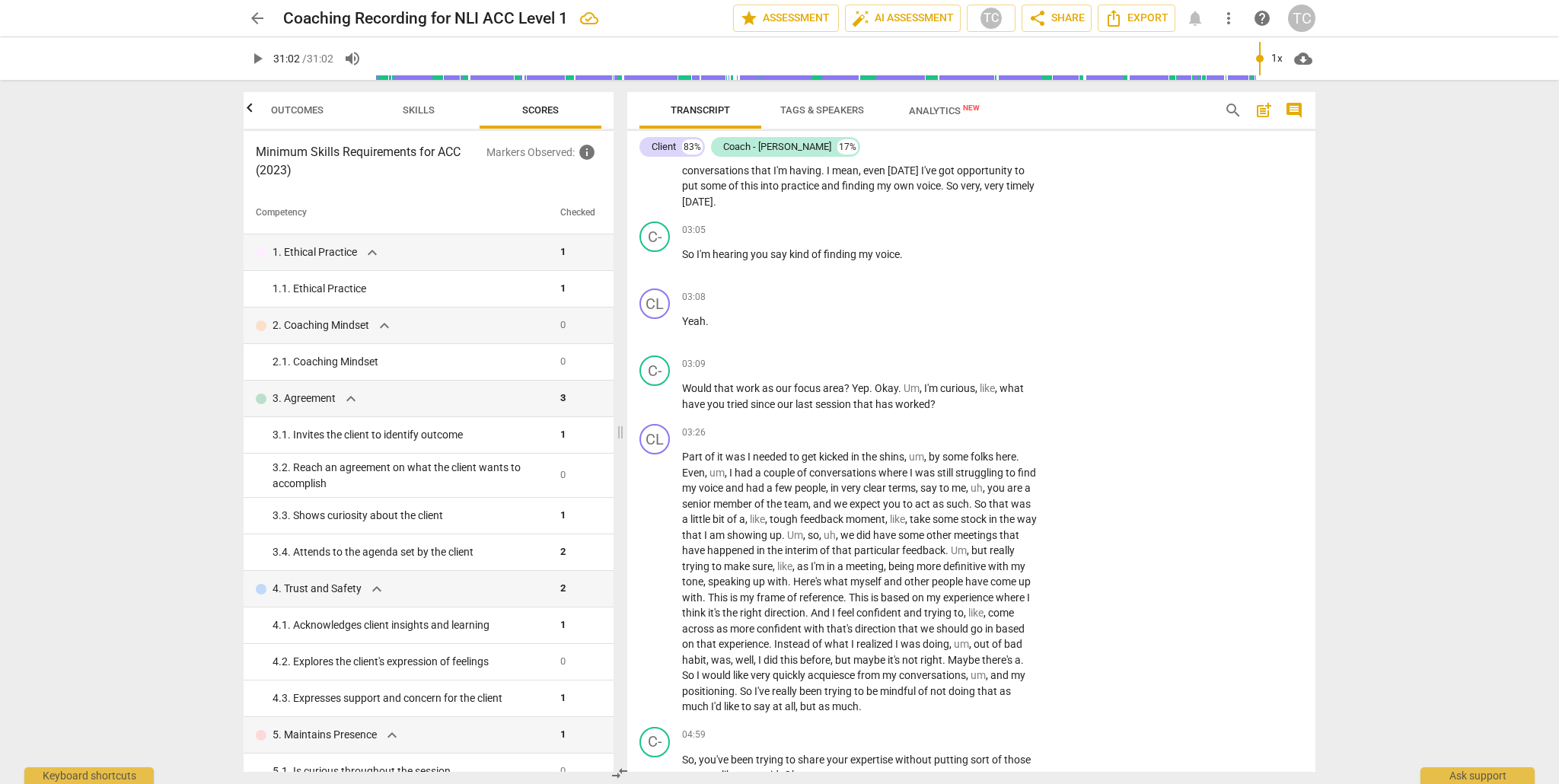
scroll to position [1087, 0]
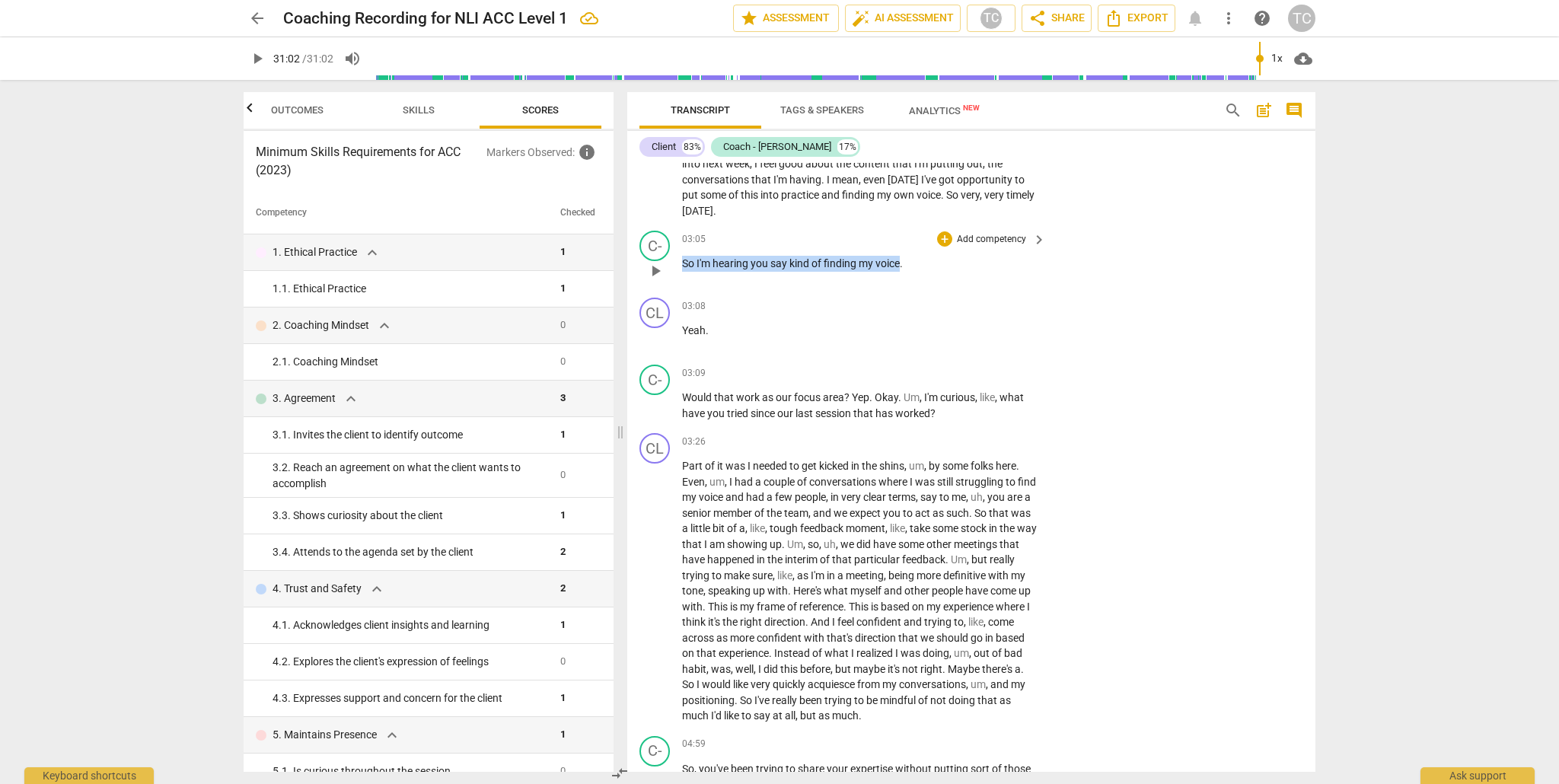
drag, startPoint x: 903, startPoint y: 279, endPoint x: 681, endPoint y: 278, distance: 222.0
click at [680, 278] on div "C- play_arrow pause 03:05 + Add competency keyboard_arrow_right So I'm hearing …" at bounding box center [971, 258] width 689 height 67
click at [938, 260] on icon "button" at bounding box center [937, 257] width 9 height 11
click at [1004, 247] on p "Add competency" at bounding box center [992, 240] width 73 height 14
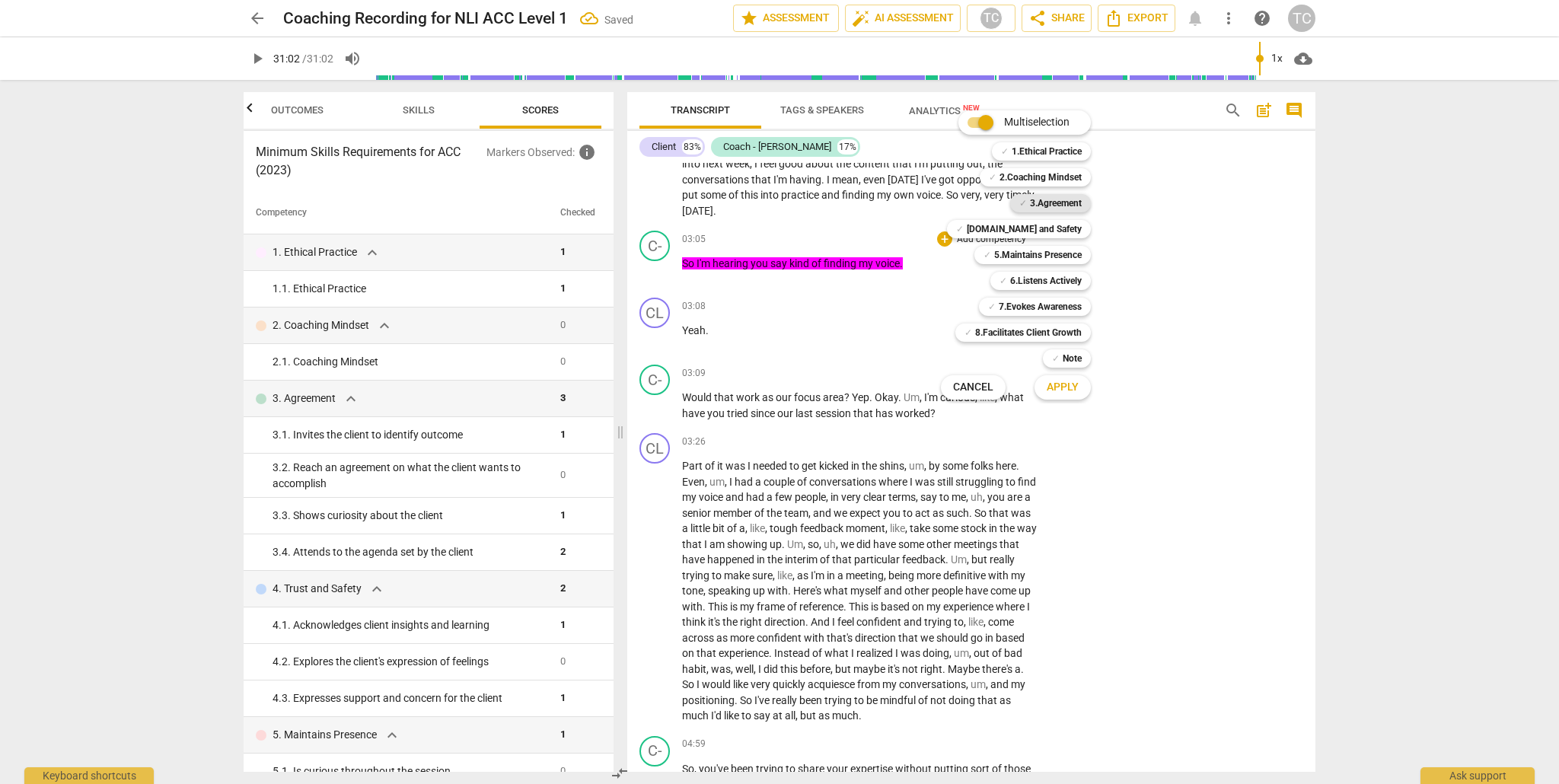
click at [1042, 201] on b "3.Agreement" at bounding box center [1056, 203] width 51 height 18
click at [1071, 386] on span "Apply" at bounding box center [1062, 387] width 32 height 16
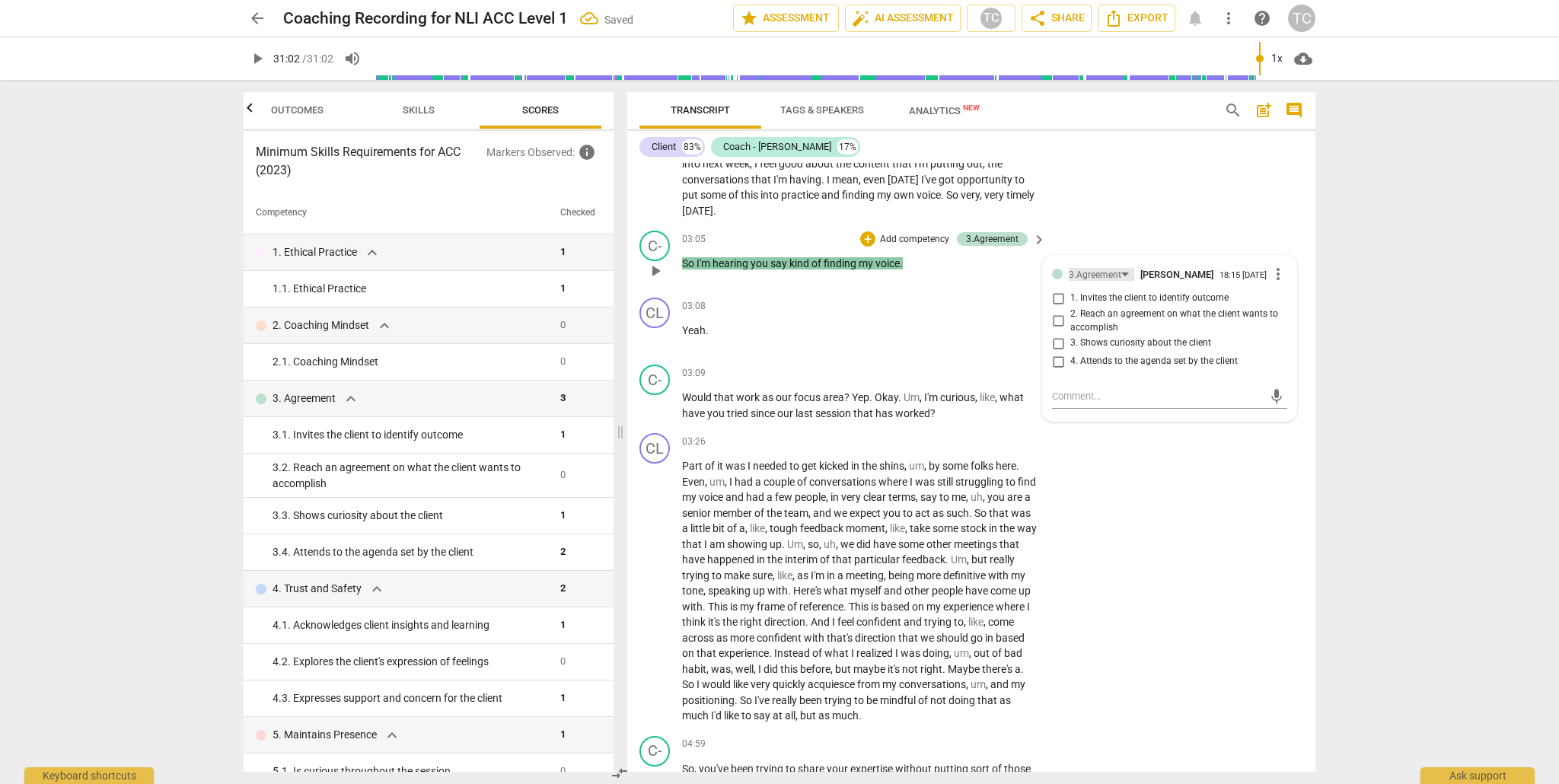
click at [1125, 281] on div "3.Agreement" at bounding box center [1101, 274] width 65 height 13
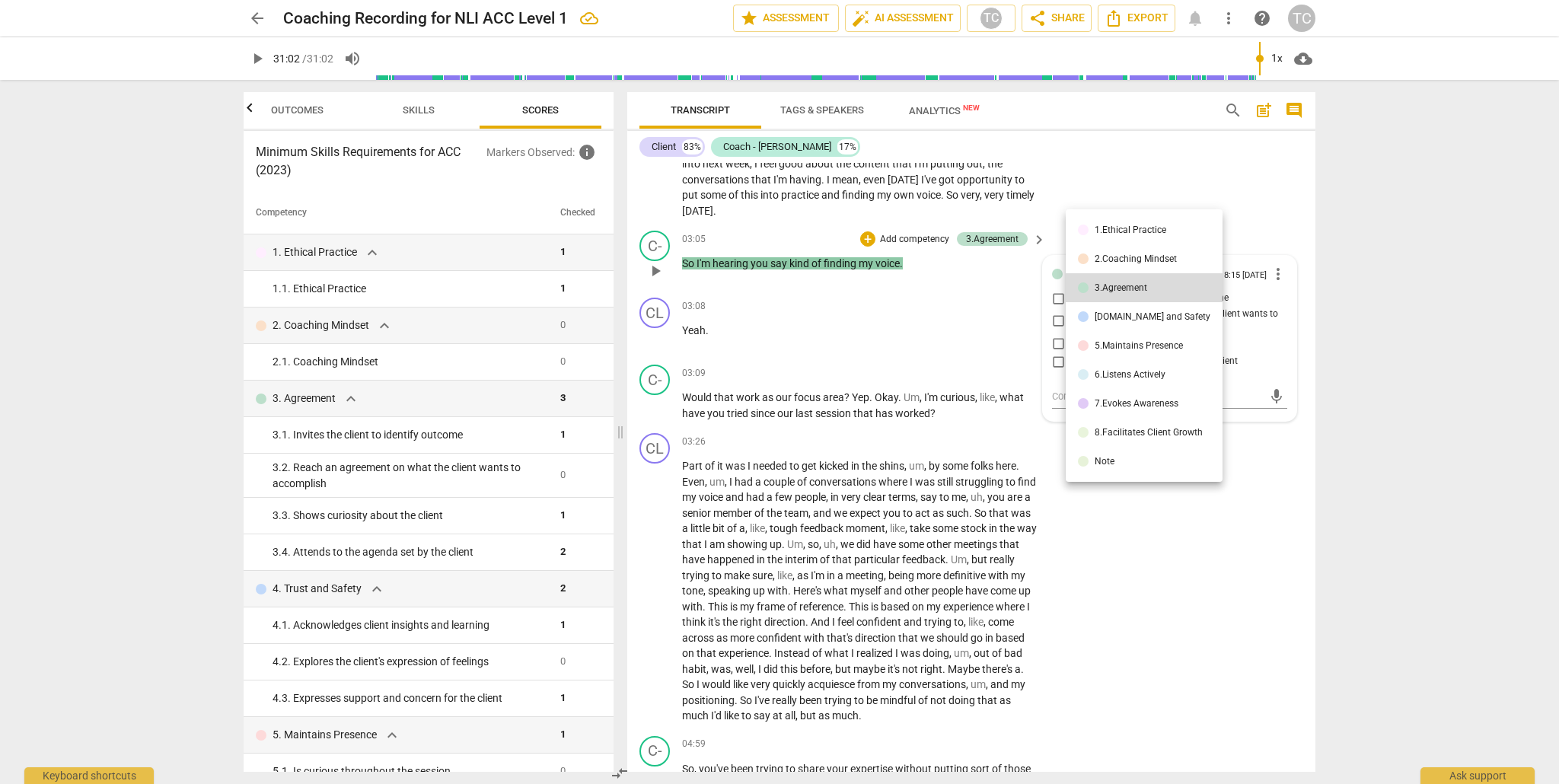
click at [1125, 288] on div "3.Agreement" at bounding box center [1120, 287] width 52 height 9
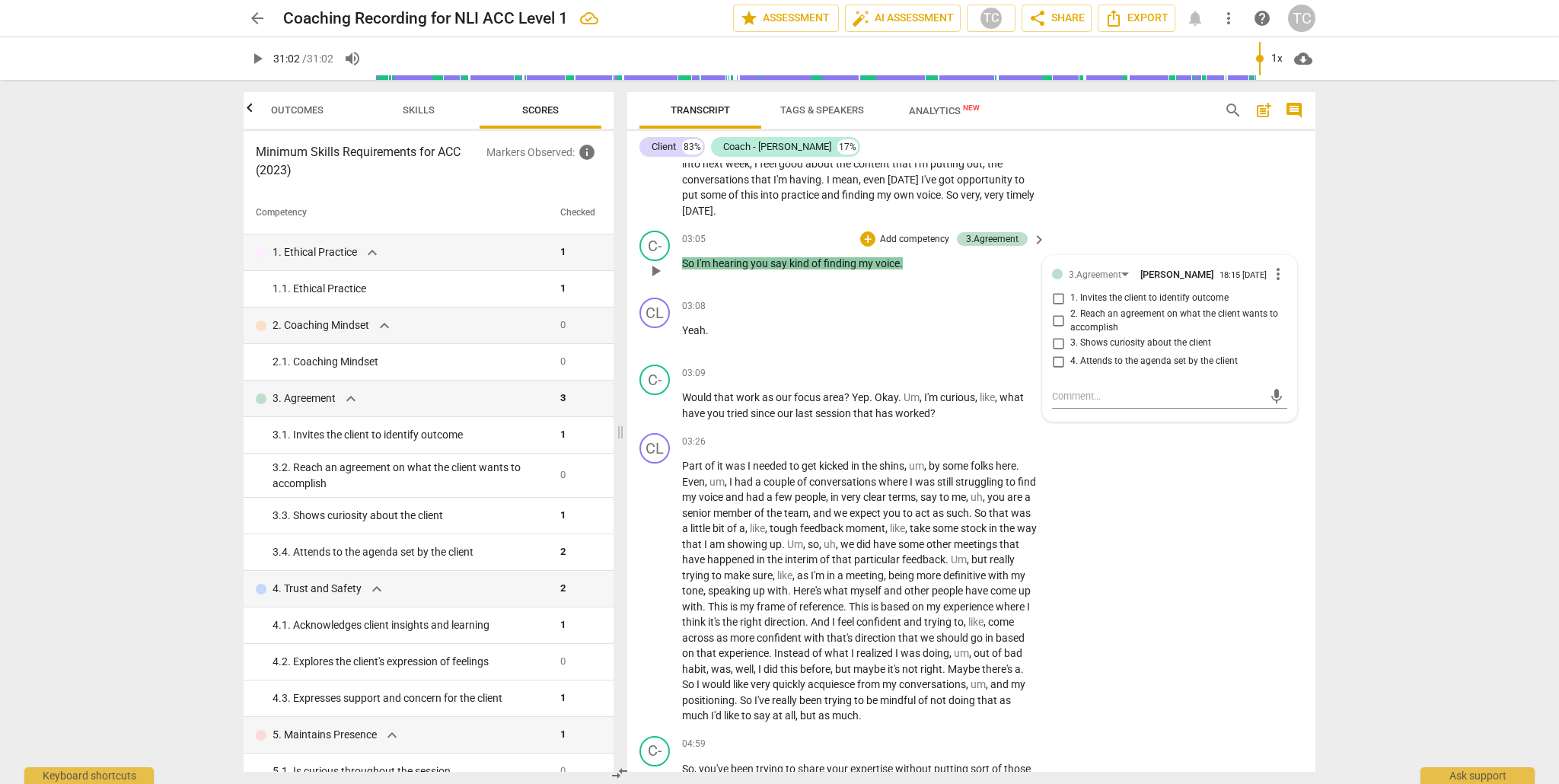
click at [1055, 330] on input "2. Reach an agreement on what the client wants to accomplish" at bounding box center [1058, 321] width 25 height 18
checkbox input "true"
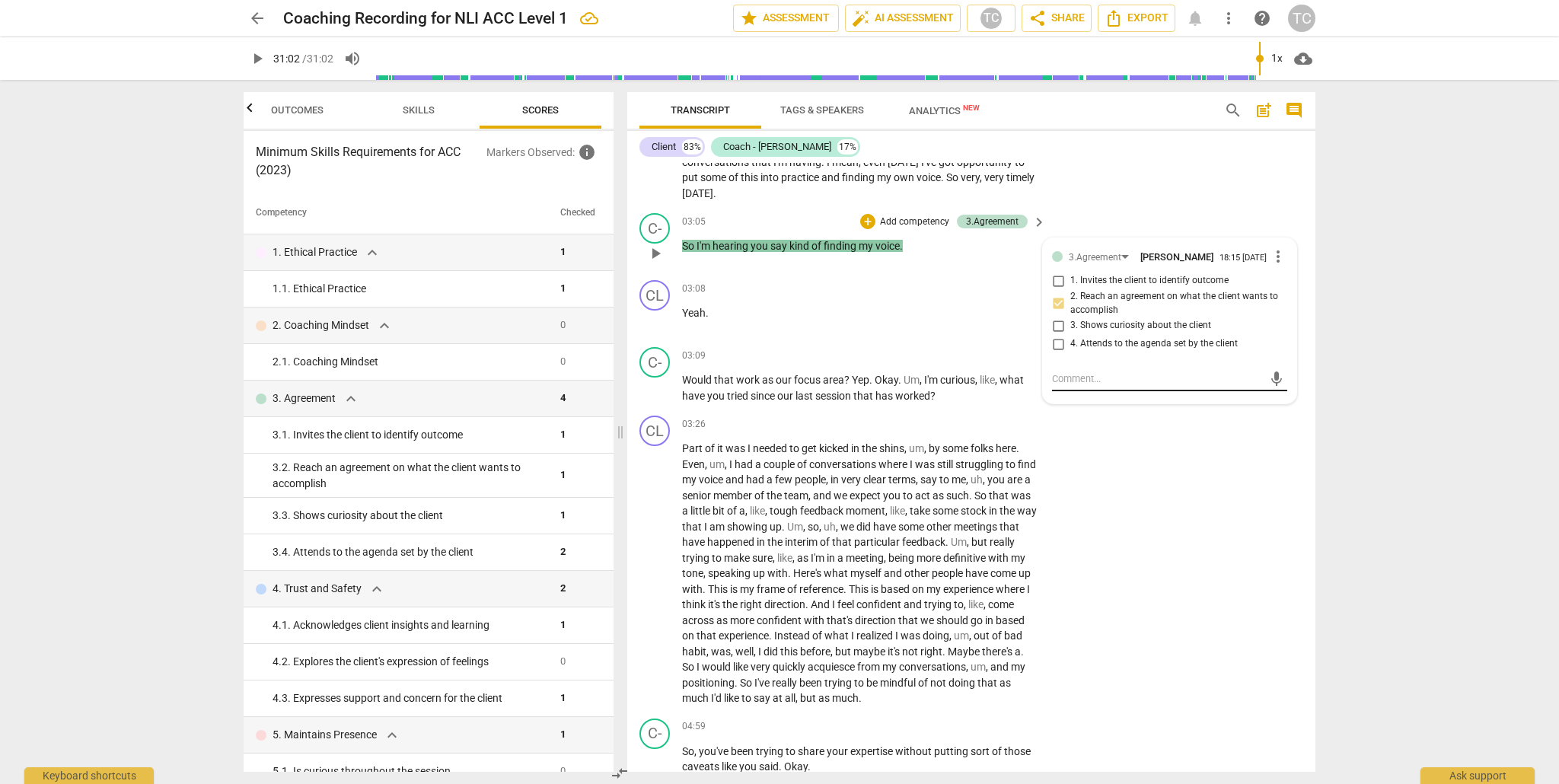
scroll to position [1106, 0]
drag, startPoint x: 849, startPoint y: 394, endPoint x: 640, endPoint y: 392, distance: 209.0
click at [637, 391] on div "C- play_arrow pause 03:09 + Add competency keyboard_arrow_right Would that work…" at bounding box center [971, 374] width 689 height 69
click at [889, 375] on icon "button" at bounding box center [887, 375] width 16 height 18
click at [1003, 362] on p "Add competency" at bounding box center [992, 354] width 73 height 14
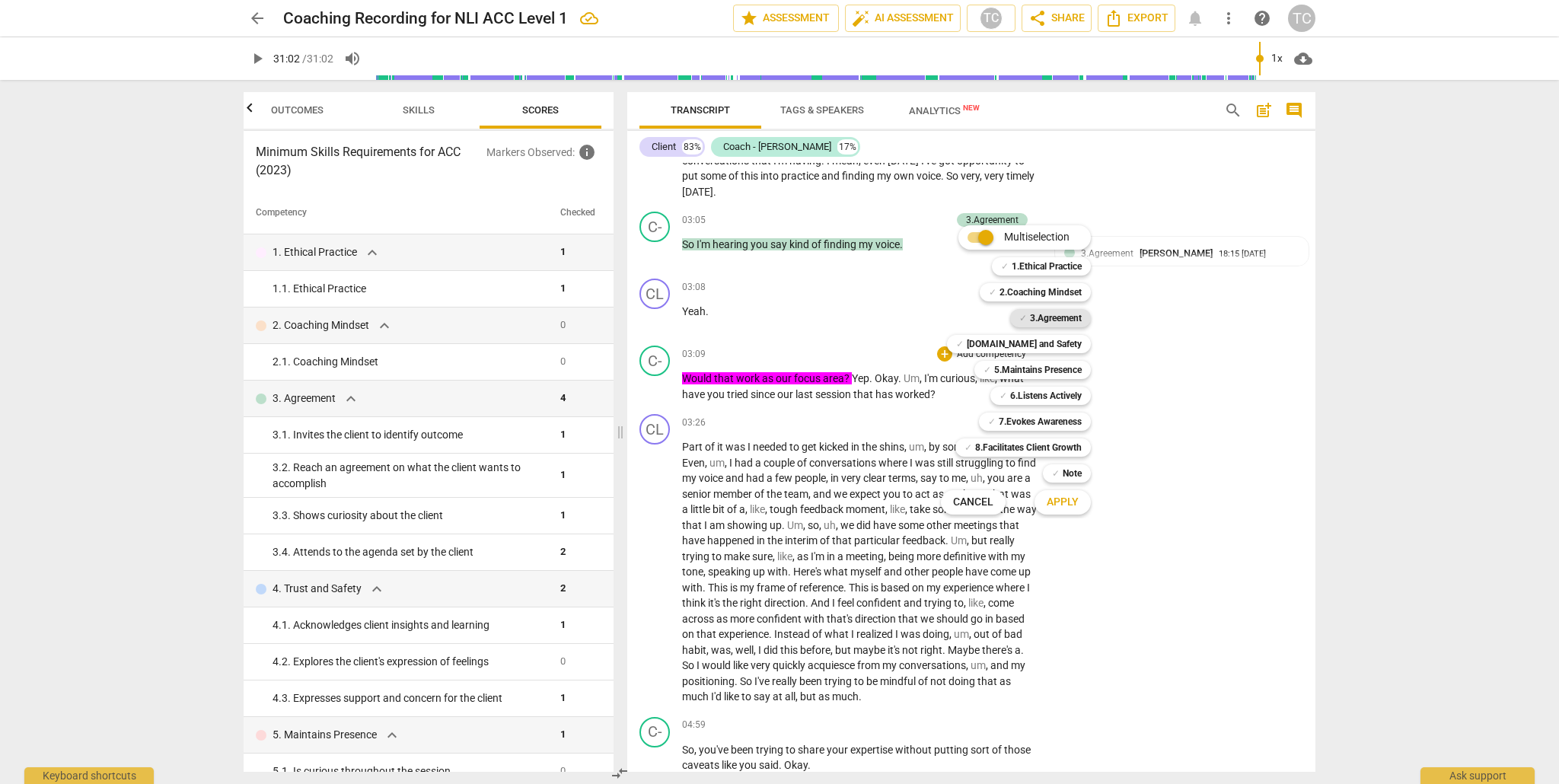
click at [1040, 316] on b "3.Agreement" at bounding box center [1056, 319] width 51 height 18
click at [1072, 503] on span "Apply" at bounding box center [1062, 502] width 32 height 16
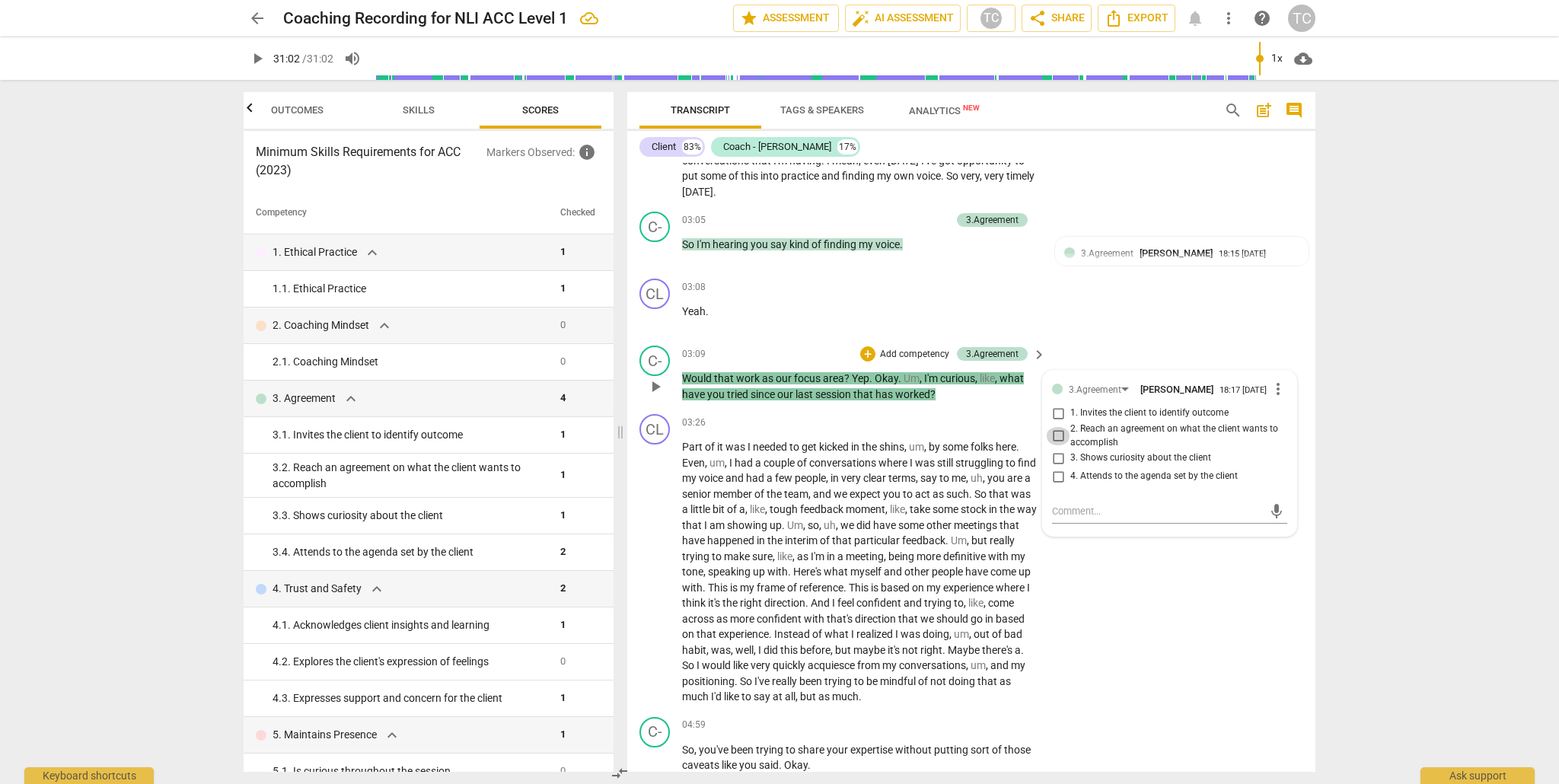
click at [1055, 445] on input "2. Reach an agreement on what the client wants to accomplish" at bounding box center [1058, 436] width 25 height 18
checkbox input "true"
click at [1113, 604] on div "CL play_arrow pause 03:26 + Add competency keyboard_arrow_right Part of it was …" at bounding box center [971, 559] width 689 height 303
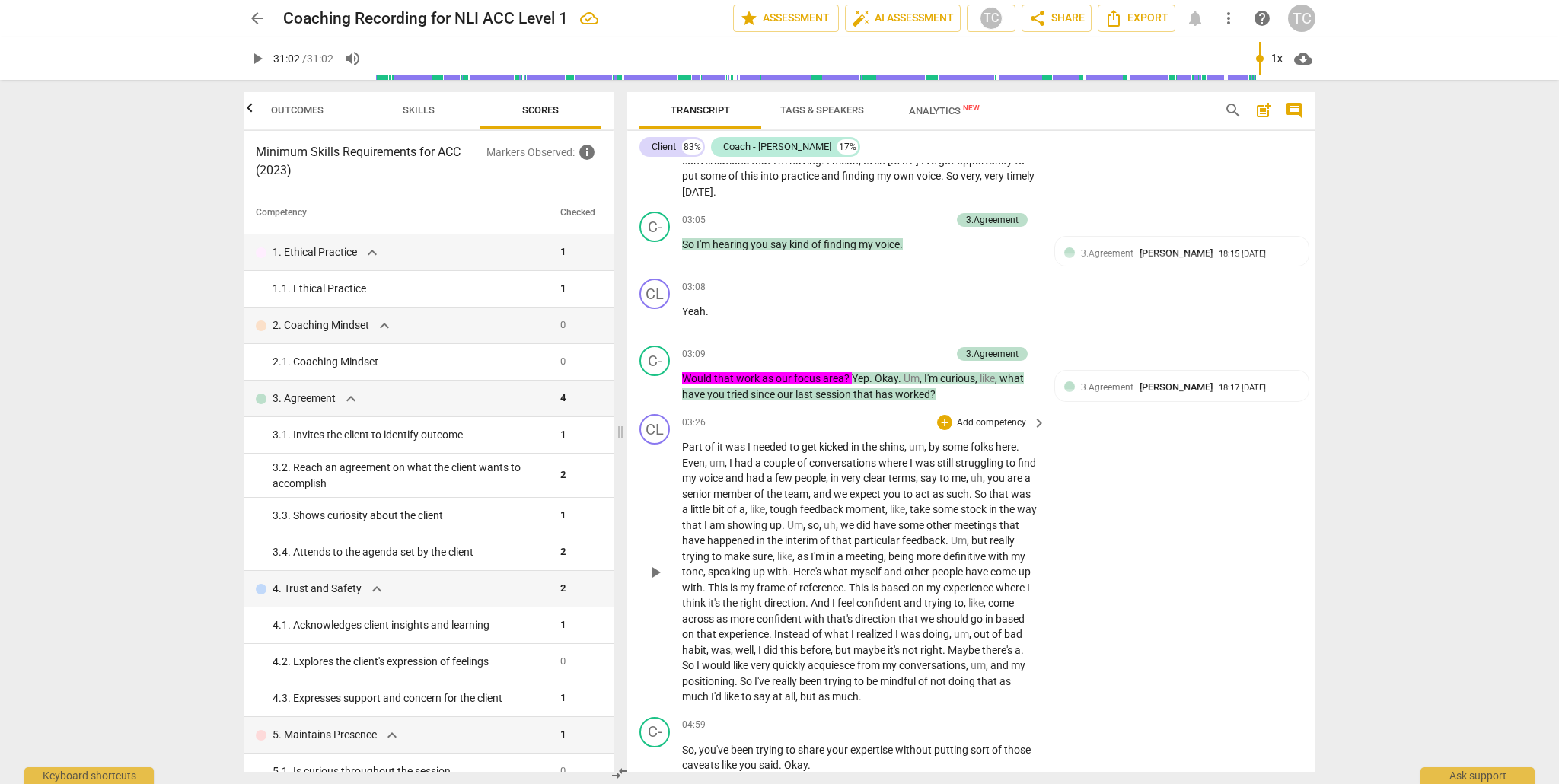
scroll to position [1103, 0]
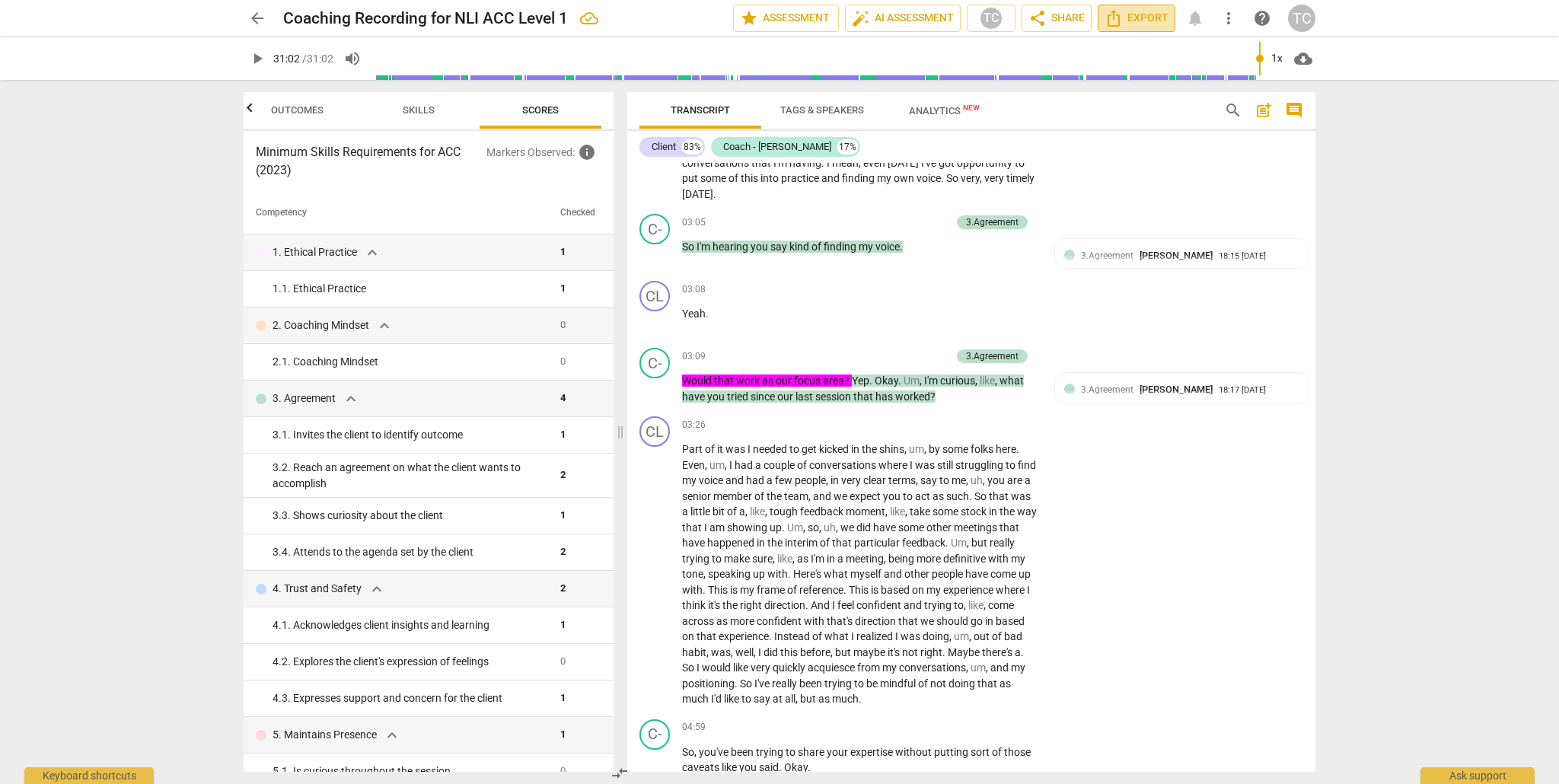
click at [1135, 17] on span "Export" at bounding box center [1137, 18] width 64 height 18
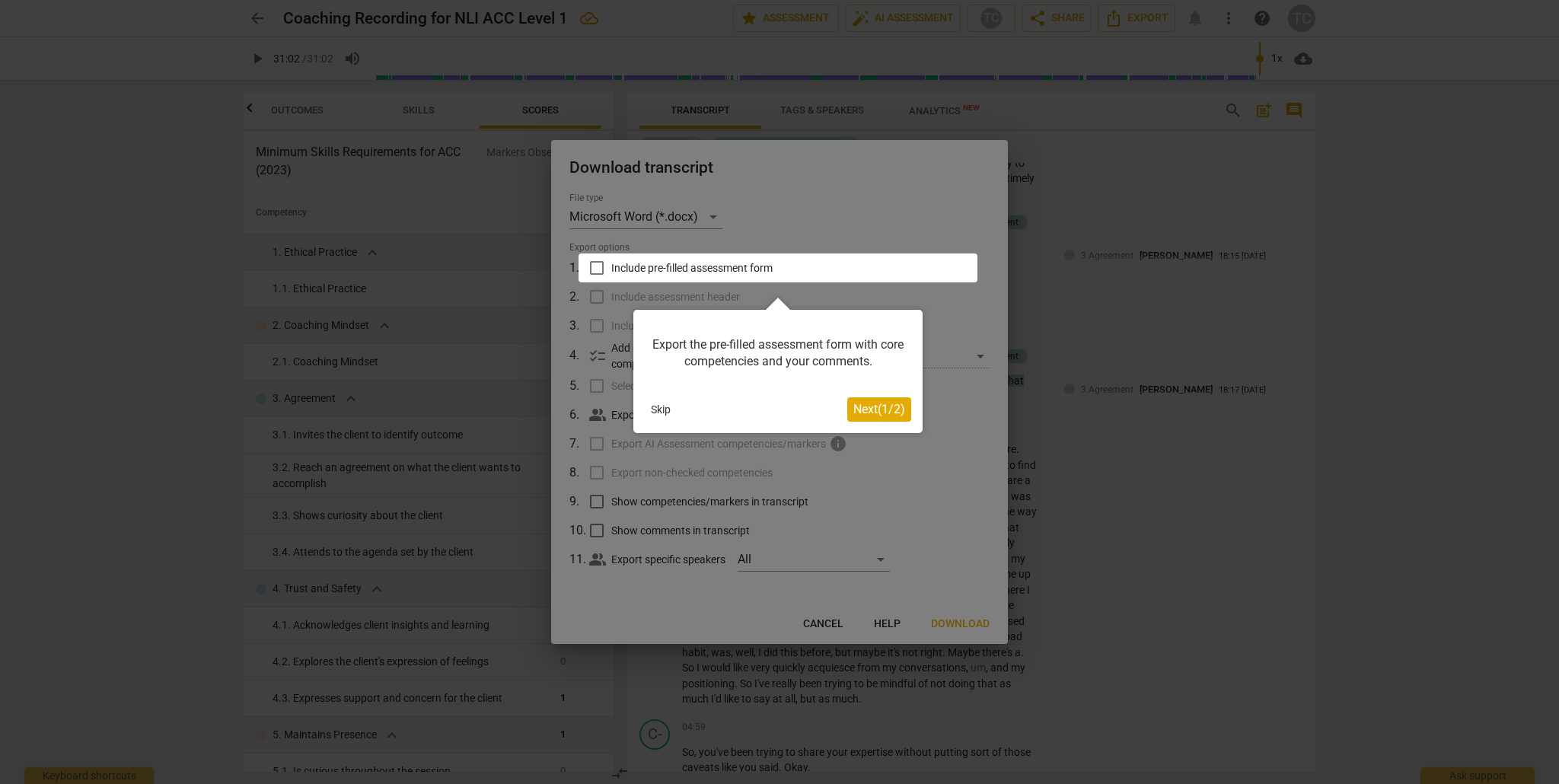
click at [871, 408] on span "Next ( 1 / 2 )" at bounding box center [880, 409] width 51 height 15
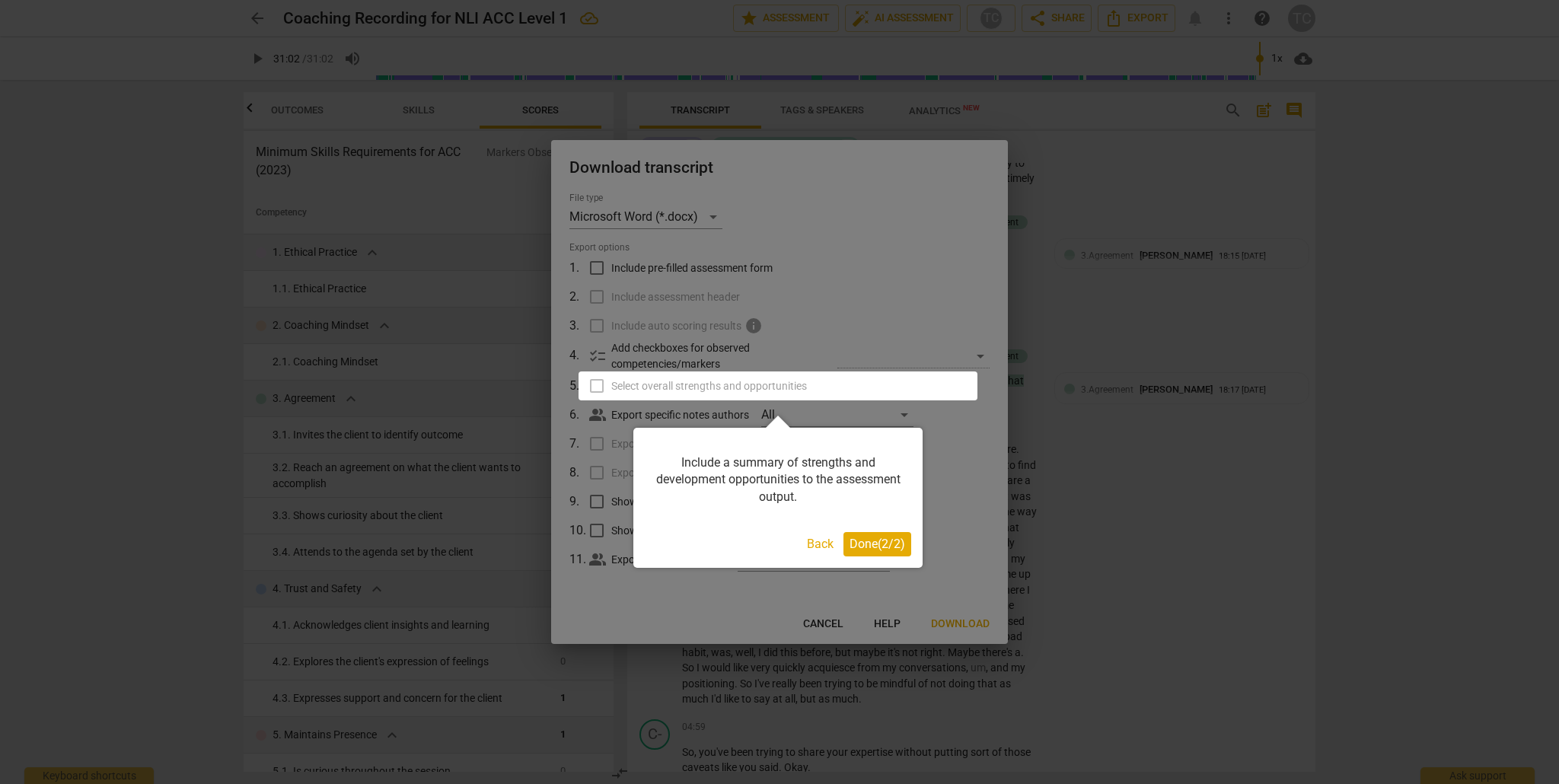
click at [880, 543] on span "Done ( 2 / 2 )" at bounding box center [877, 544] width 56 height 15
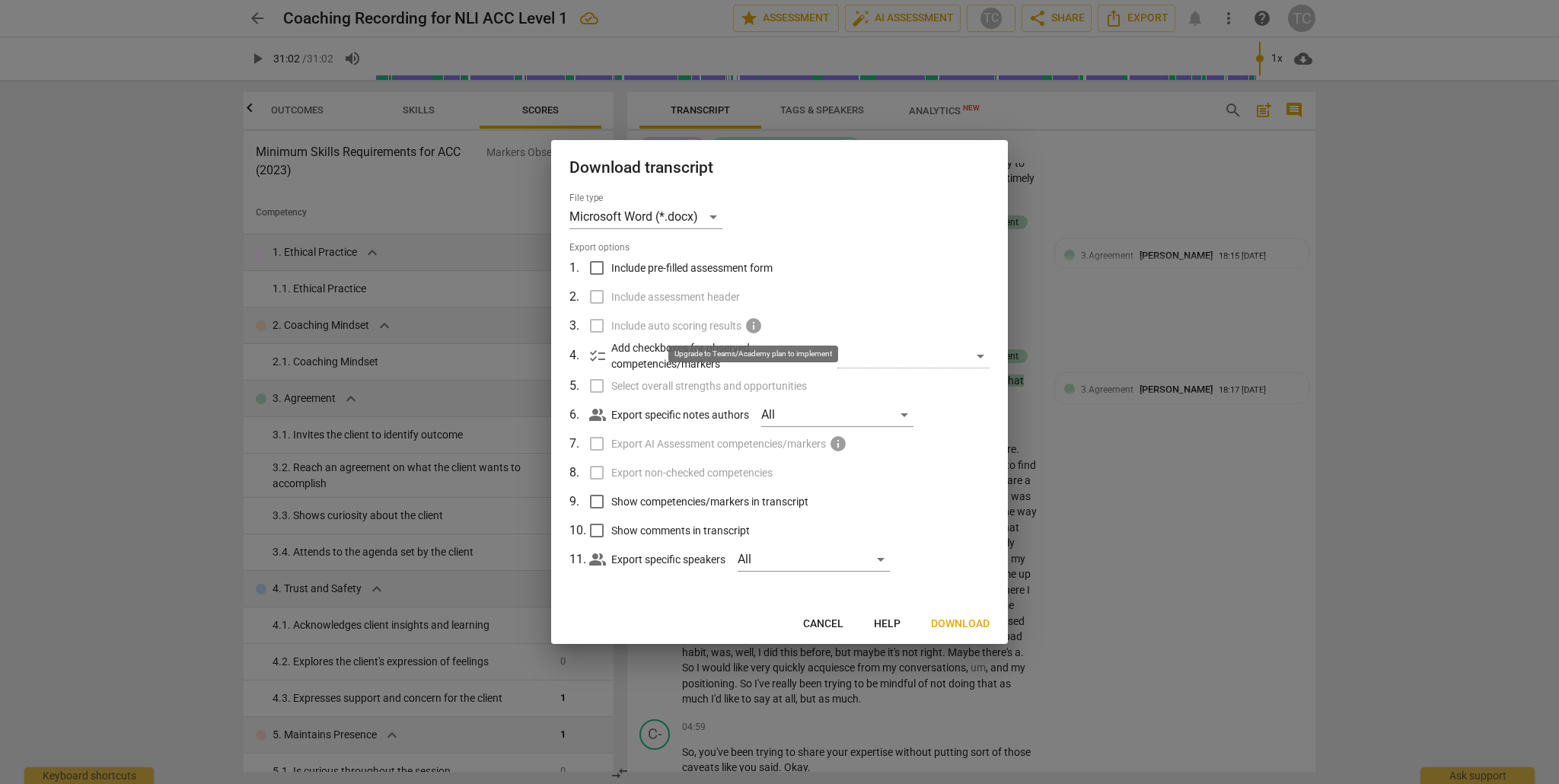
click at [756, 327] on span "info" at bounding box center [754, 326] width 18 height 18
click at [751, 327] on span "info" at bounding box center [754, 326] width 18 height 18
click at [756, 327] on span "info" at bounding box center [754, 326] width 18 height 18
click at [869, 301] on label "Include assessment header" at bounding box center [778, 297] width 398 height 29
click at [980, 355] on div "​" at bounding box center [914, 356] width 152 height 25
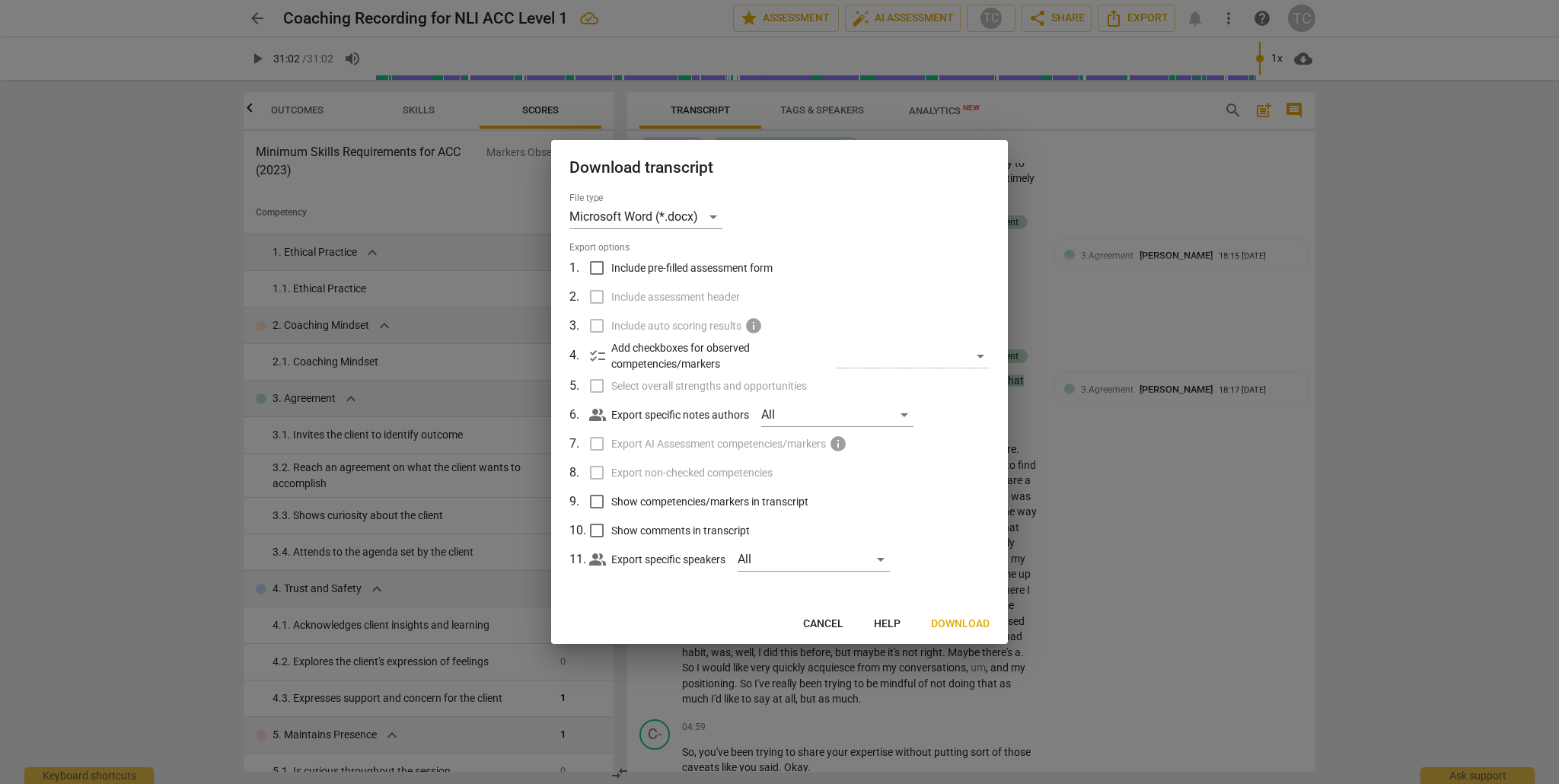
click at [982, 355] on div "​" at bounding box center [914, 356] width 152 height 25
click at [601, 354] on span "checklist" at bounding box center [598, 356] width 18 height 18
click at [714, 216] on div "Microsoft Word (*.docx)" at bounding box center [645, 217] width 153 height 25
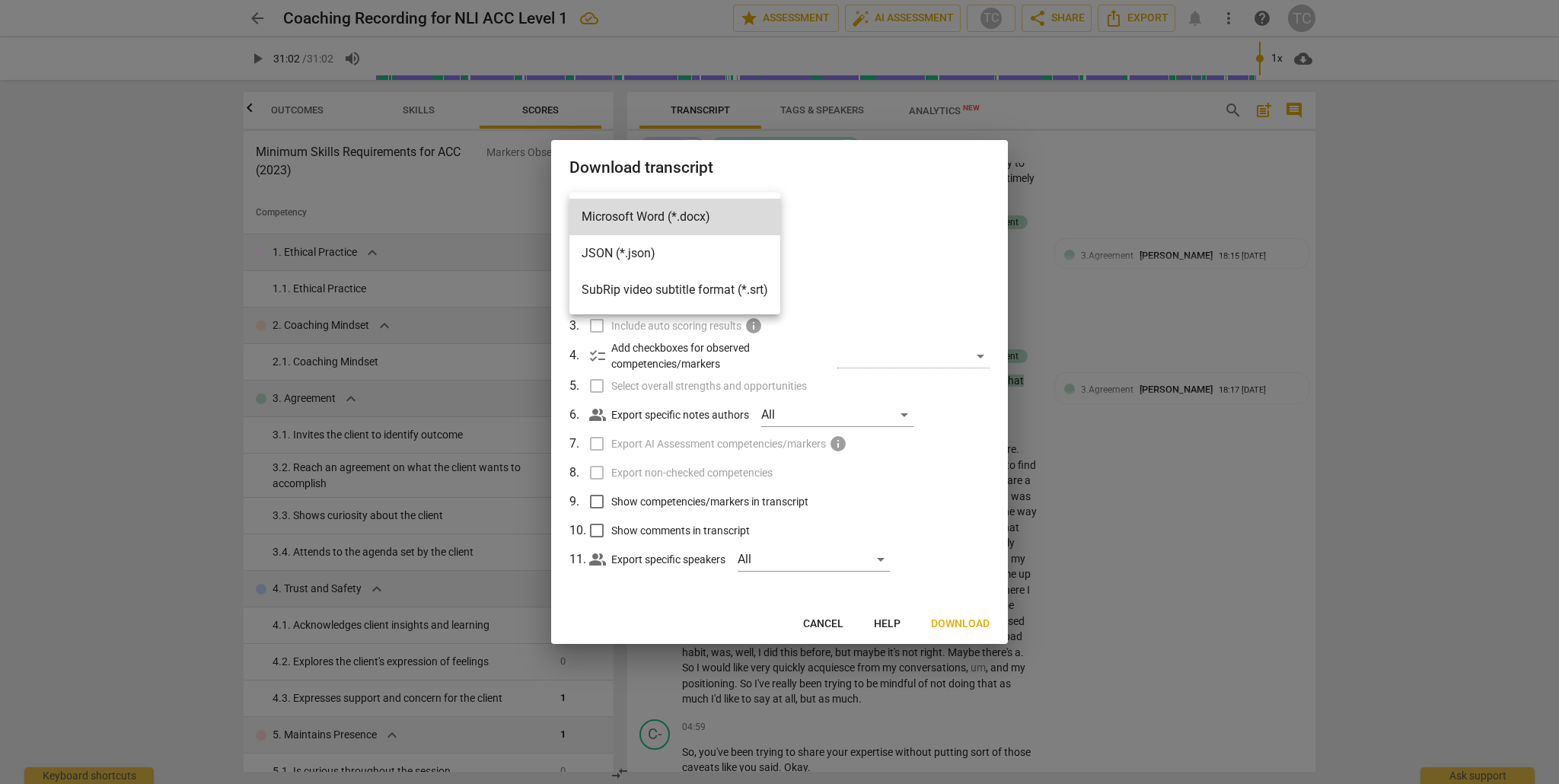
click at [714, 216] on li "Microsoft Word (*.docx)" at bounding box center [675, 217] width 211 height 37
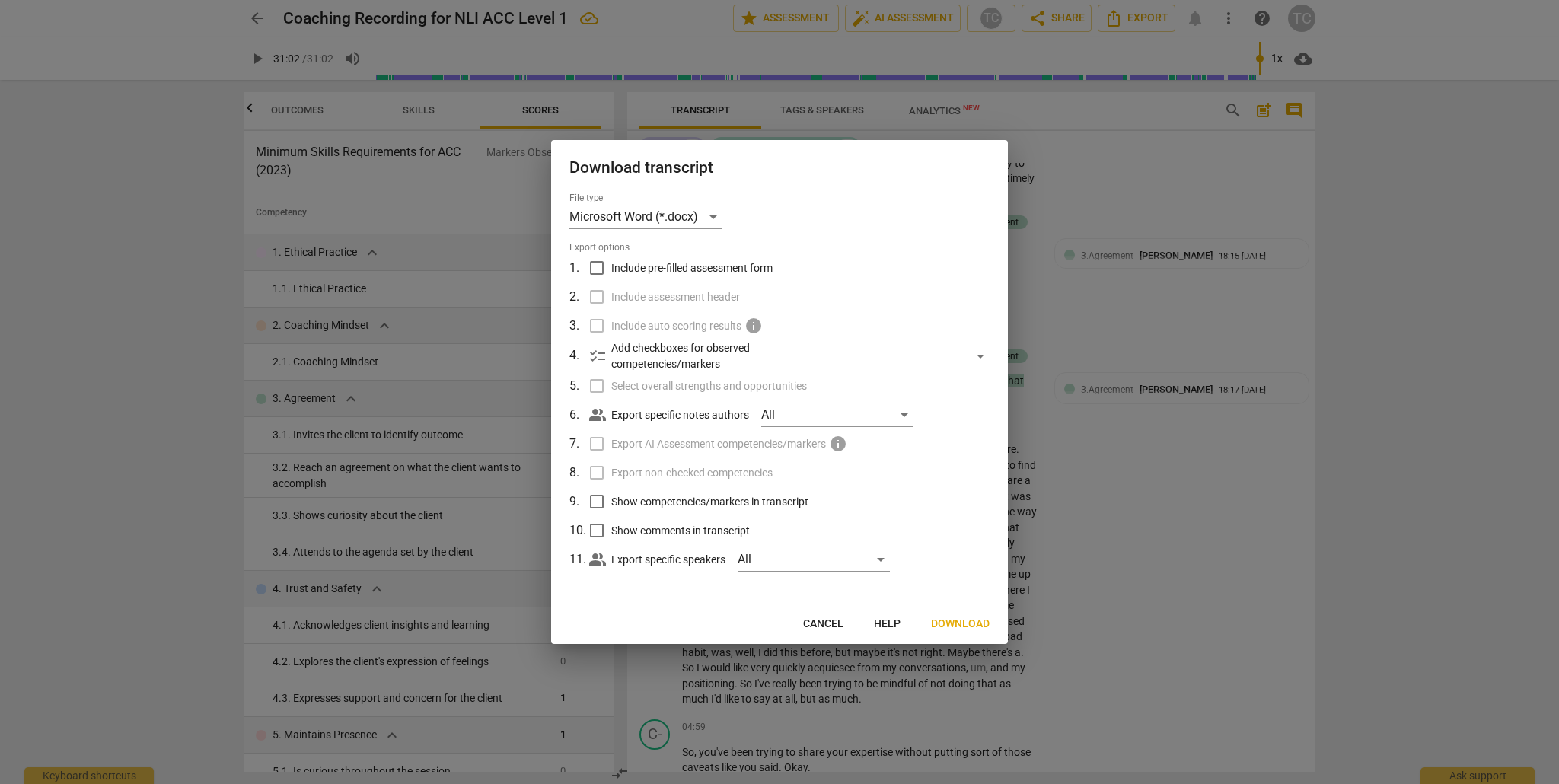
click at [598, 386] on label "Select overall strengths and opportunities" at bounding box center [778, 386] width 398 height 29
click at [598, 297] on label "Include assessment header" at bounding box center [778, 297] width 398 height 29
click at [907, 415] on div "All" at bounding box center [837, 415] width 152 height 25
click at [941, 410] on div at bounding box center [780, 392] width 1559 height 784
click at [886, 621] on span "Help" at bounding box center [887, 624] width 27 height 16
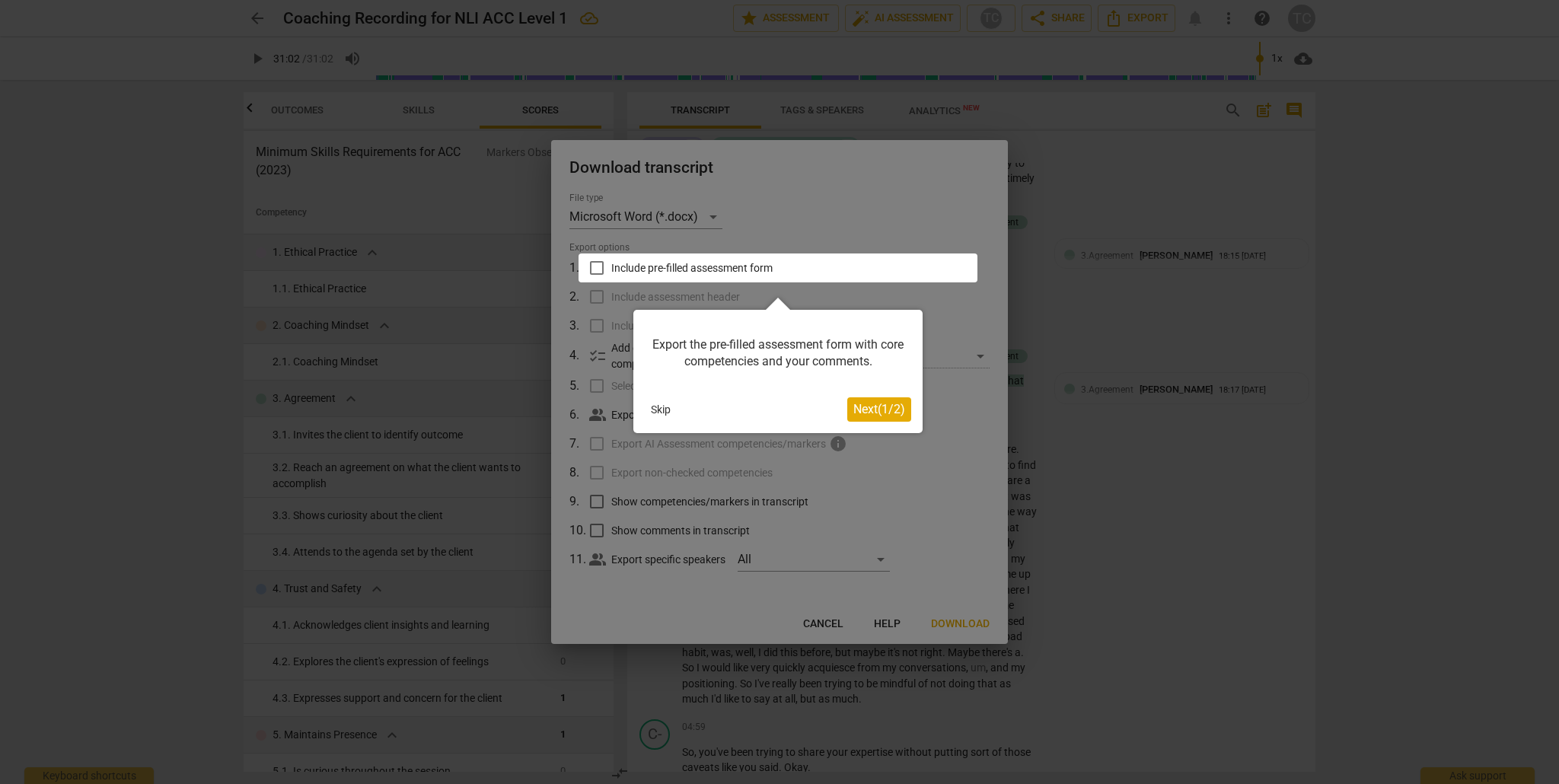
click at [883, 409] on span "Next ( 1 / 2 )" at bounding box center [880, 409] width 51 height 15
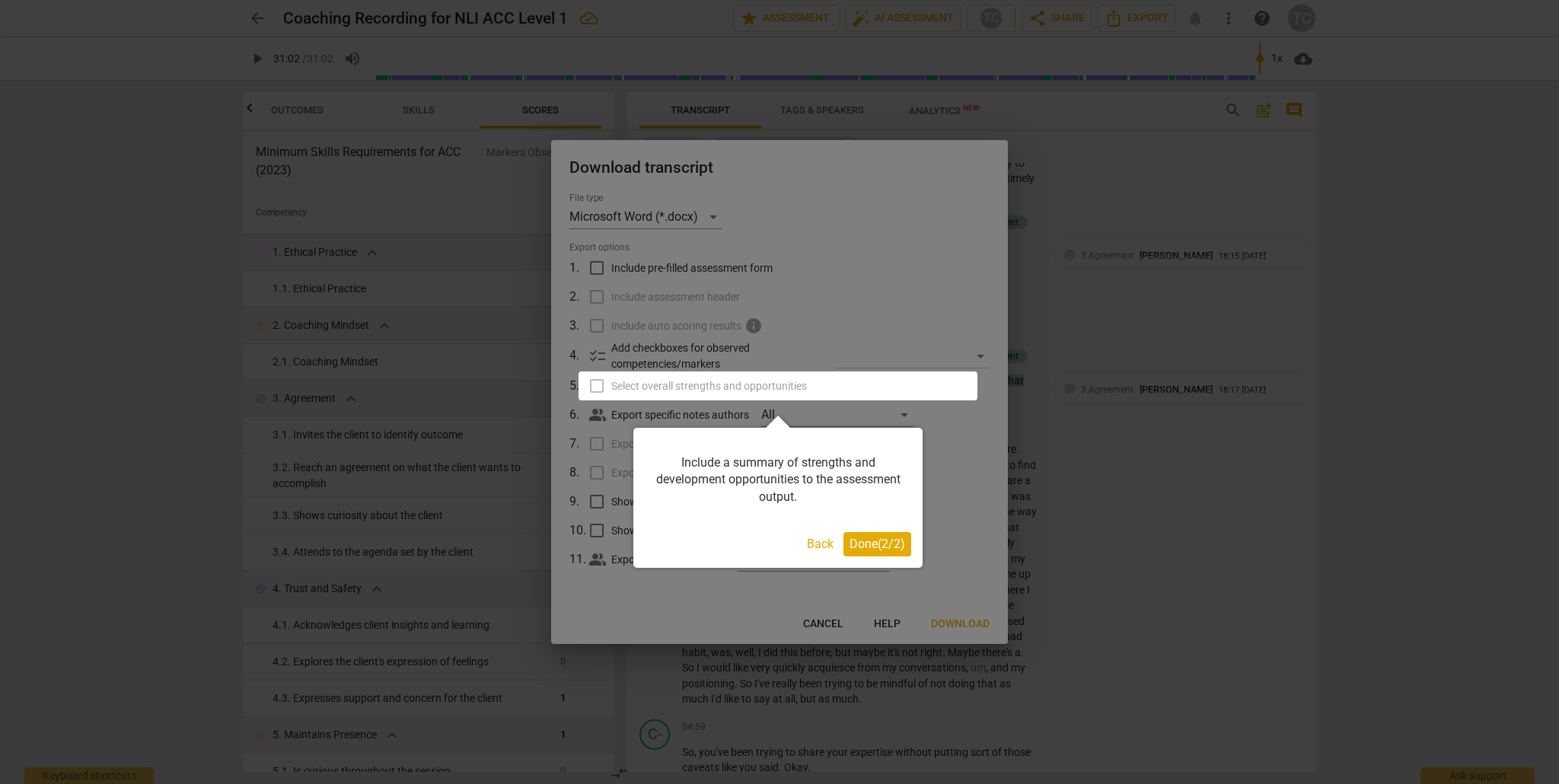
click at [871, 546] on span "Done ( 2 / 2 )" at bounding box center [877, 544] width 56 height 15
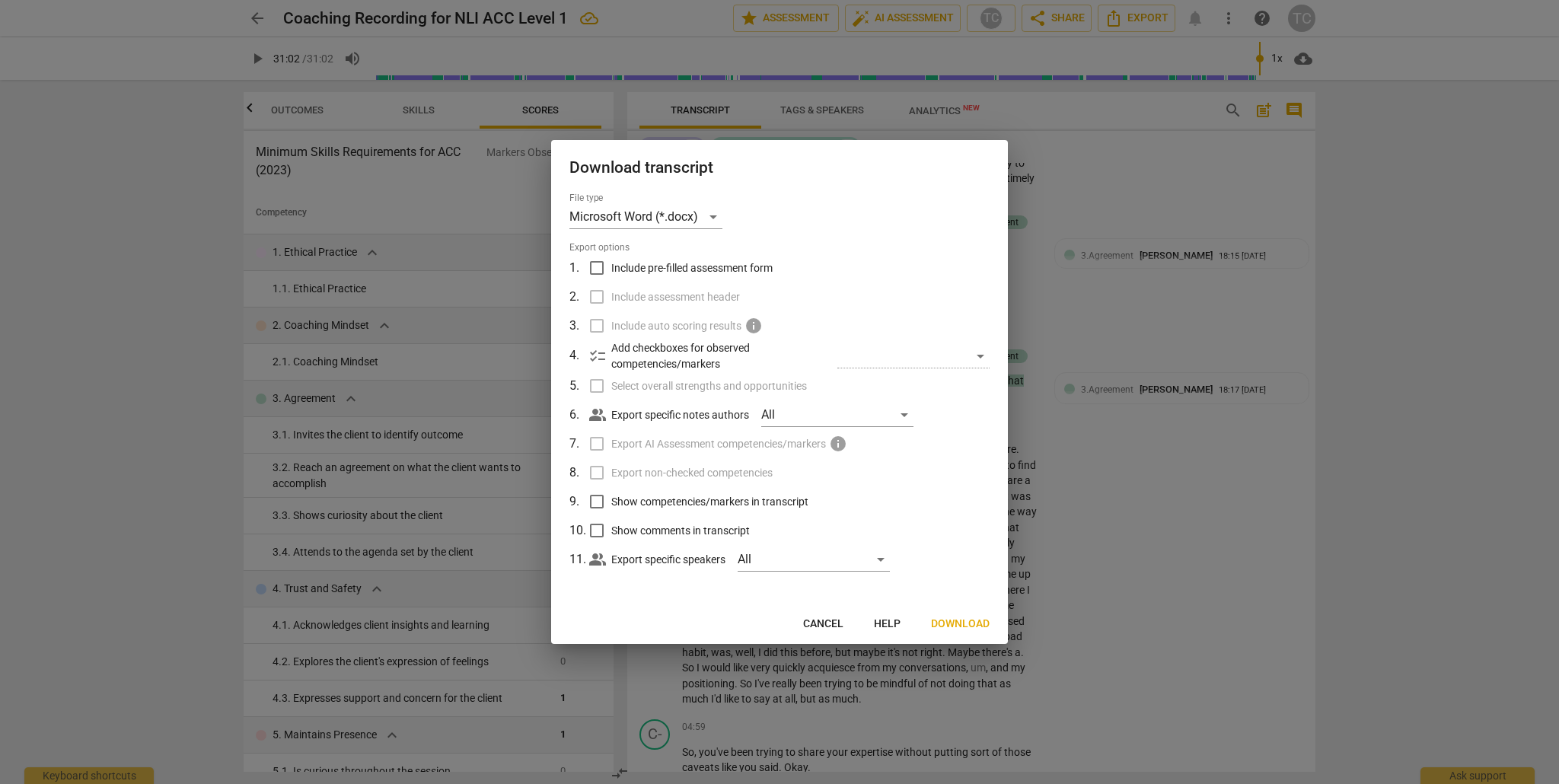
click at [600, 267] on input "Include pre-filled assessment form" at bounding box center [597, 268] width 29 height 29
checkbox input "true"
click at [598, 386] on input "Select overall strengths and opportunities" at bounding box center [597, 386] width 29 height 29
checkbox input "true"
click at [598, 473] on input "Export non-checked competencies" at bounding box center [597, 473] width 29 height 29
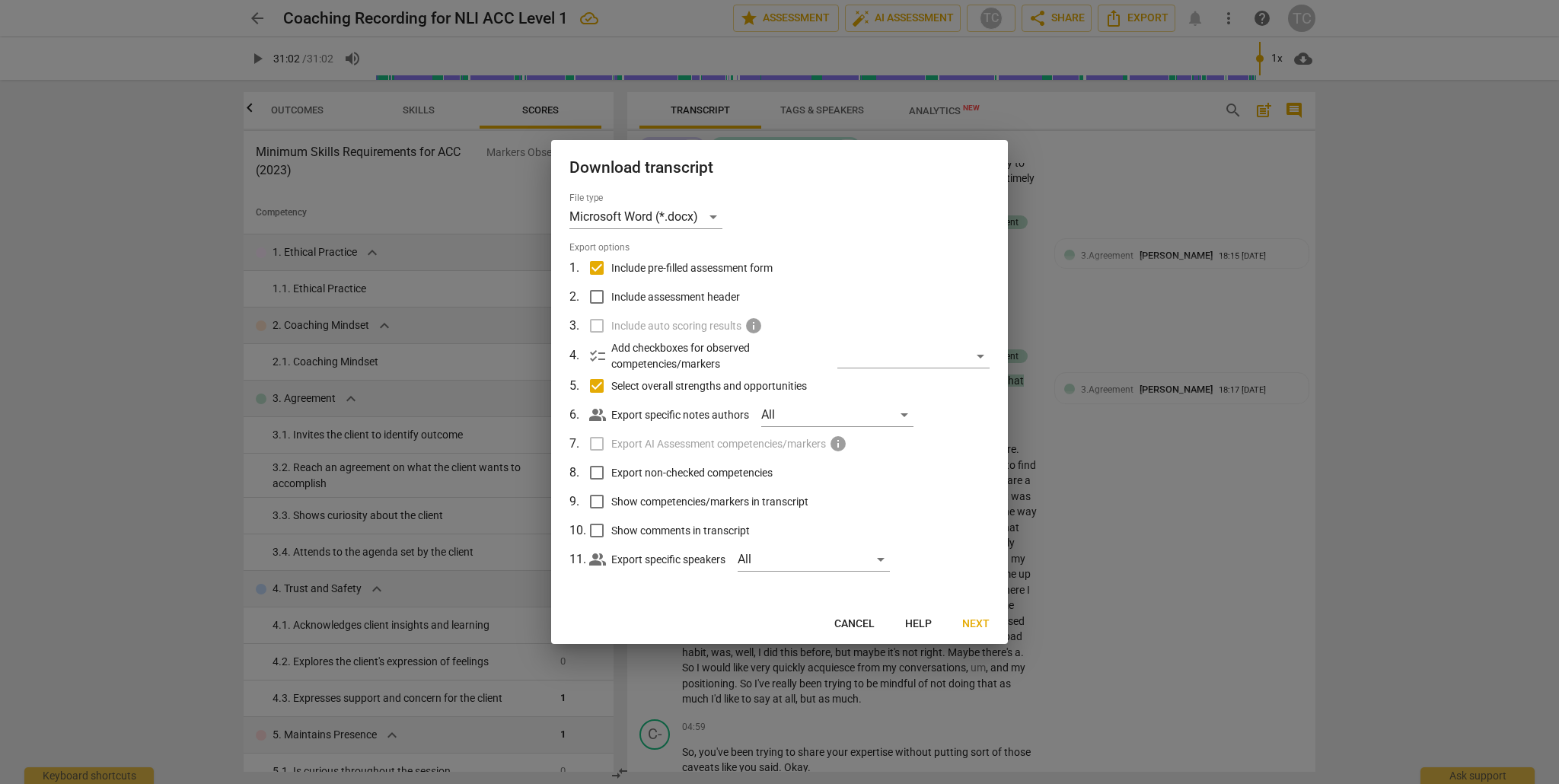
checkbox input "true"
click at [598, 500] on input "Show competencies/markers in transcript" at bounding box center [597, 502] width 29 height 29
checkbox input "true"
click at [599, 528] on input "Show comments in transcript" at bounding box center [597, 531] width 29 height 29
checkbox input "true"
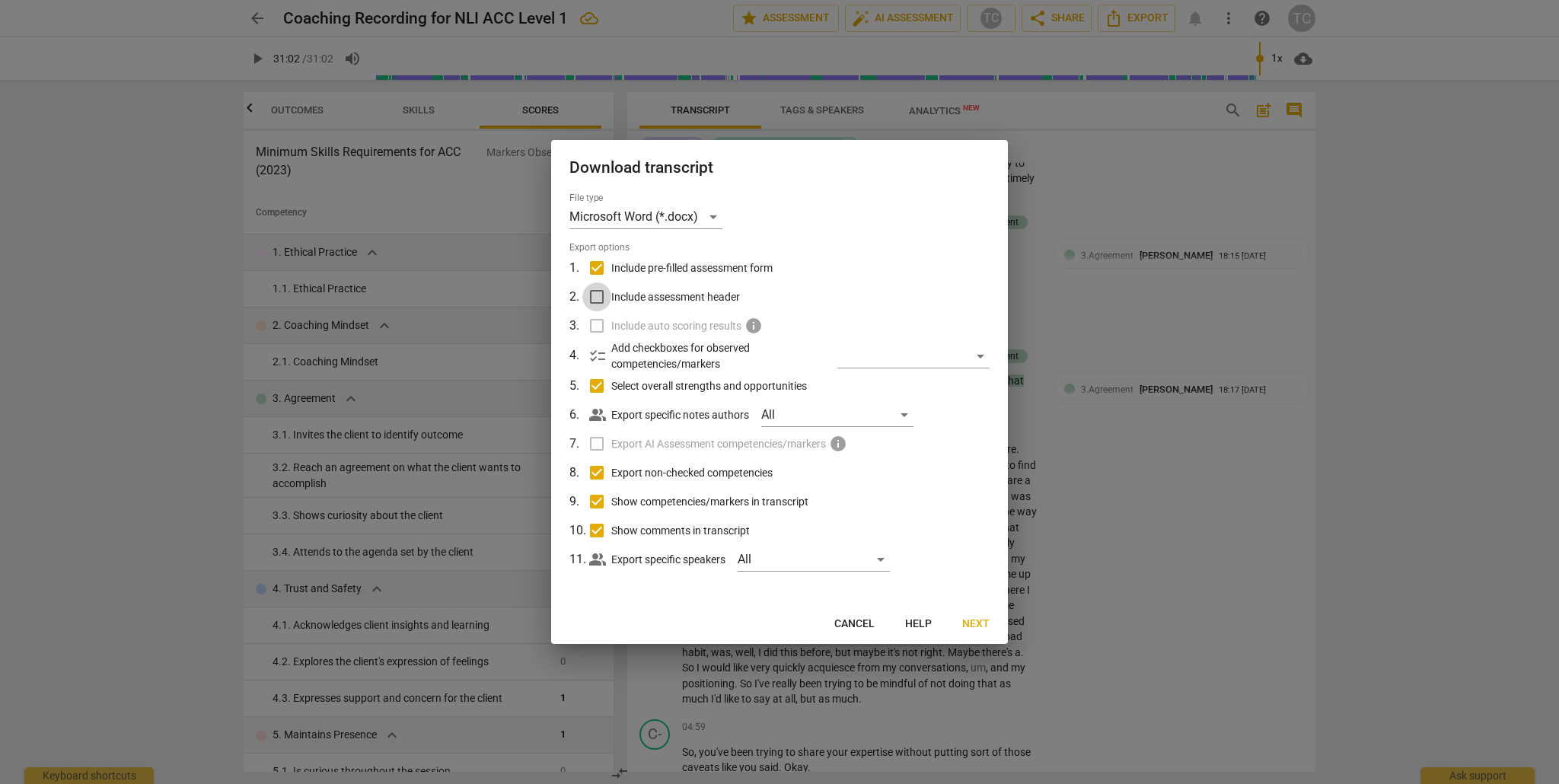
click at [596, 297] on input "Include assessment header" at bounding box center [597, 297] width 29 height 29
checkbox input "true"
click at [974, 621] on span "Next" at bounding box center [976, 624] width 28 height 16
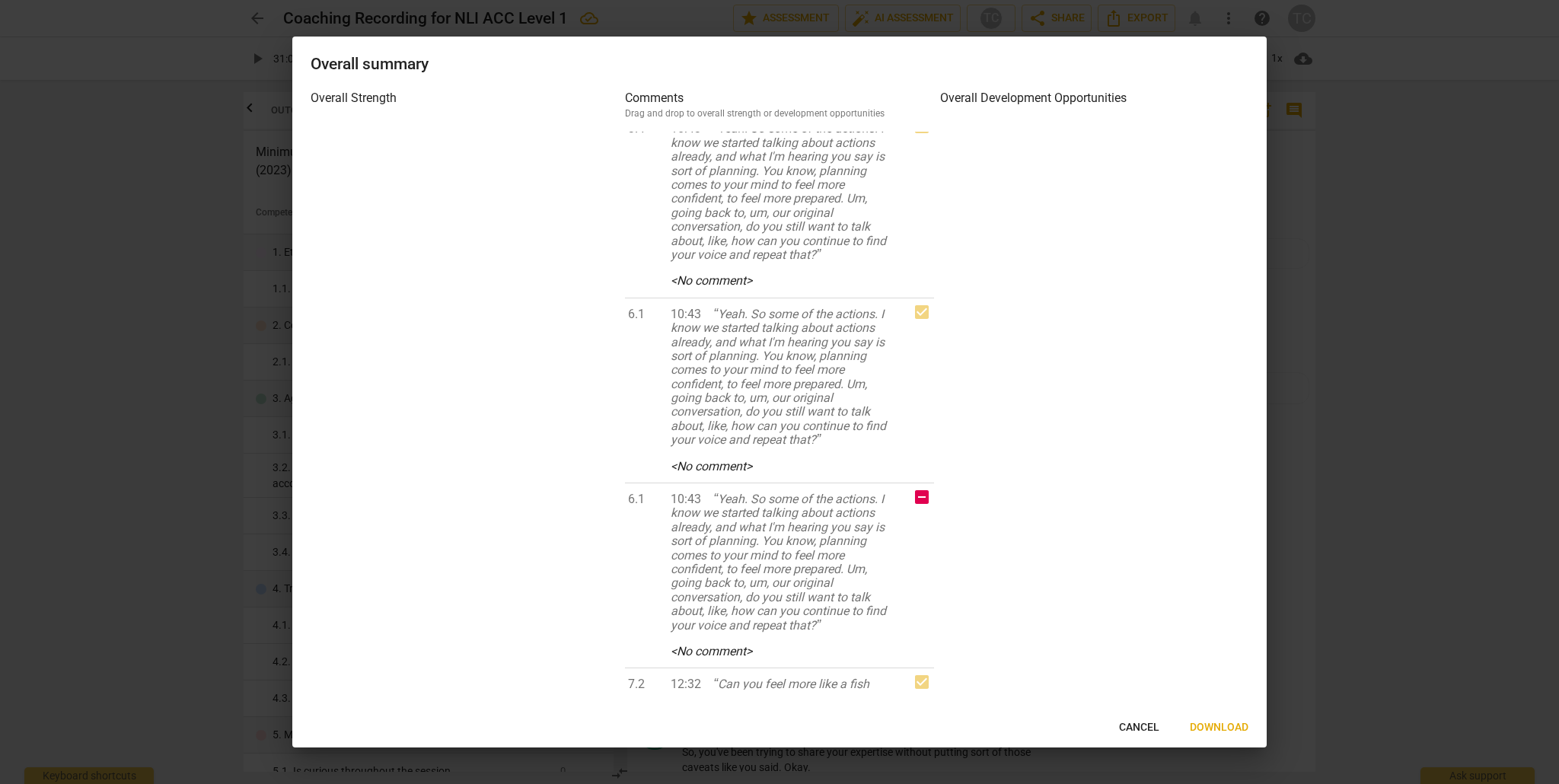
scroll to position [0, 0]
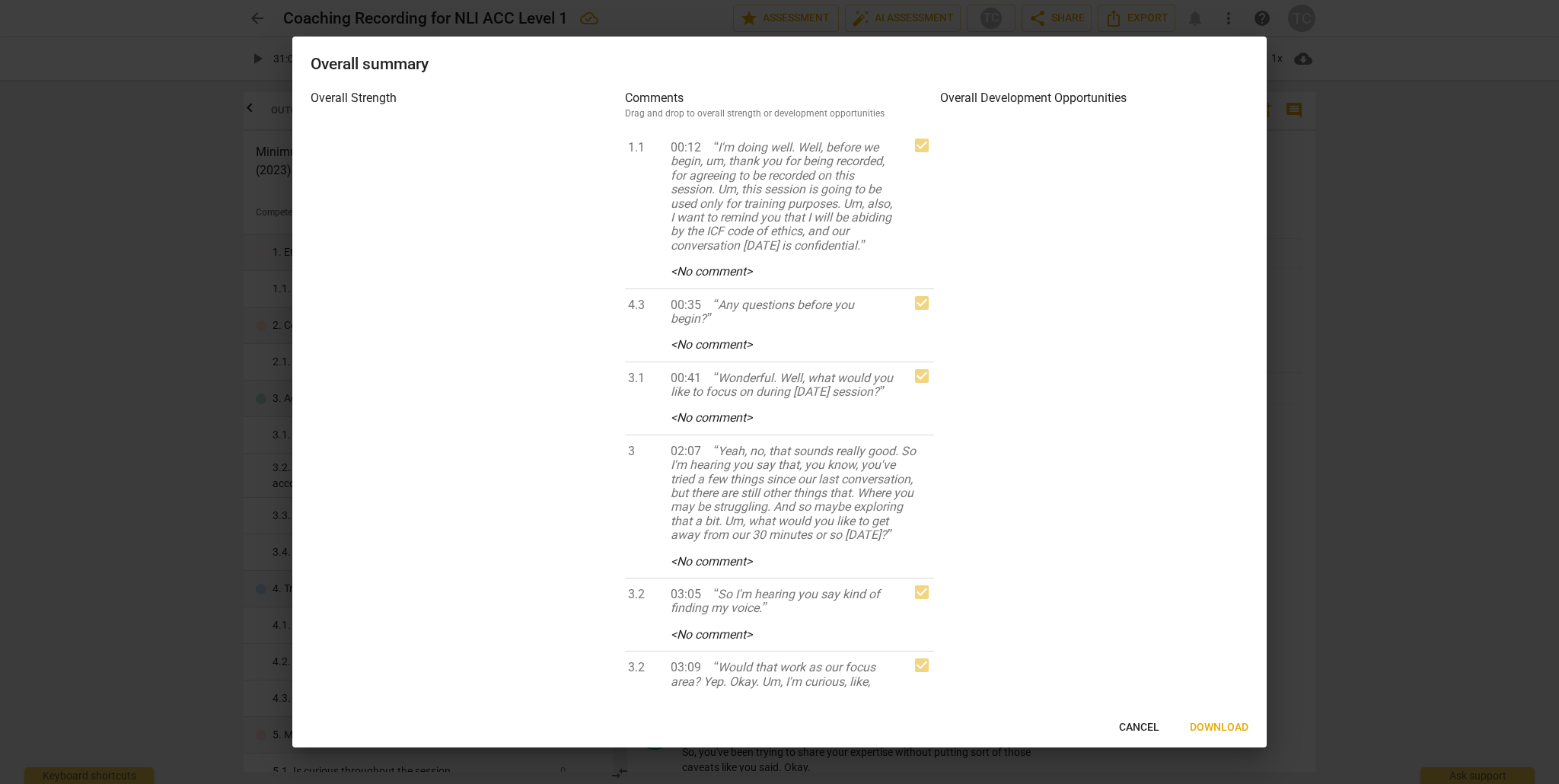
click at [1220, 728] on span "Download" at bounding box center [1219, 727] width 59 height 16
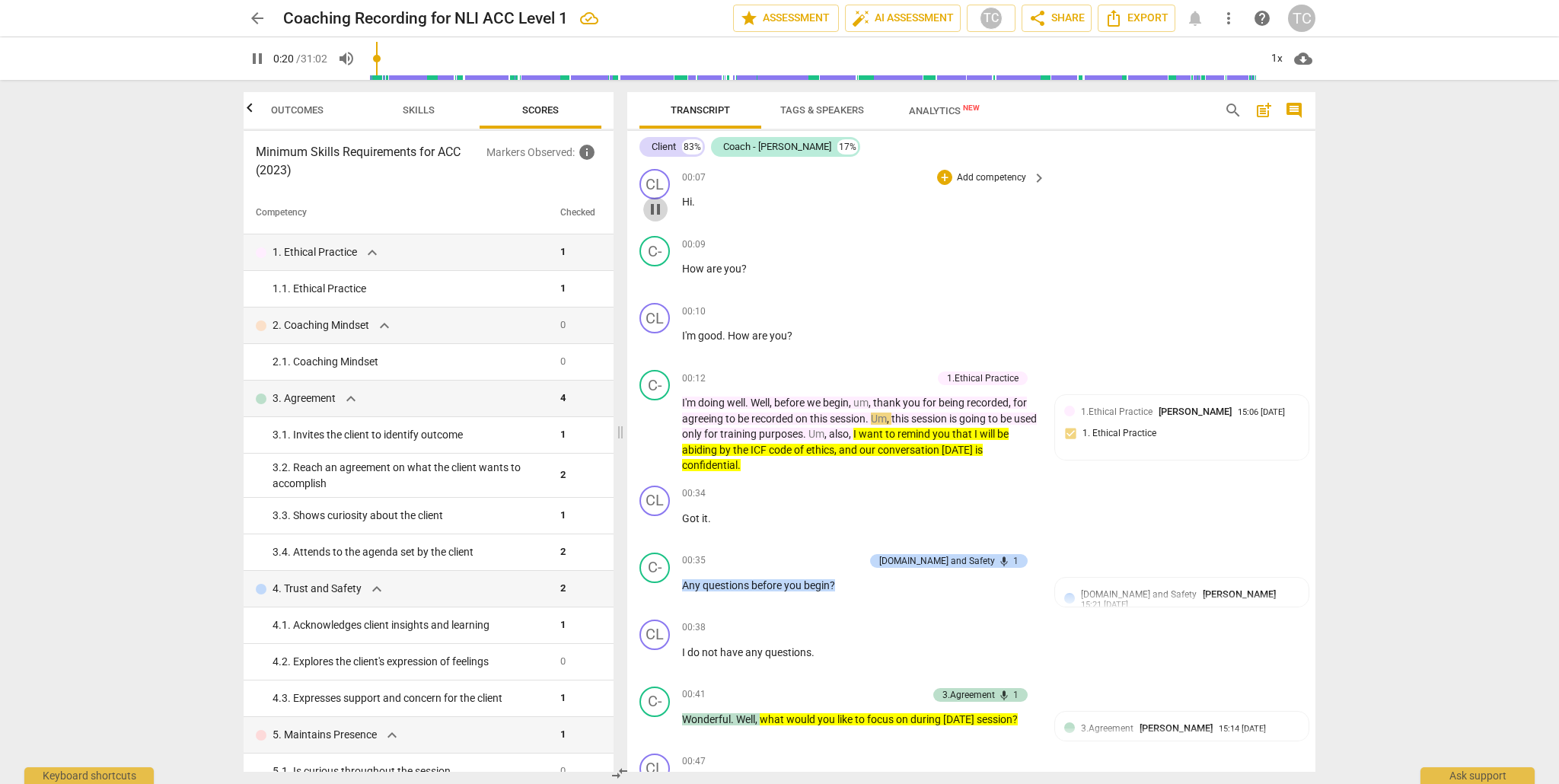
click at [657, 210] on span "pause" at bounding box center [656, 209] width 18 height 18
type input "21"
click at [1237, 111] on span "search" at bounding box center [1233, 110] width 18 height 18
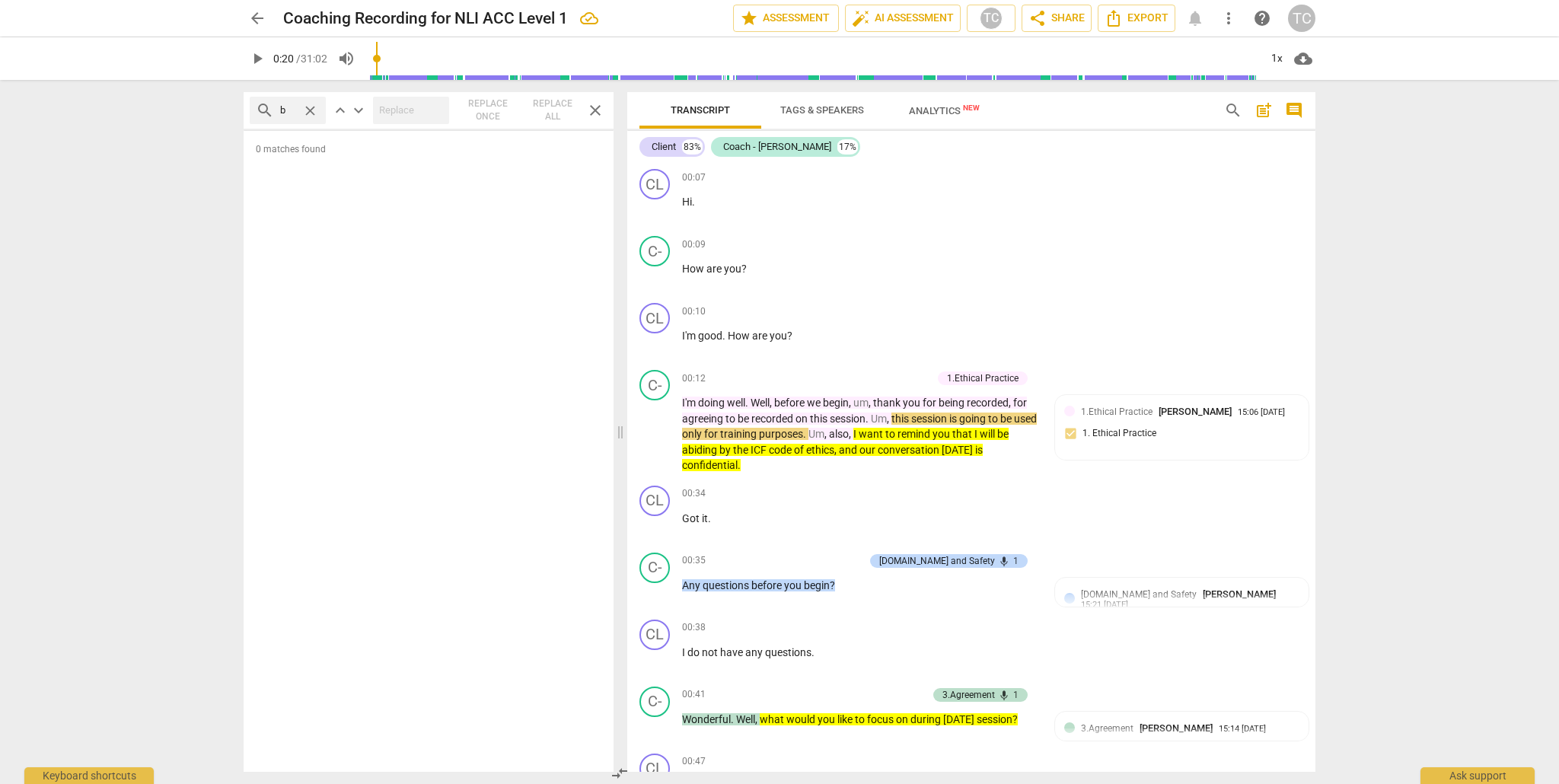
type input "b"
click at [1237, 109] on span "search" at bounding box center [1233, 110] width 18 height 18
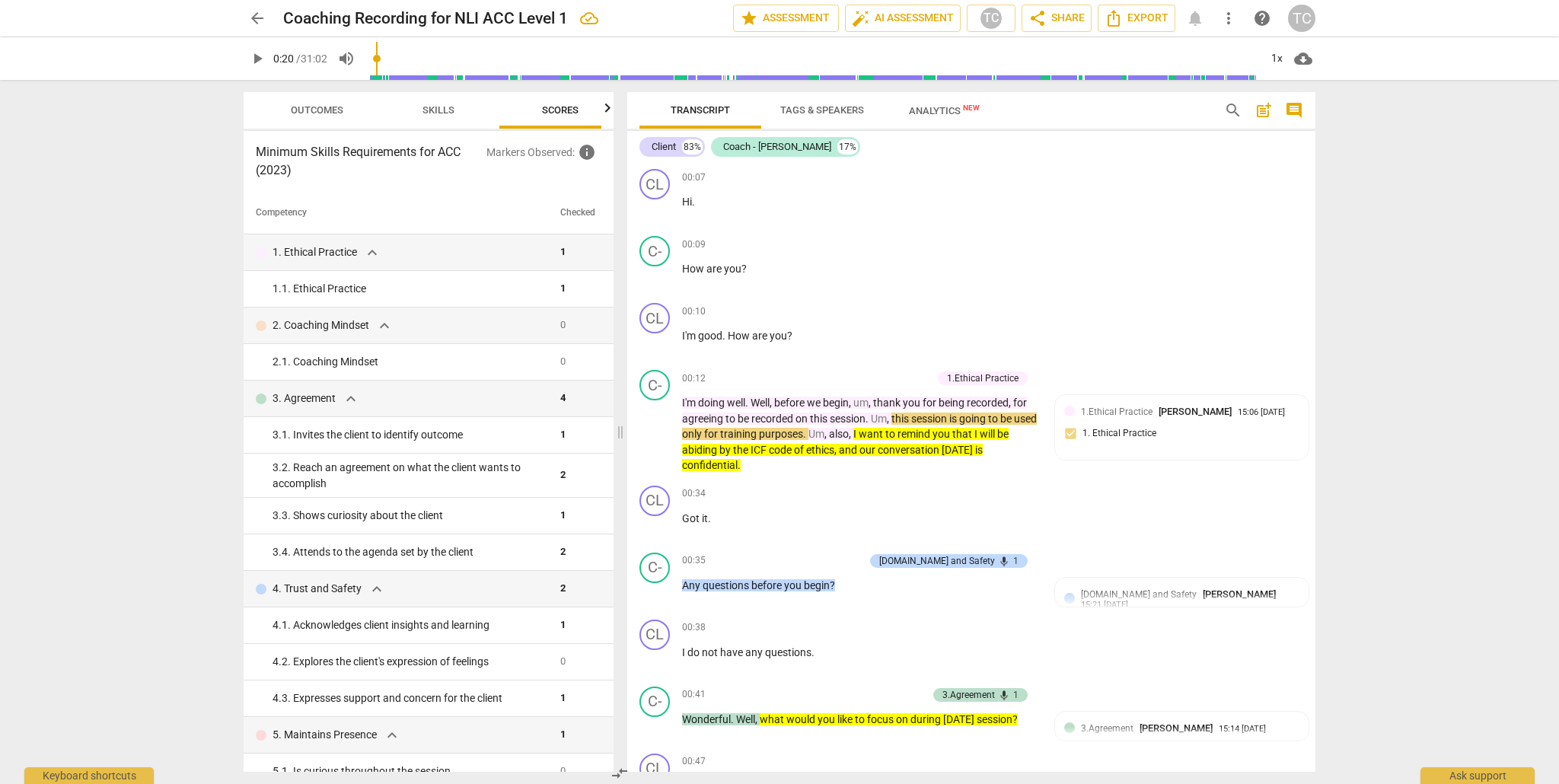
scroll to position [0, 20]
click at [1237, 109] on span "search" at bounding box center [1233, 110] width 18 height 18
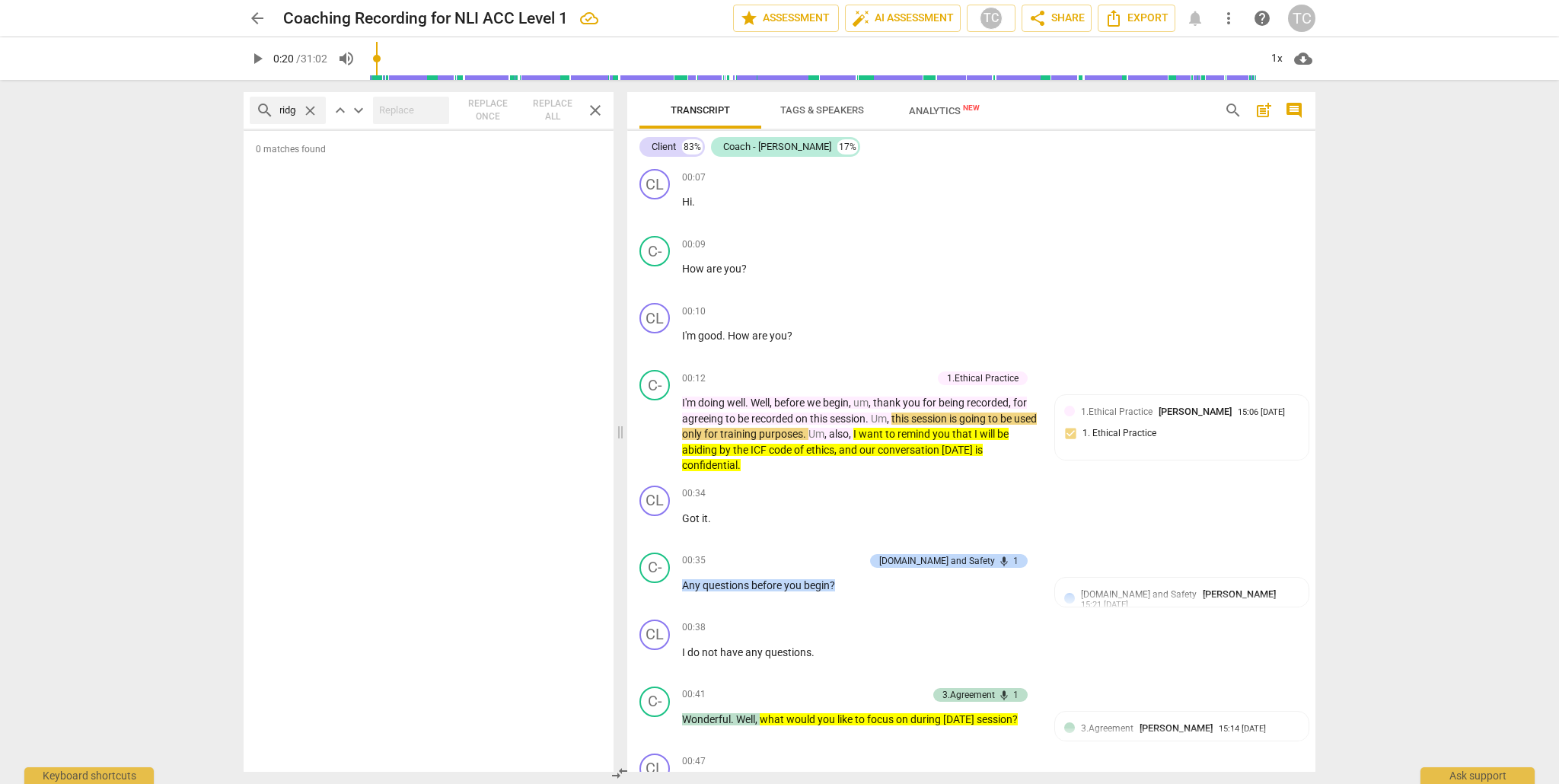
scroll to position [0, 11]
type input "bridge"
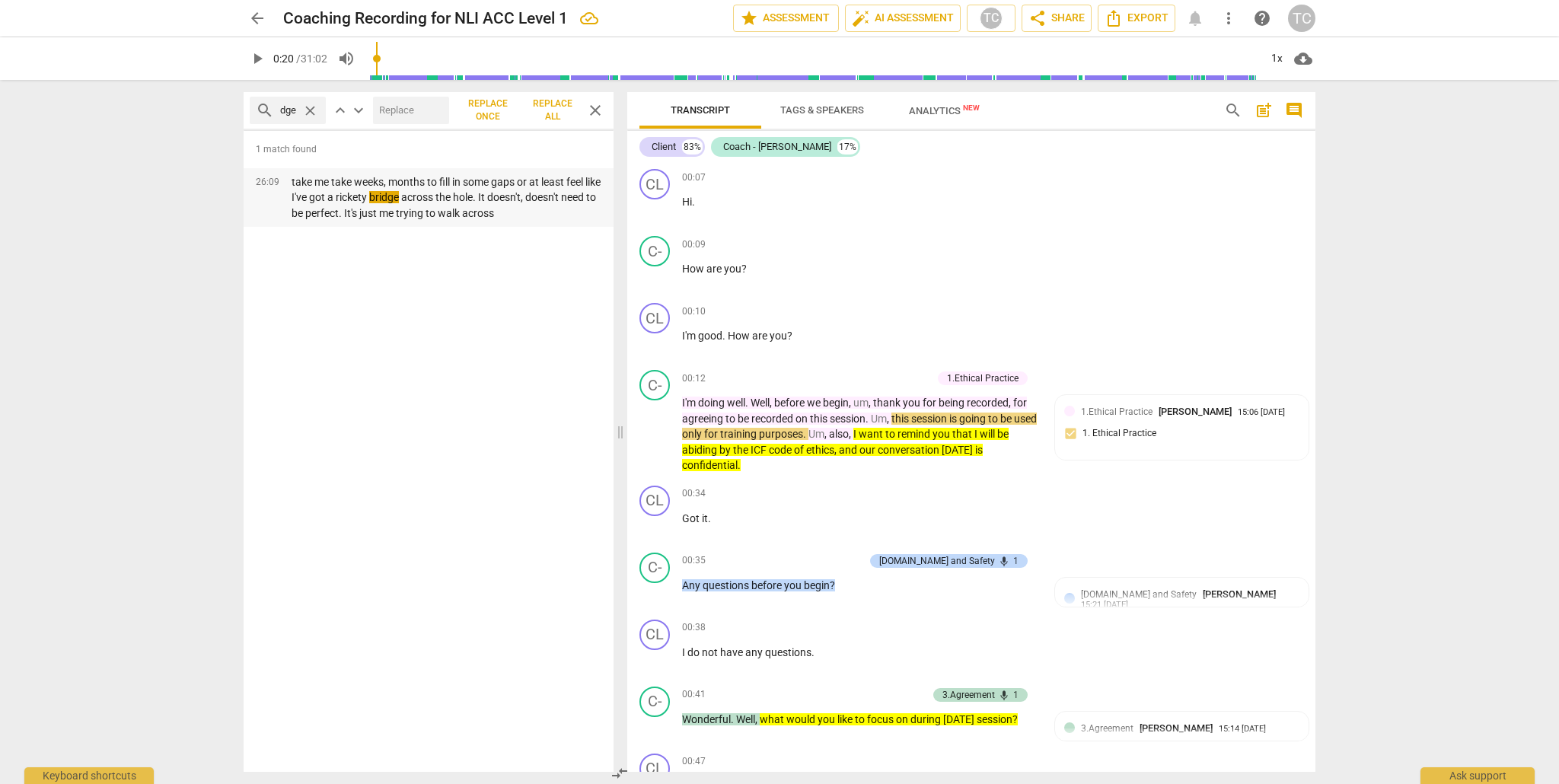
scroll to position [0, 0]
click at [536, 214] on p "take me take weeks, months to fill in some gaps or at least feel like I've got …" at bounding box center [446, 197] width 309 height 47
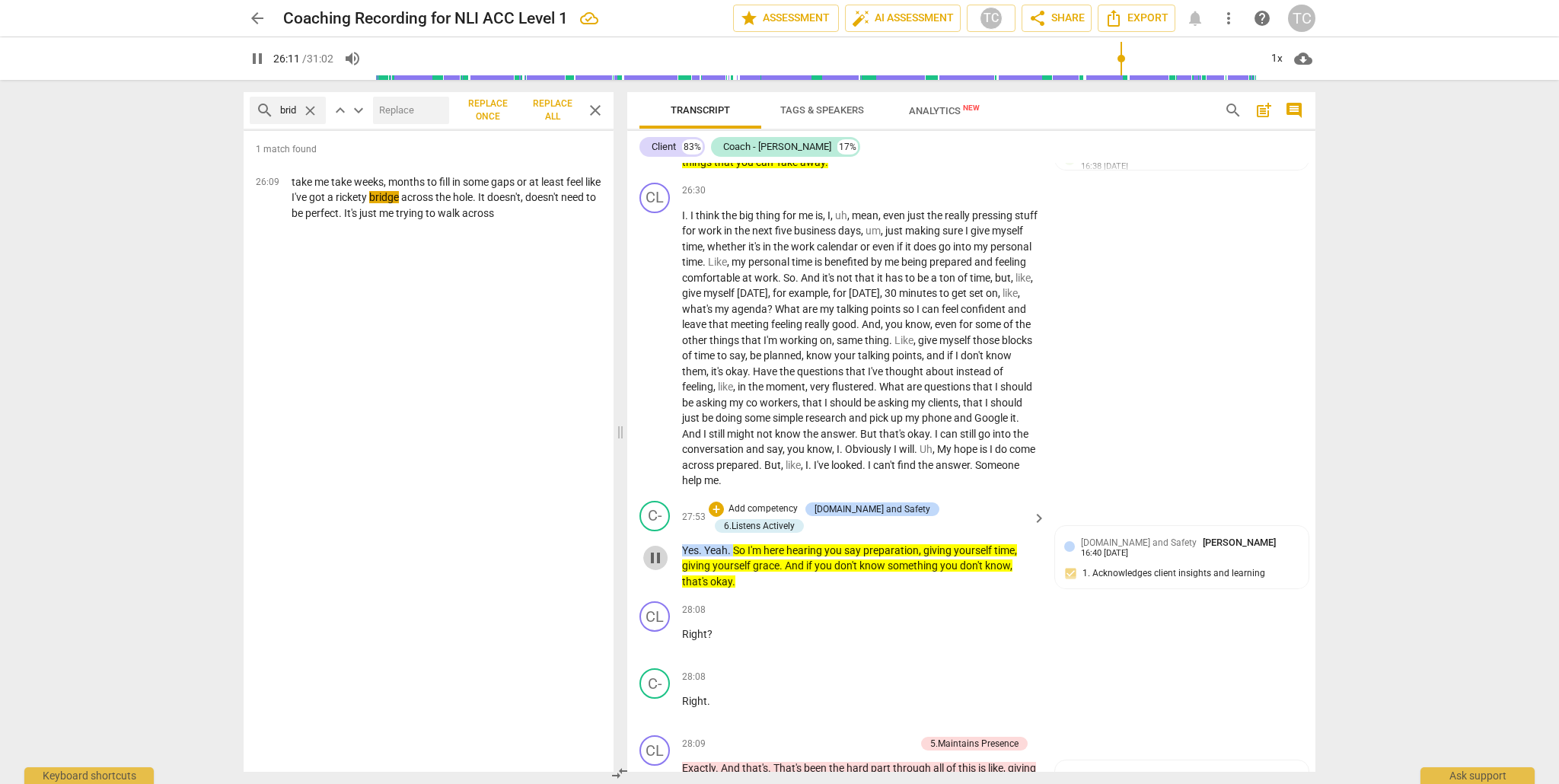
click at [657, 567] on span "pause" at bounding box center [656, 558] width 18 height 18
type input "1572"
drag, startPoint x: 740, startPoint y: 674, endPoint x: 723, endPoint y: 656, distance: 24.8
click at [723, 590] on p "Yes . Yeah . So I'm here hearing you say preparation , giving yourself time , g…" at bounding box center [860, 566] width 356 height 47
click at [831, 656] on div "28:08 + Add competency keyboard_arrow_right Right ?" at bounding box center [865, 629] width 365 height 55
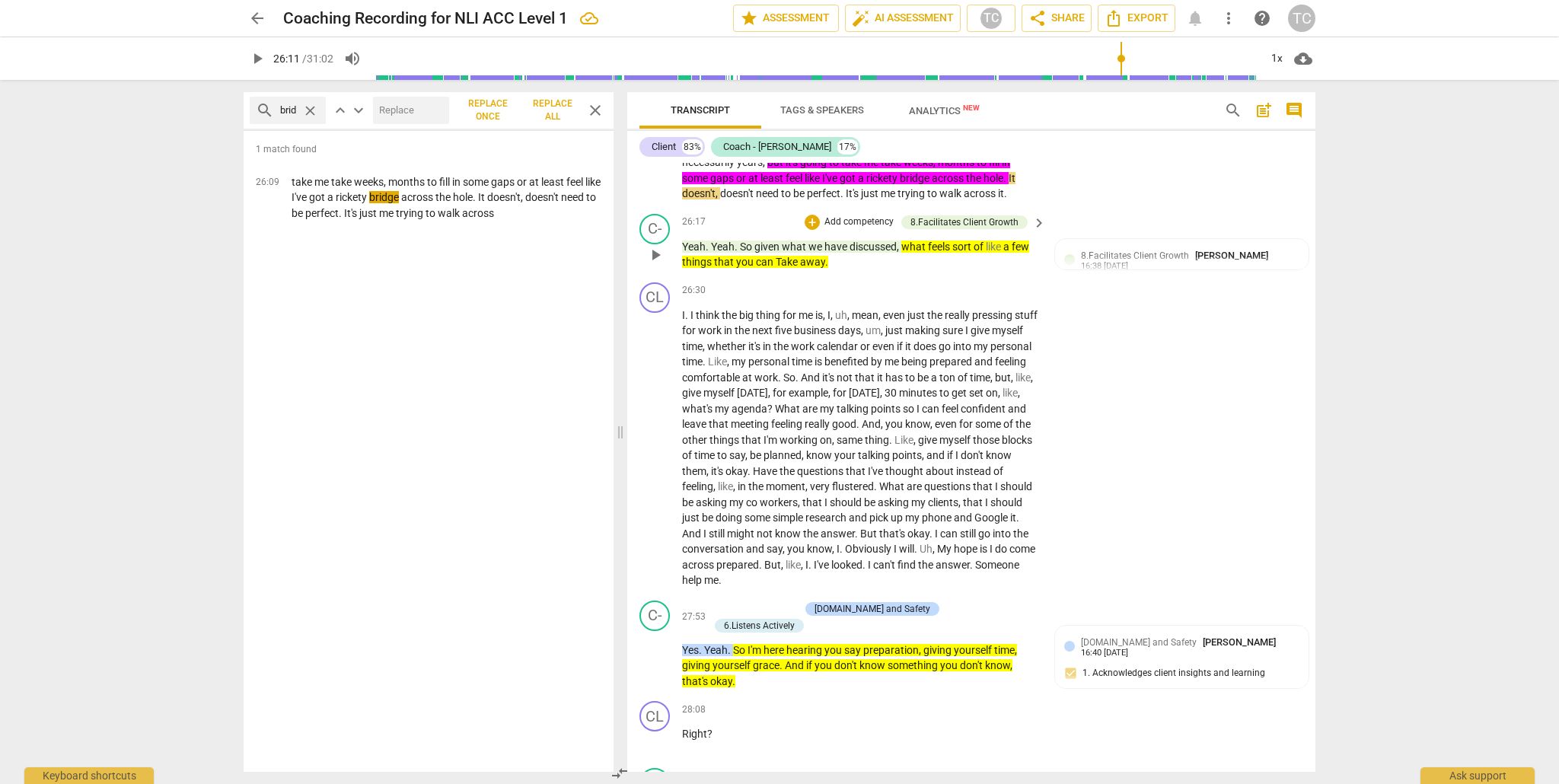
scroll to position [7161, 0]
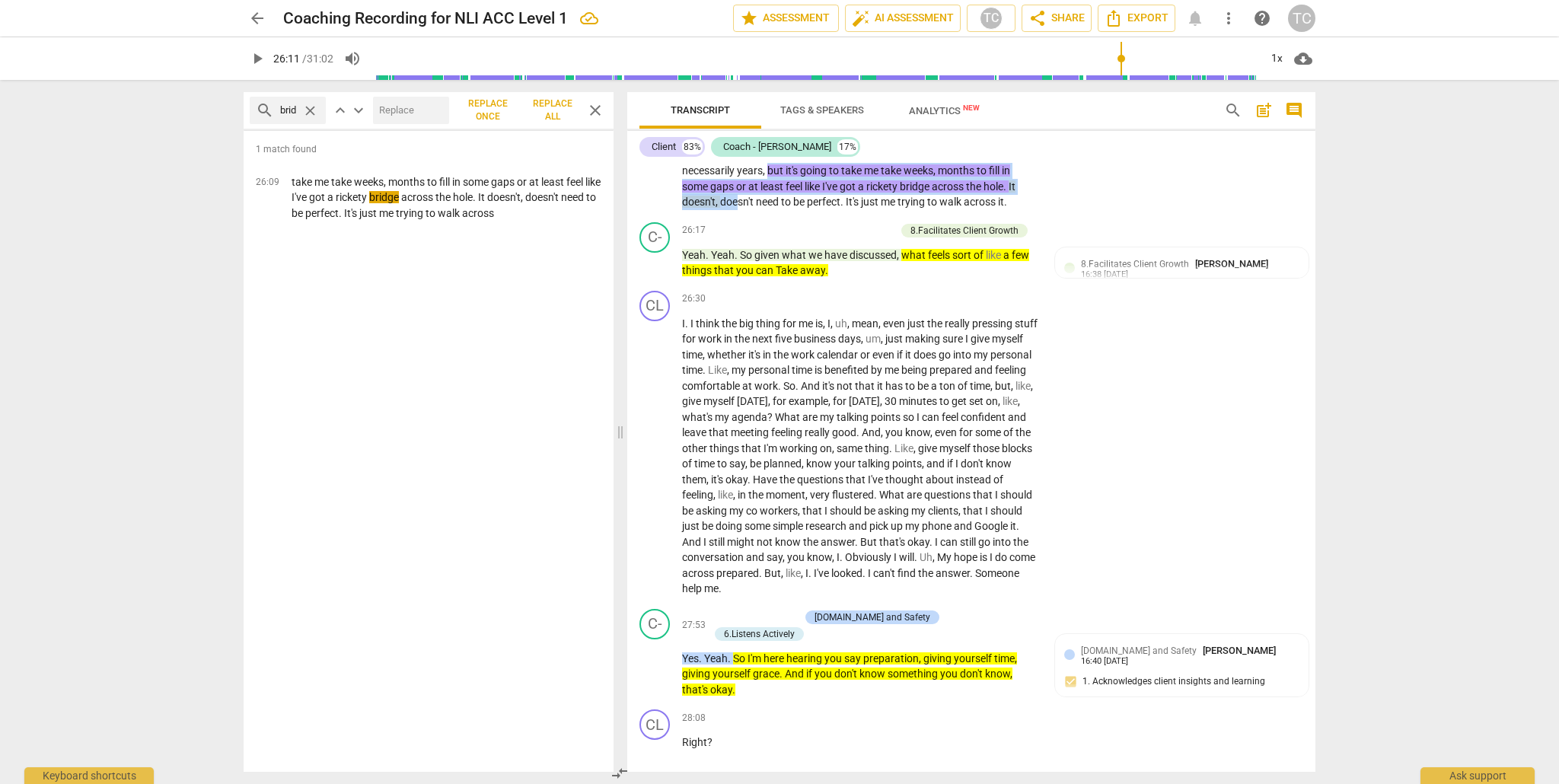
drag, startPoint x: 826, startPoint y: 261, endPoint x: 824, endPoint y: 287, distance: 26.1
click at [824, 210] on p "Well , I think with , uh , leveraging my unhinged capability to do research , u…" at bounding box center [860, 101] width 356 height 218
click at [1103, 216] on div "CL play_arrow pause 24:59 + Add competency keyboard_arrow_right Well , I think …" at bounding box center [971, 88] width 689 height 256
click at [794, 210] on p "Well , I think with , uh , leveraging my unhinged capability to do research , u…" at bounding box center [860, 101] width 356 height 218
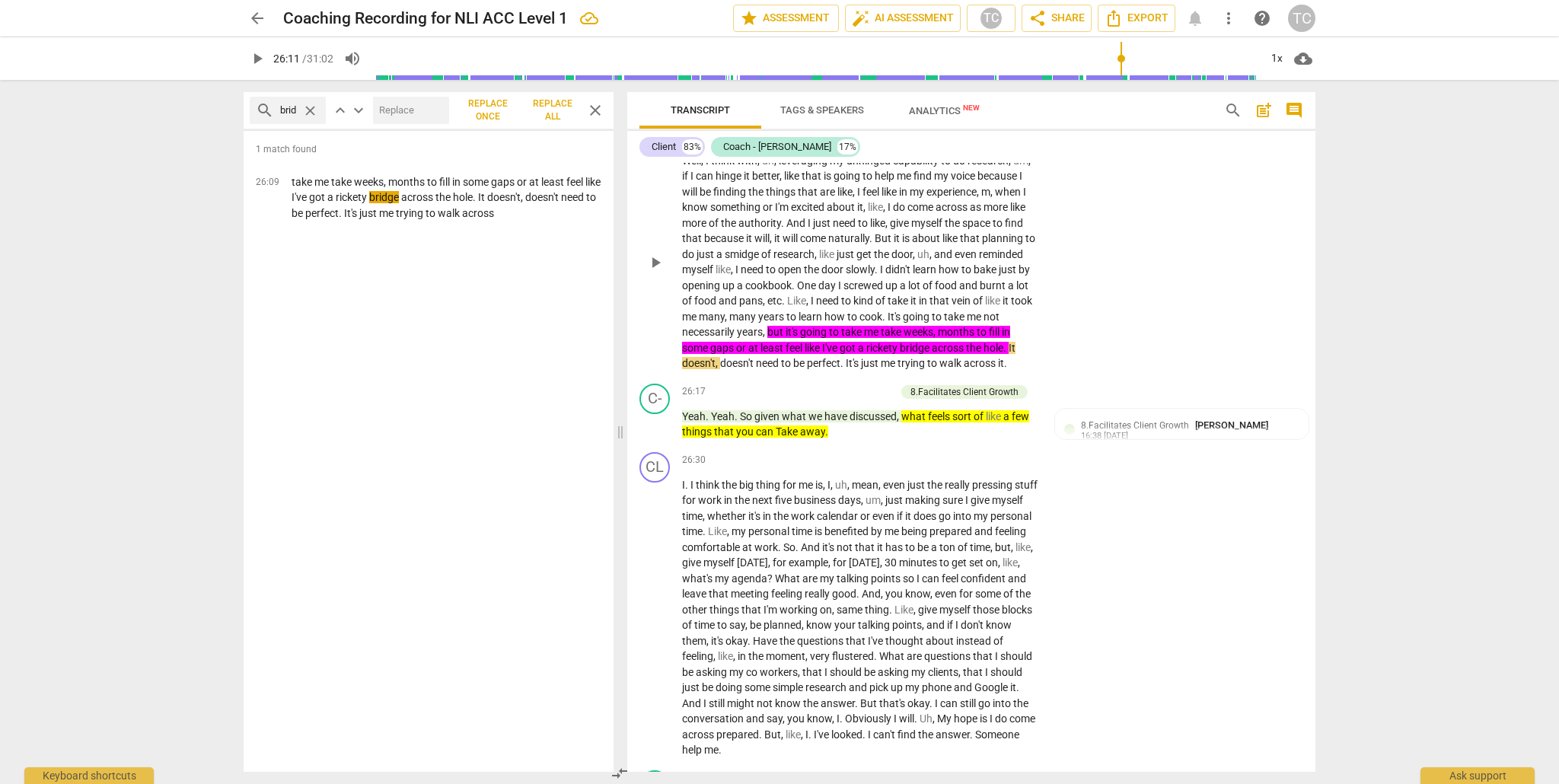
scroll to position [6994, 0]
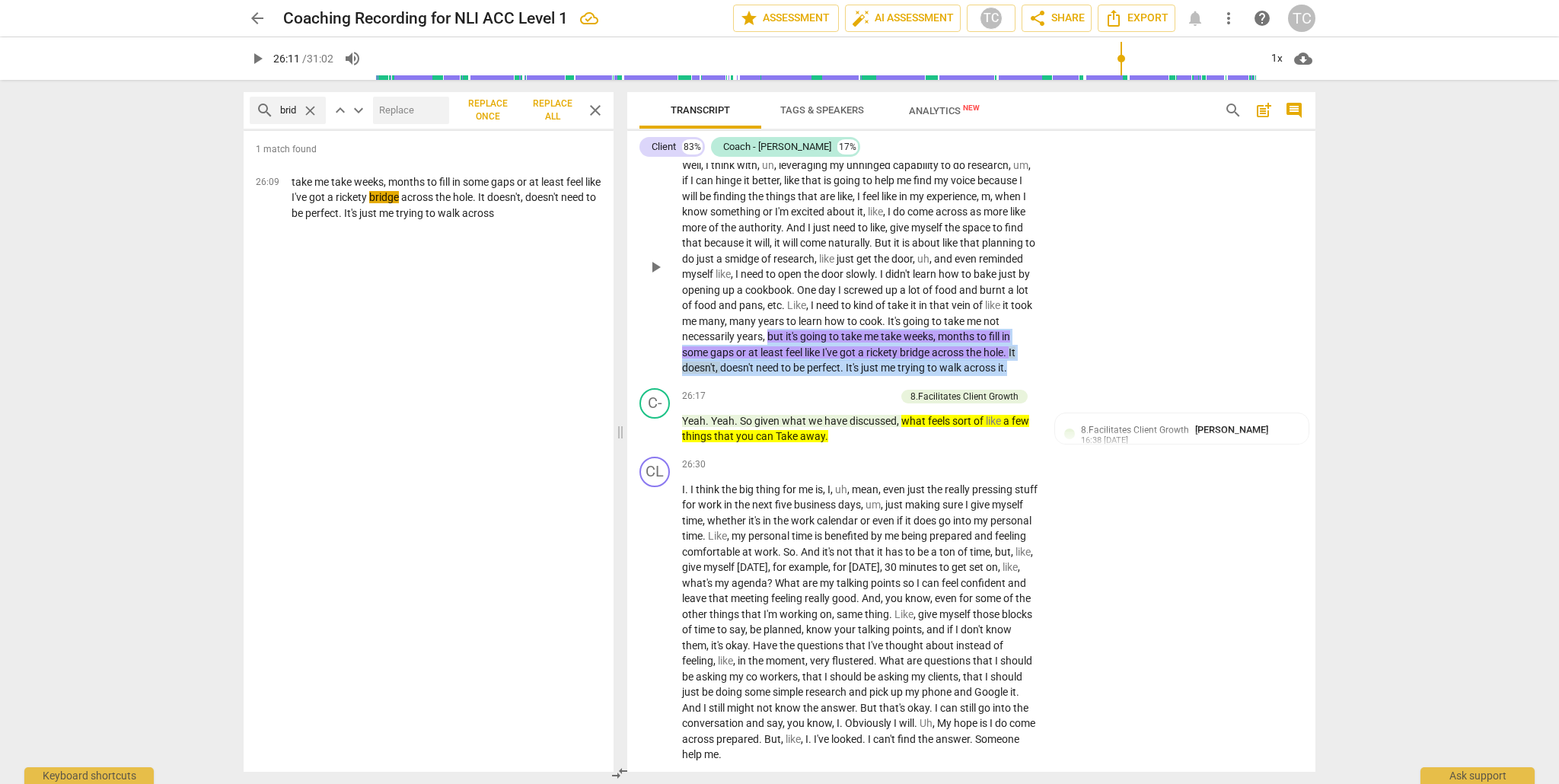
drag, startPoint x: 826, startPoint y: 427, endPoint x: 822, endPoint y: 477, distance: 50.2
click at [822, 376] on p "Well , I think with , uh , leveraging my unhinged capability to do research , u…" at bounding box center [860, 267] width 356 height 218
copy p "but it's going to take me take weeks , months to fill in some gaps or at least …"
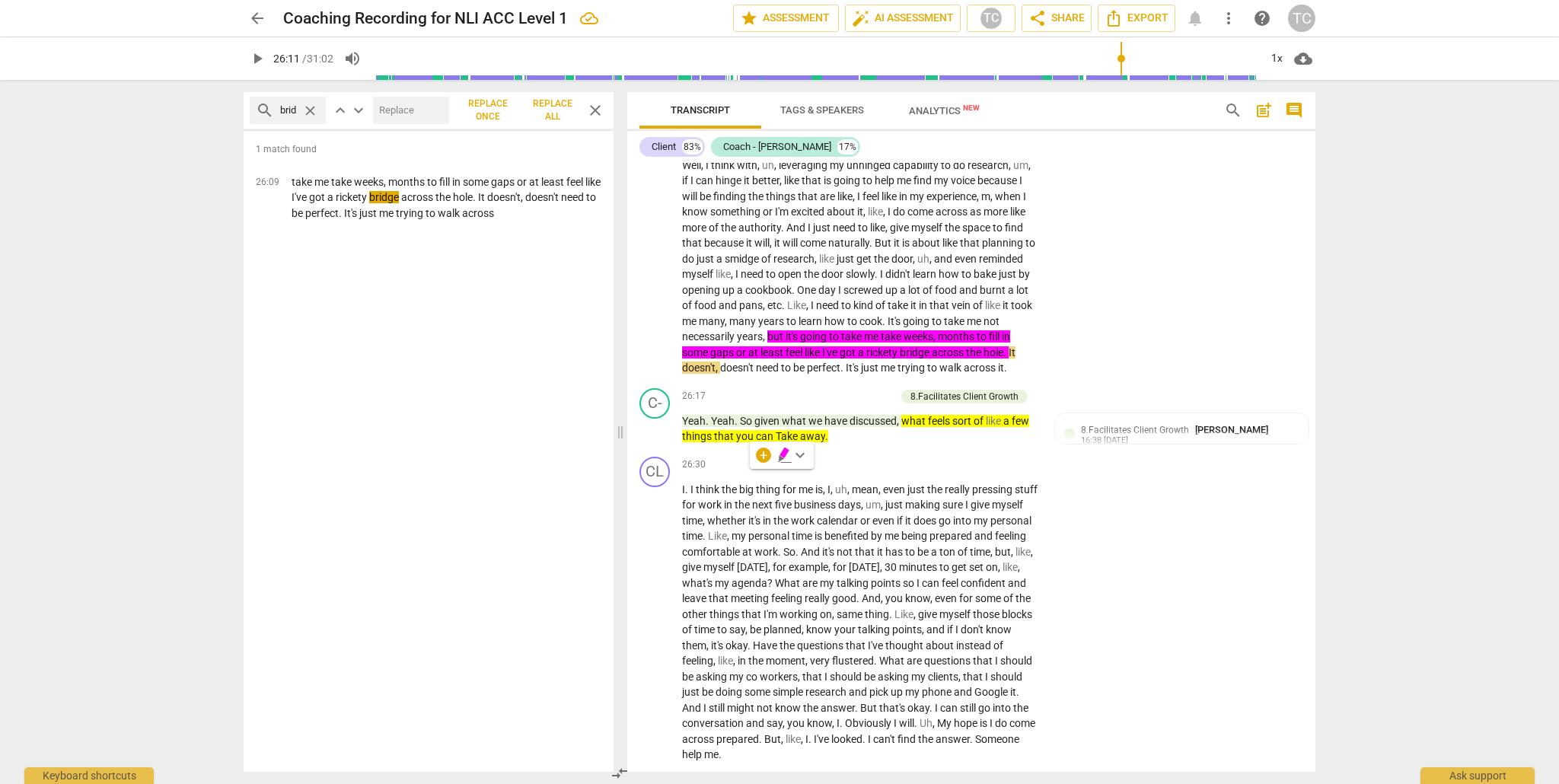
click at [297, 106] on div "search bridge close" at bounding box center [287, 110] width 76 height 28
drag, startPoint x: 296, startPoint y: 108, endPoint x: 269, endPoint y: 106, distance: 27.1
click at [269, 106] on div "search bridge close" at bounding box center [287, 110] width 76 height 28
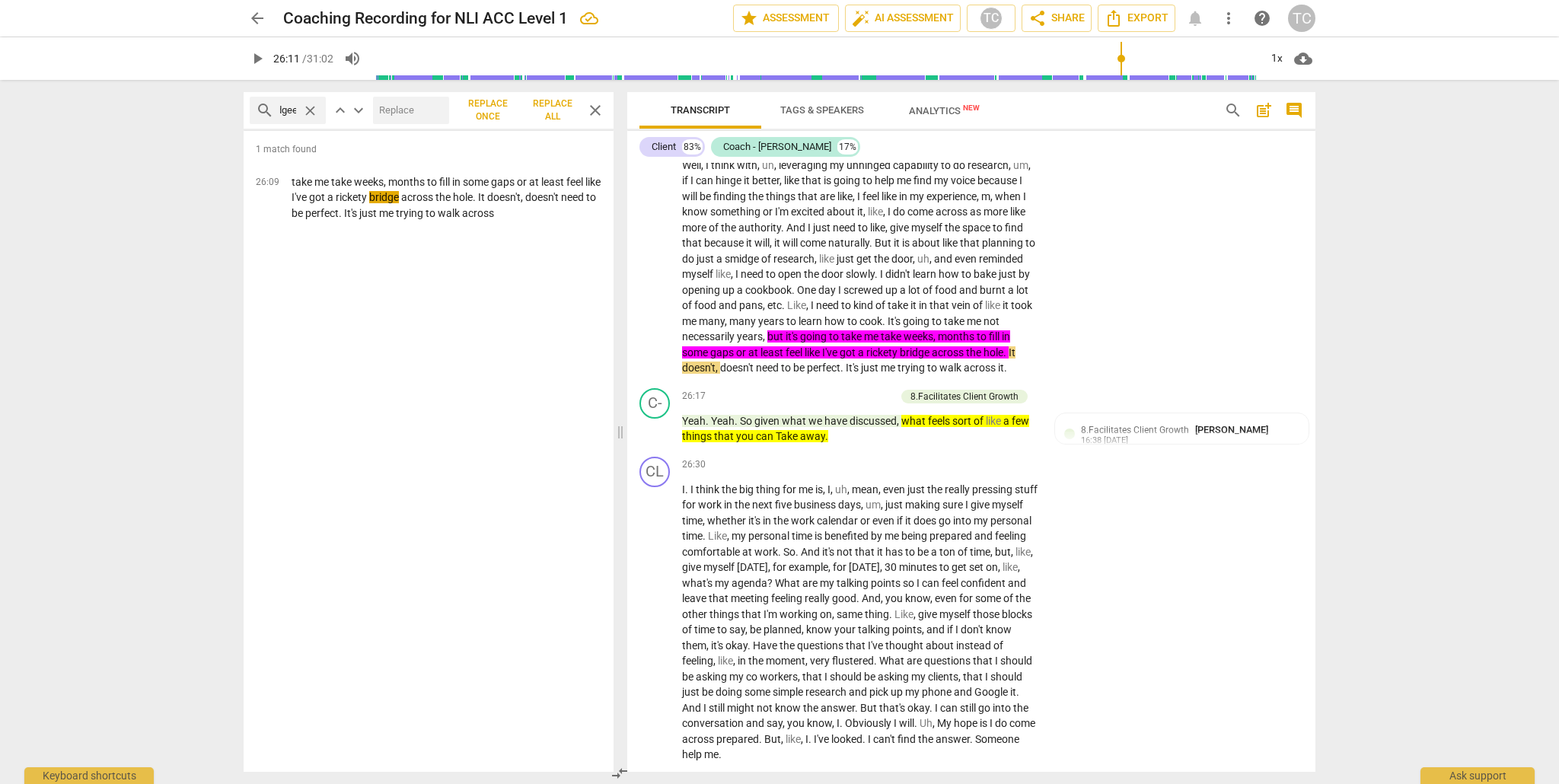
type input "how do I build a bridgee"
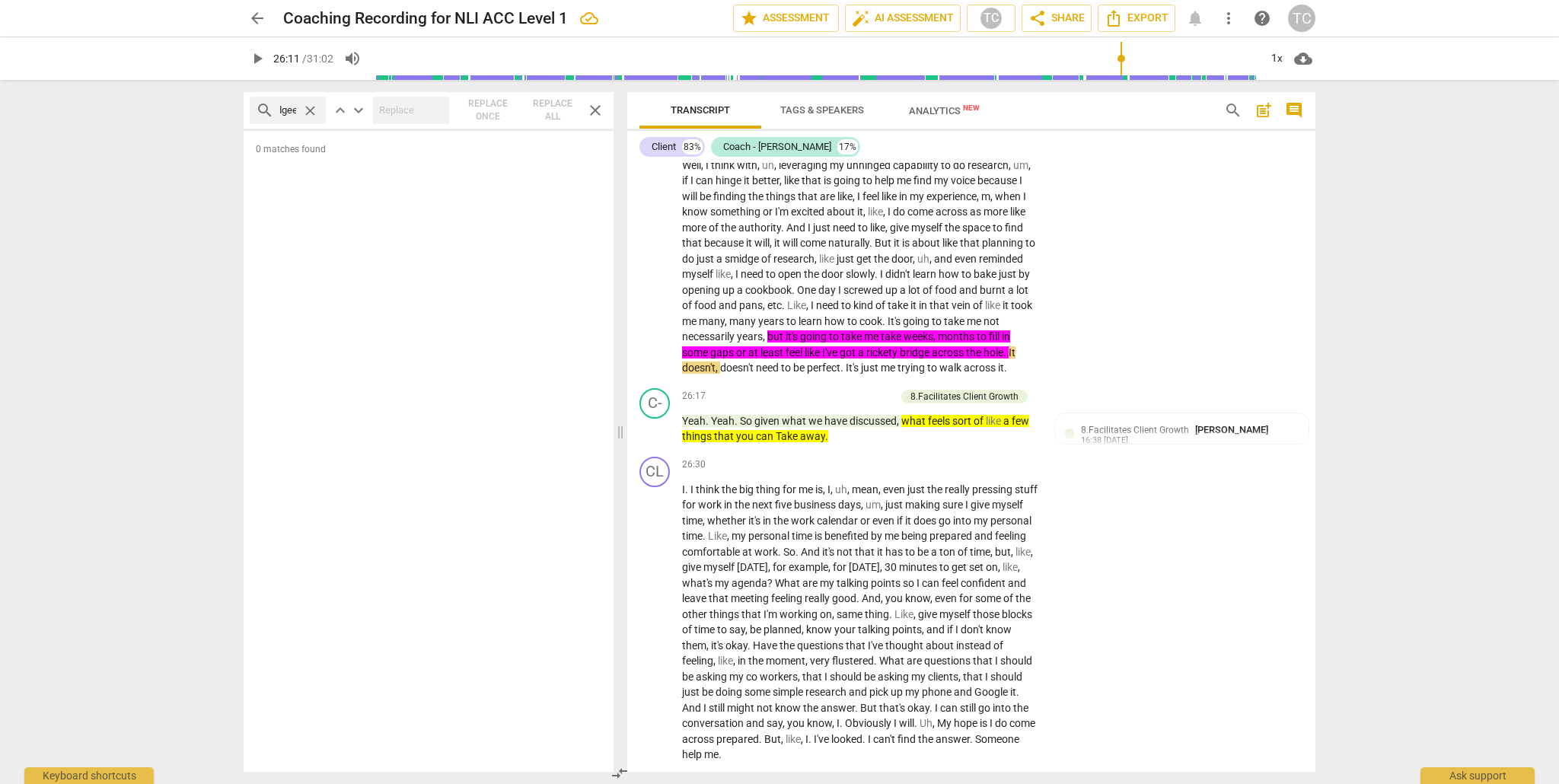
scroll to position [0, 0]
click at [310, 110] on span "close" at bounding box center [309, 110] width 16 height 16
click at [296, 112] on input "text" at bounding box center [299, 110] width 39 height 25
type input "insight"
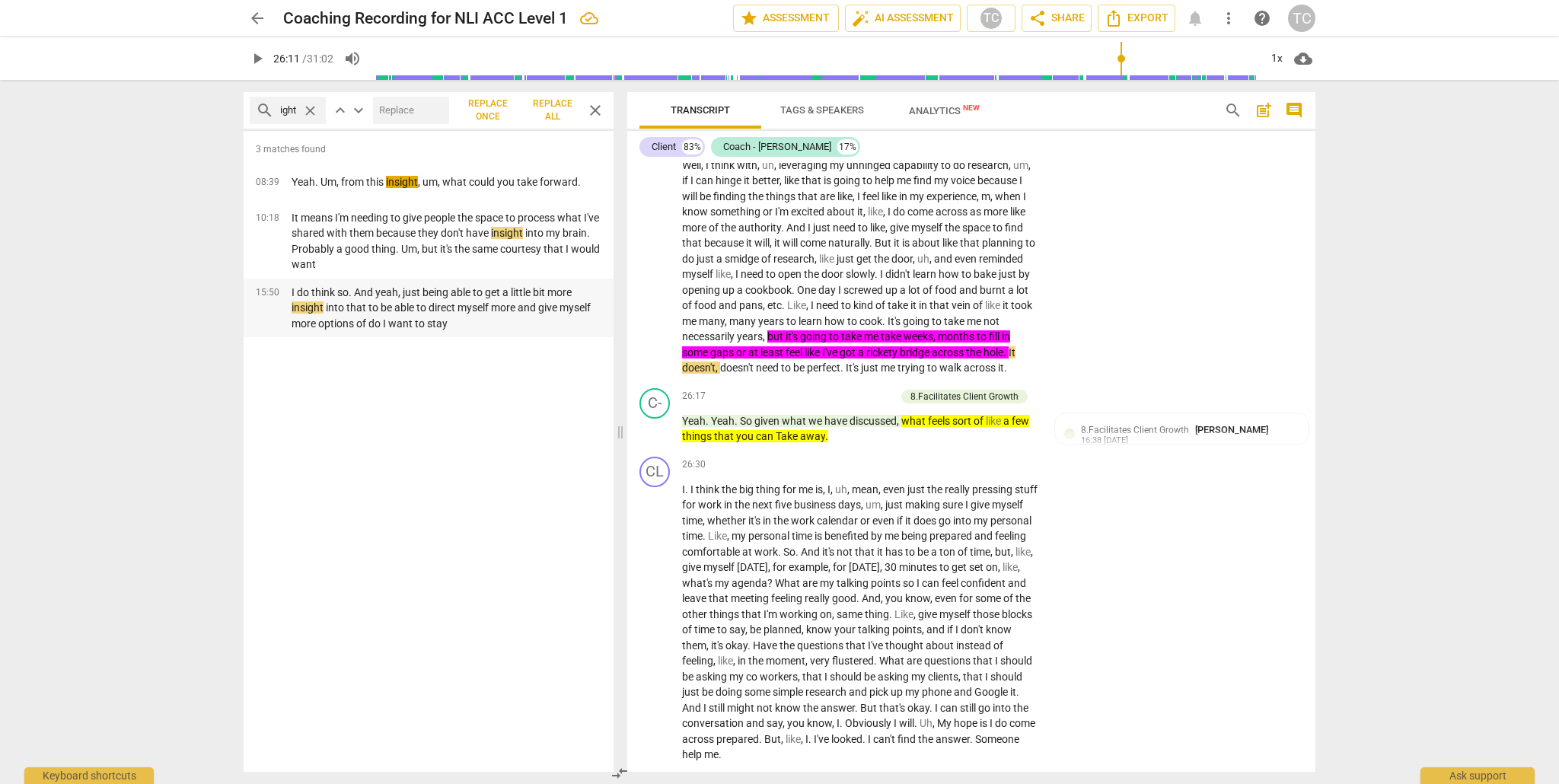
scroll to position [0, 0]
type input "1572"
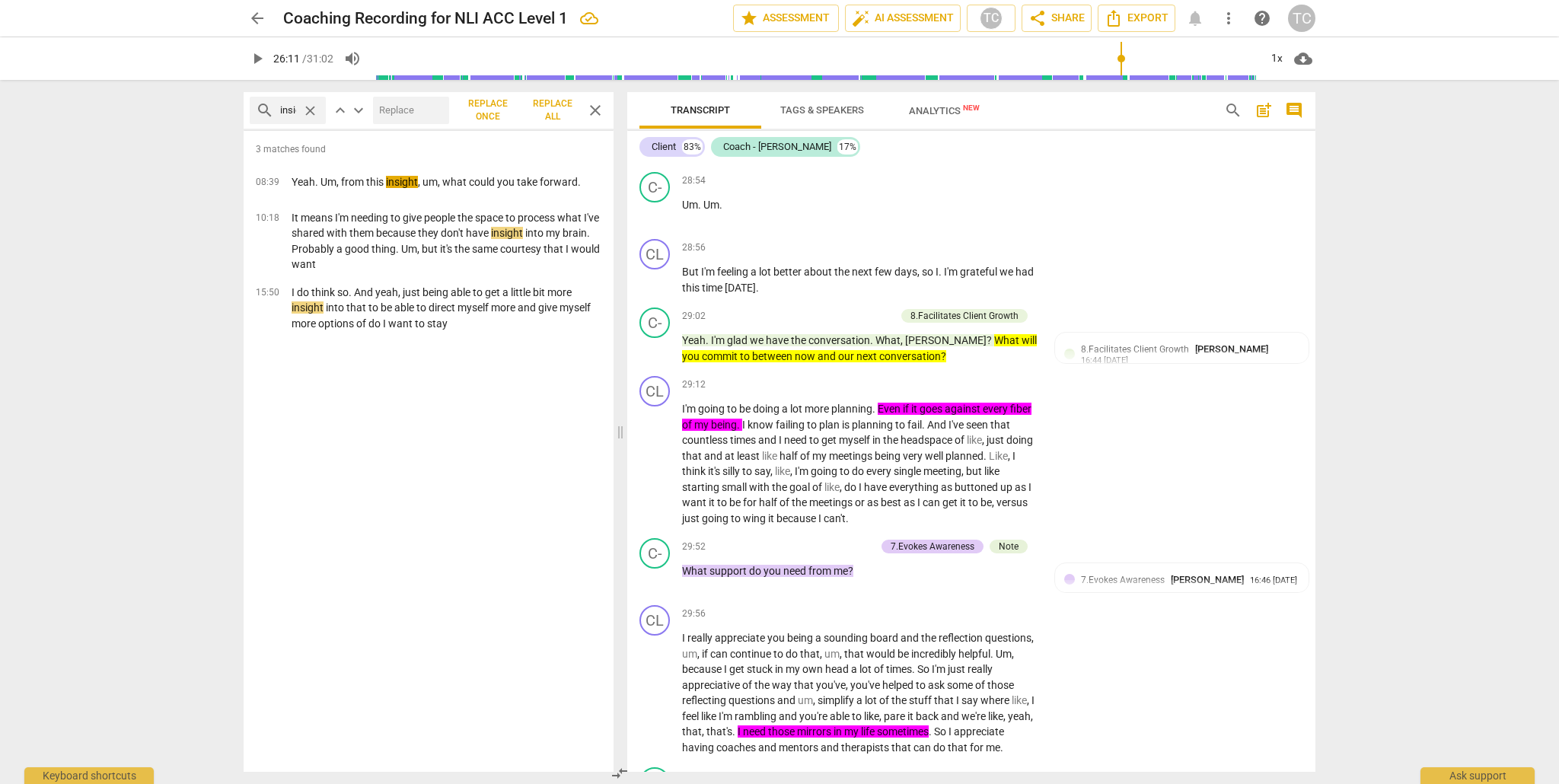
scroll to position [8086, 0]
click at [293, 112] on input "insight" at bounding box center [287, 110] width 16 height 25
drag, startPoint x: 309, startPoint y: 110, endPoint x: 294, endPoint y: 107, distance: 15.3
click at [309, 110] on span "close" at bounding box center [309, 110] width 16 height 16
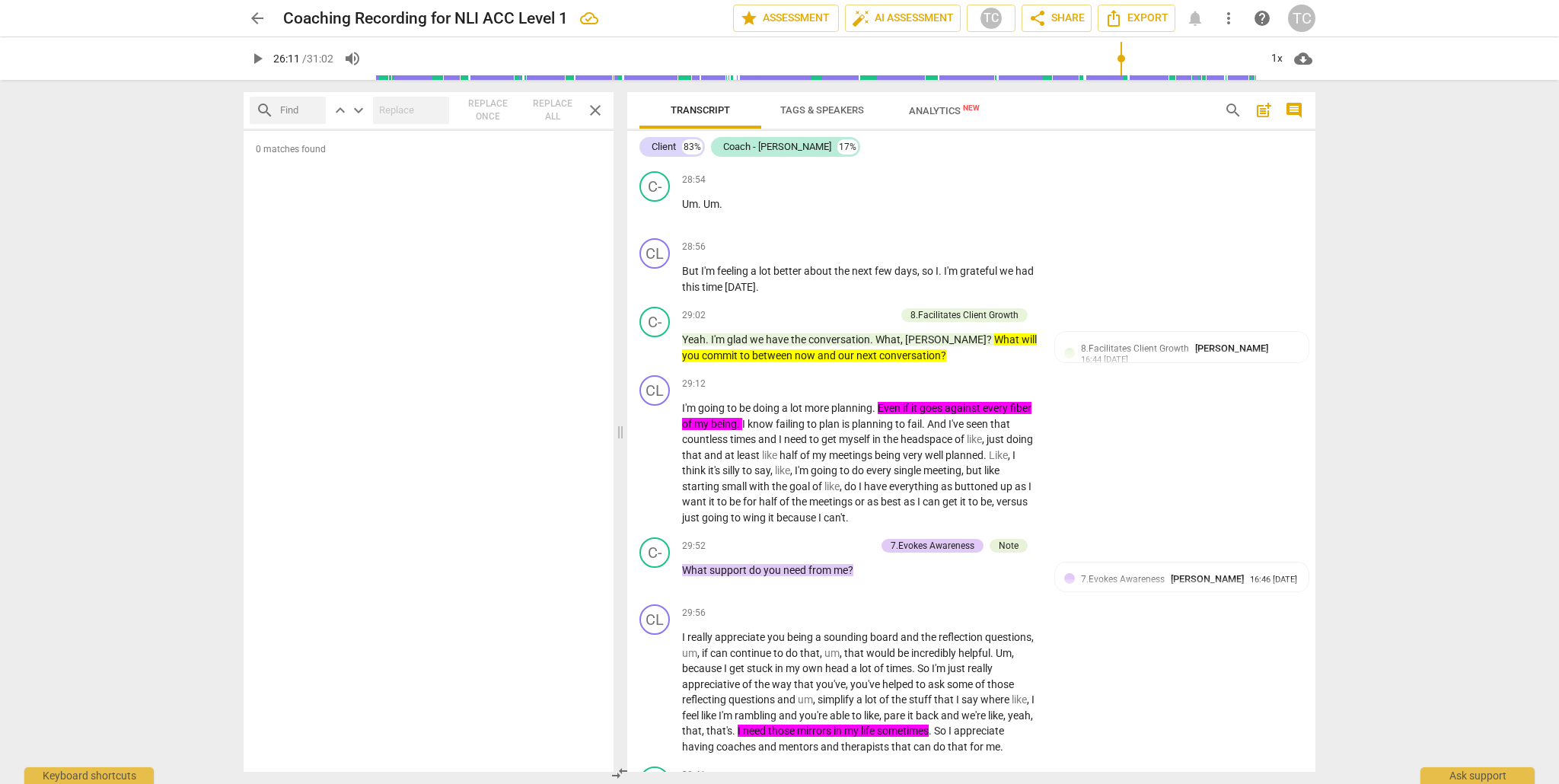
click at [287, 109] on input "text" at bounding box center [299, 110] width 39 height 25
type input "permission"
drag, startPoint x: 302, startPoint y: 122, endPoint x: 292, endPoint y: 108, distance: 17.2
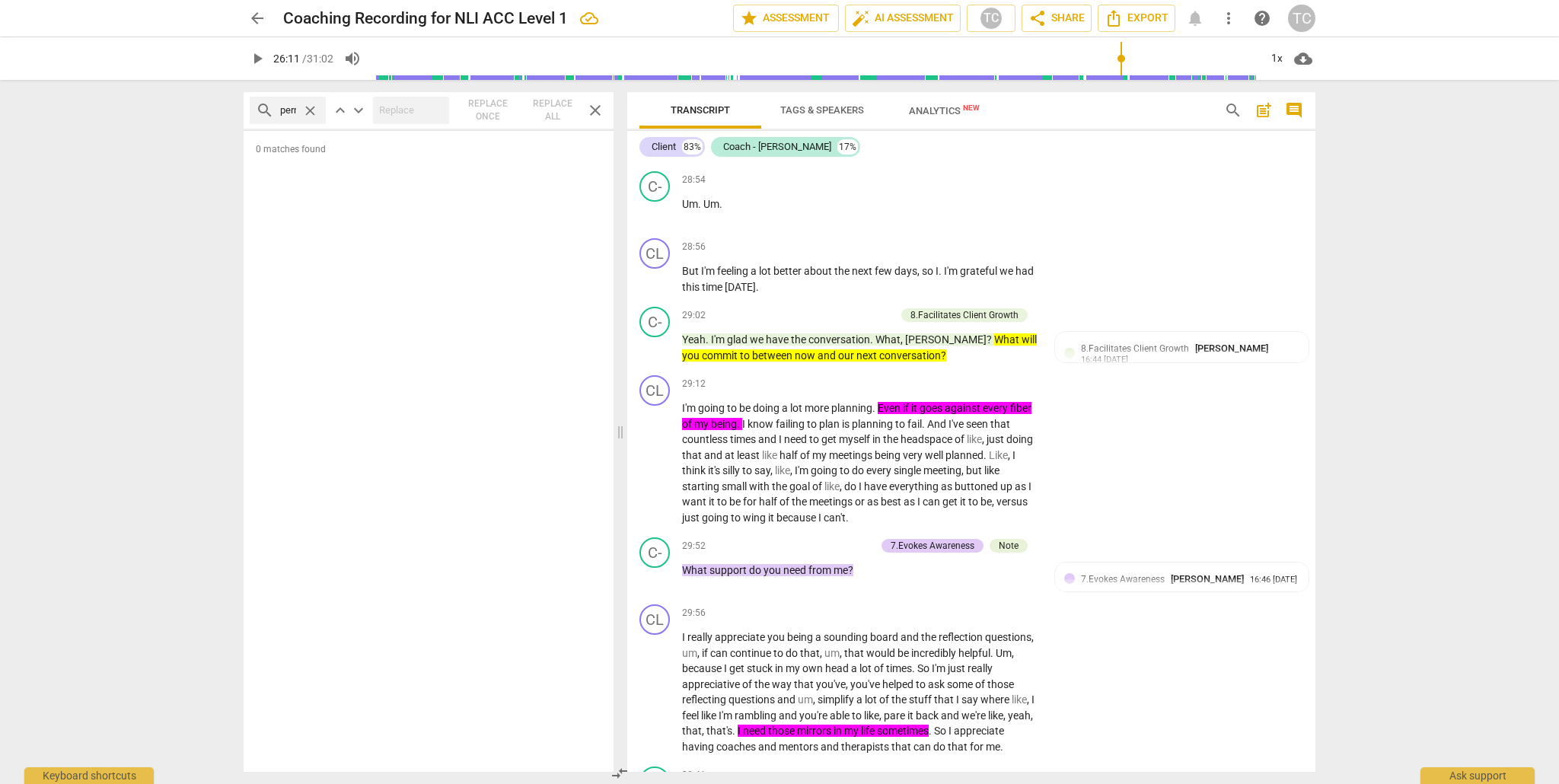
click at [302, 122] on div "search permission close" at bounding box center [287, 110] width 76 height 28
click at [288, 105] on input "permission" at bounding box center [287, 110] width 16 height 25
click at [314, 112] on span "close" at bounding box center [309, 110] width 16 height 16
click at [287, 109] on input "text" at bounding box center [299, 110] width 39 height 25
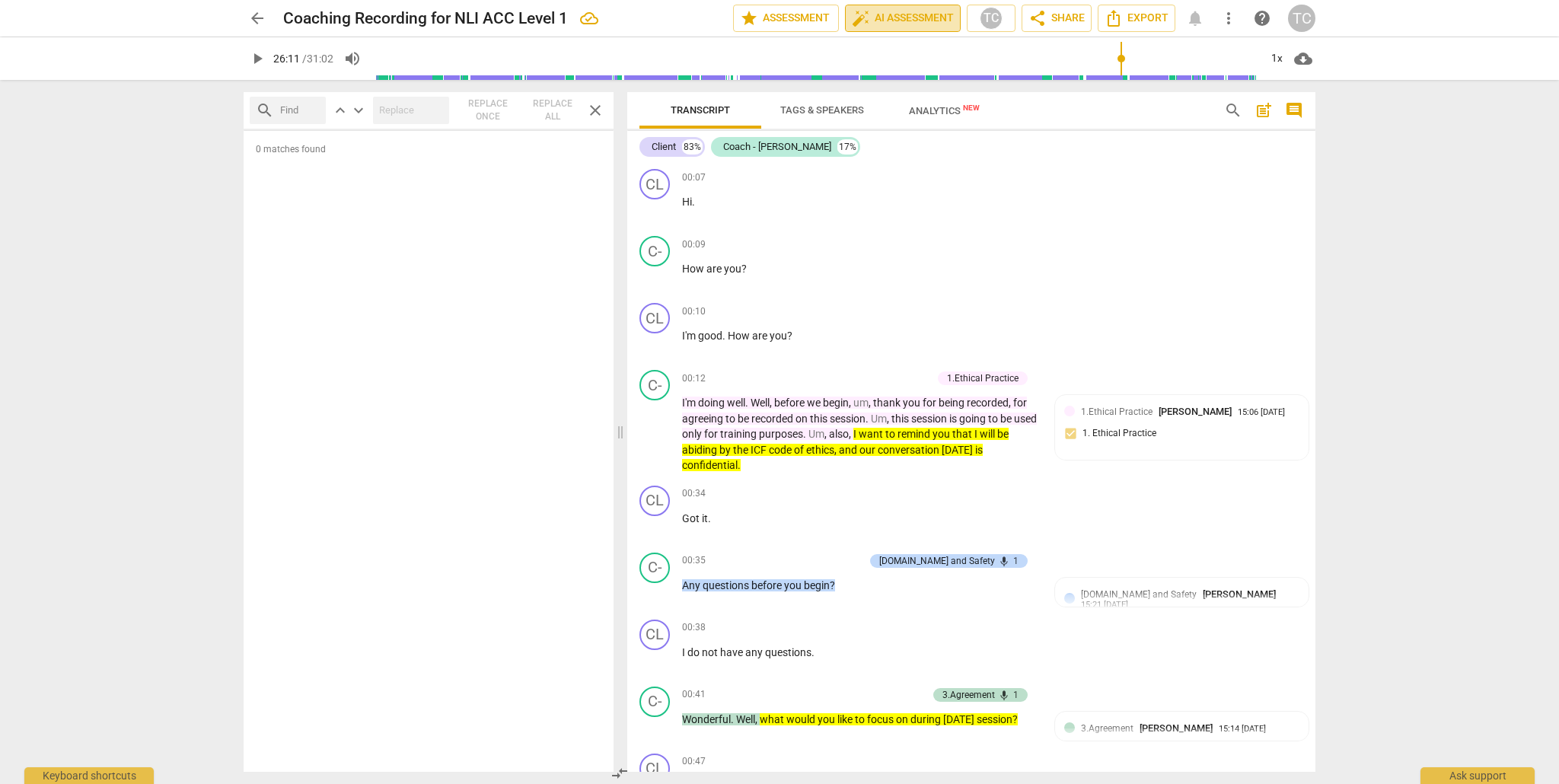
click at [898, 16] on span "auto_fix_high AI Assessment" at bounding box center [903, 18] width 102 height 18
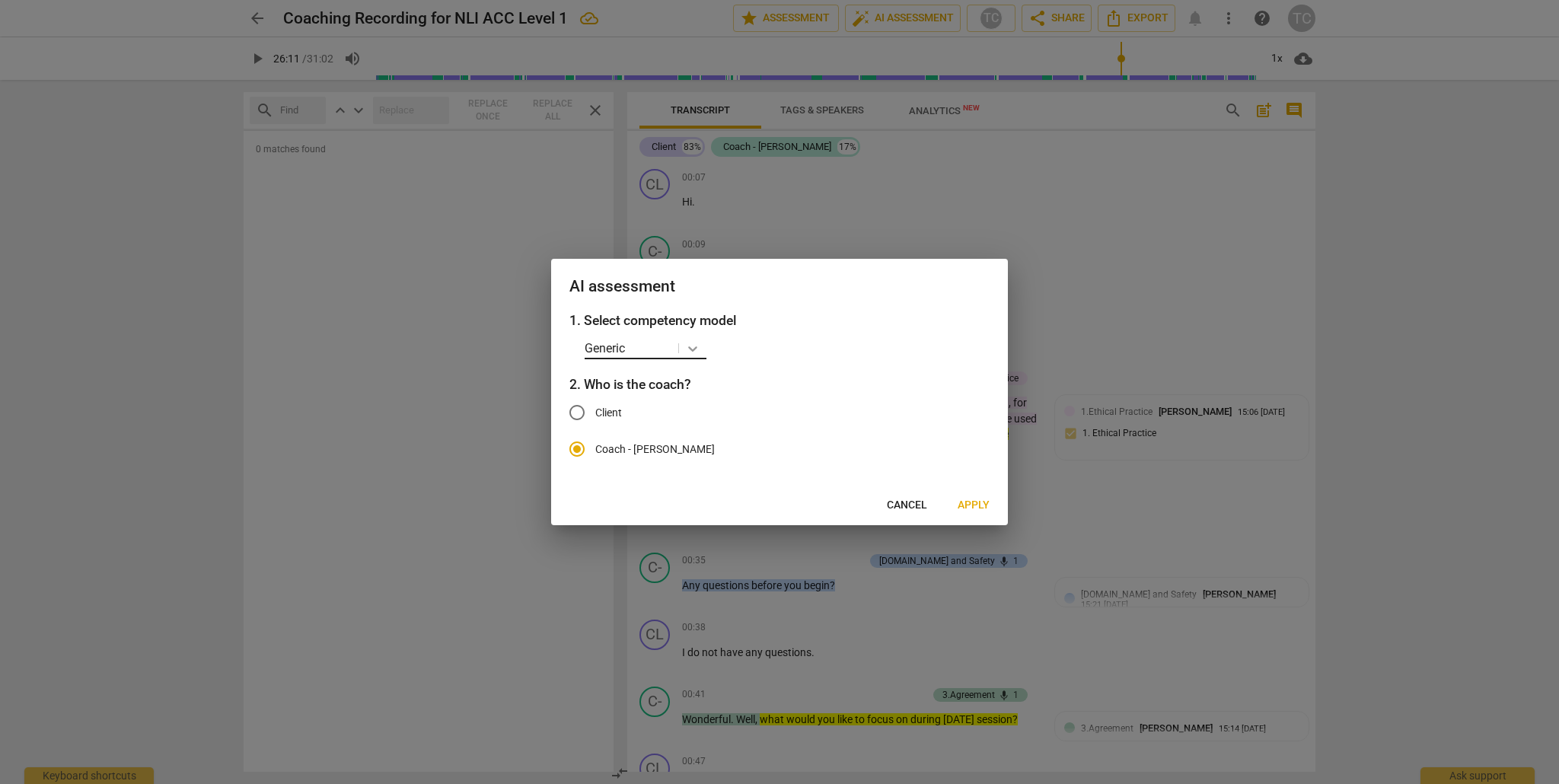
click at [698, 349] on icon at bounding box center [692, 348] width 16 height 16
click at [698, 413] on div "ICF Updated Core Competencies (2019)" at bounding box center [702, 418] width 235 height 37
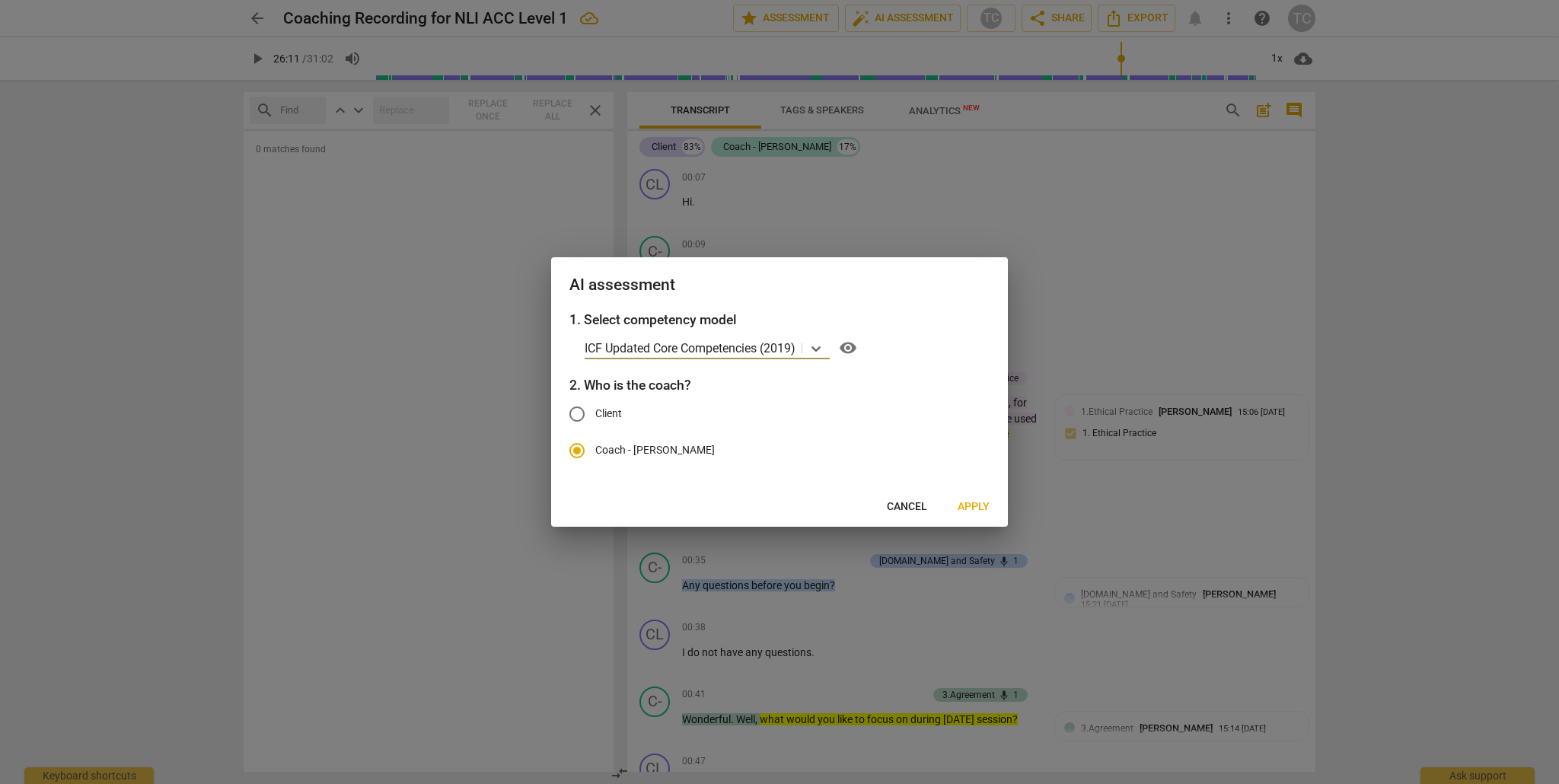
click at [974, 501] on span "Apply" at bounding box center [973, 507] width 32 height 16
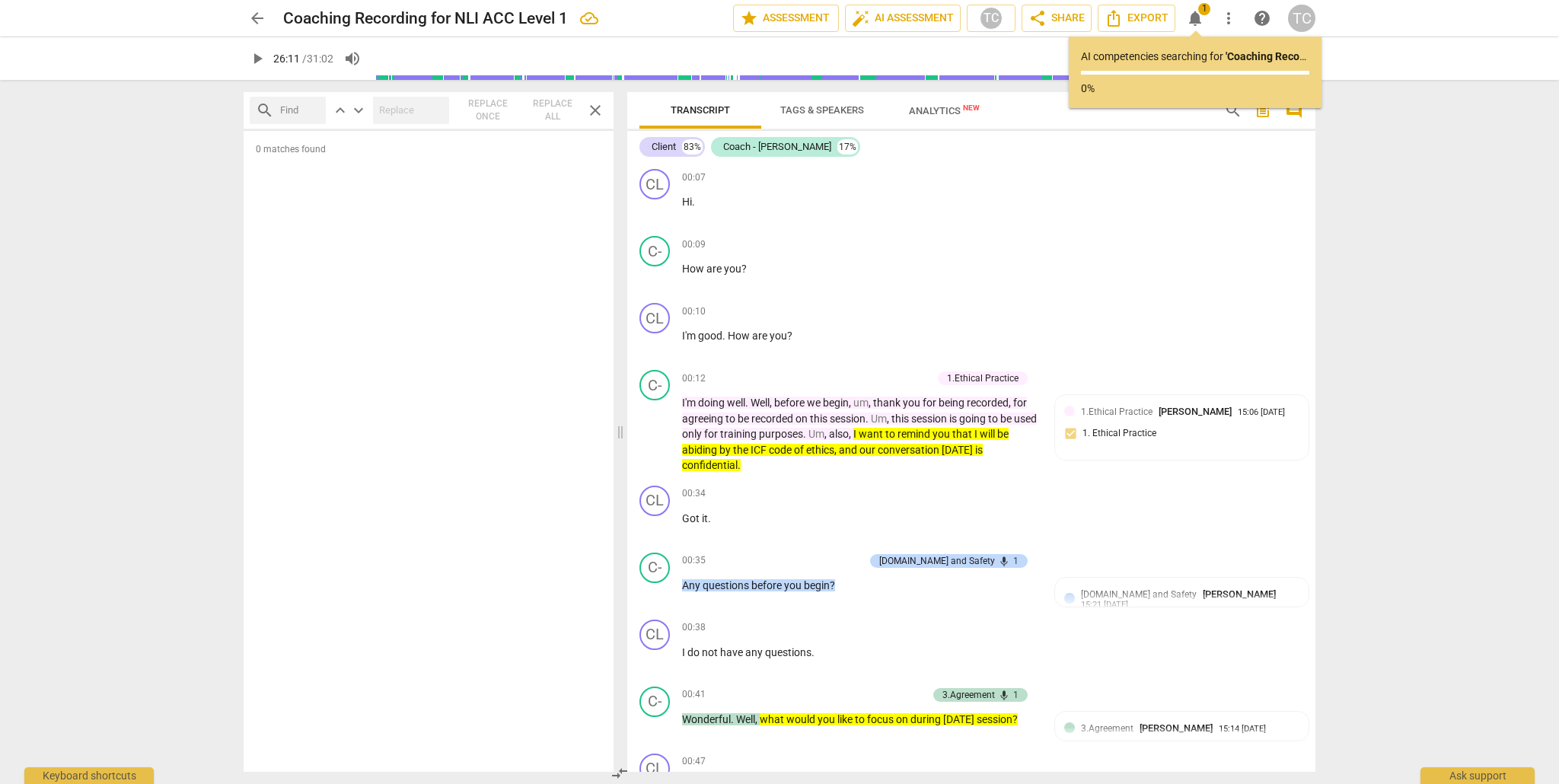
click at [1194, 22] on span "notifications" at bounding box center [1195, 18] width 18 height 18
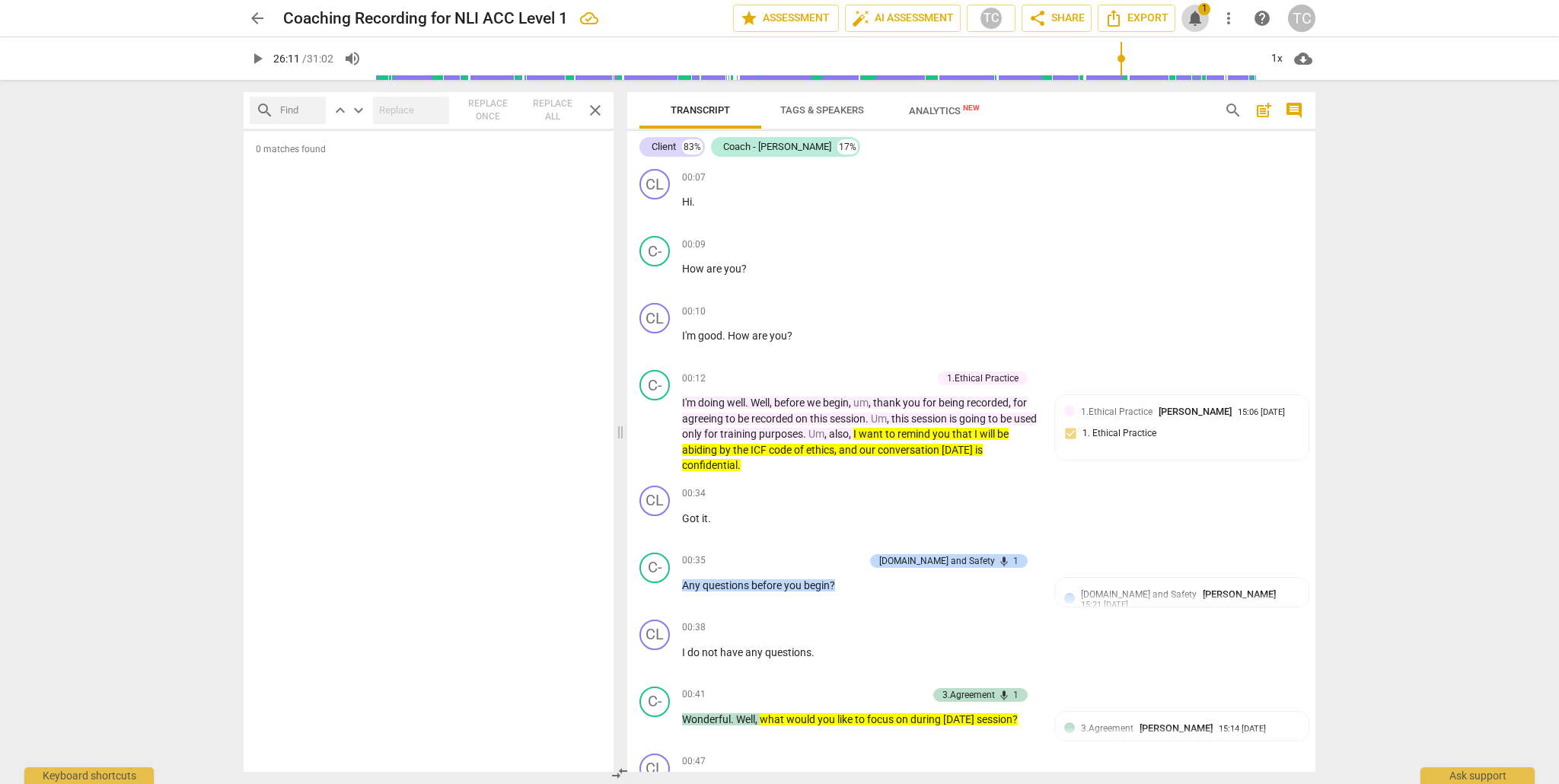
click at [1194, 19] on span "notifications" at bounding box center [1195, 18] width 18 height 18
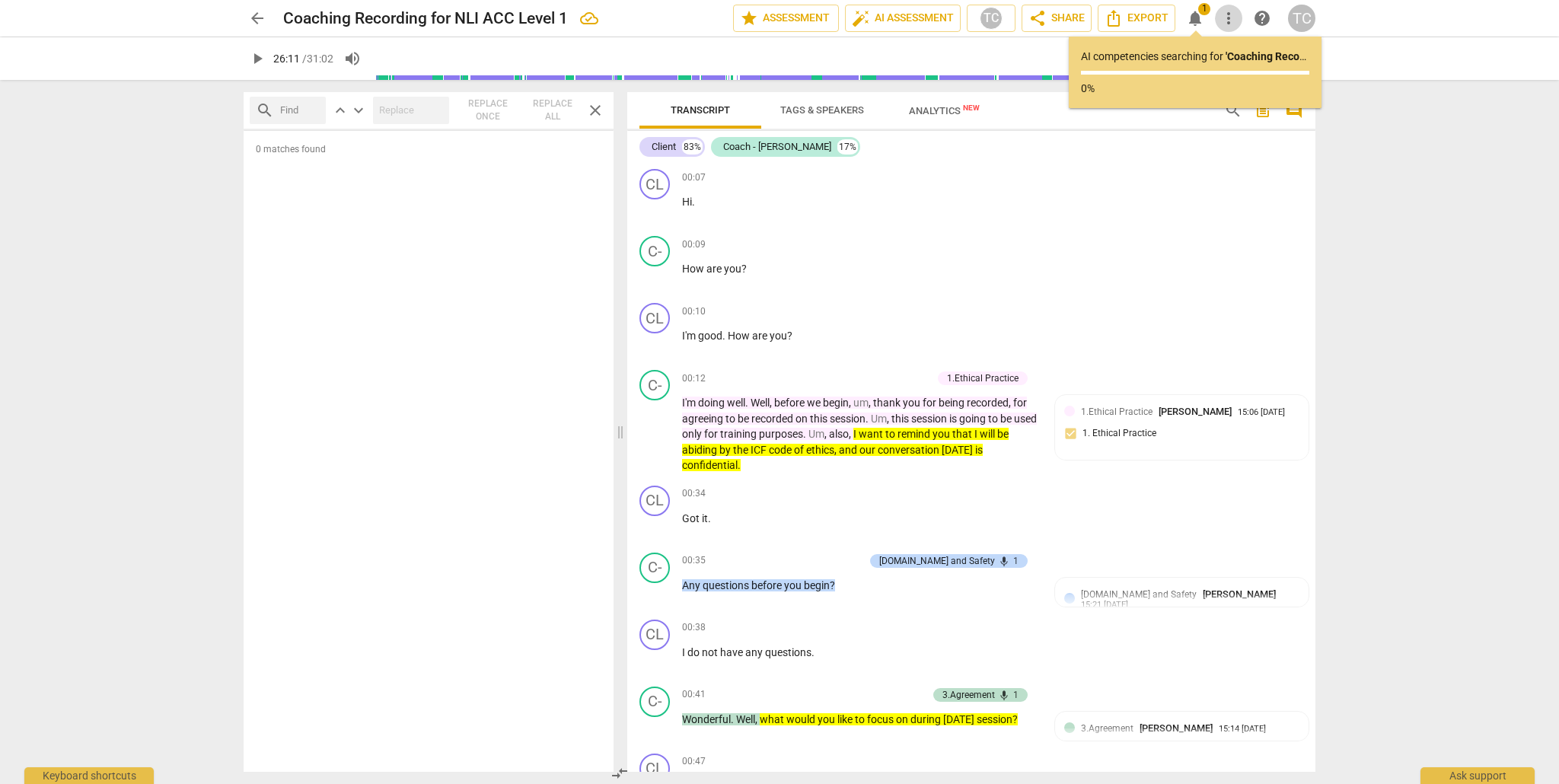
click at [1230, 19] on span "more_vert" at bounding box center [1228, 18] width 18 height 18
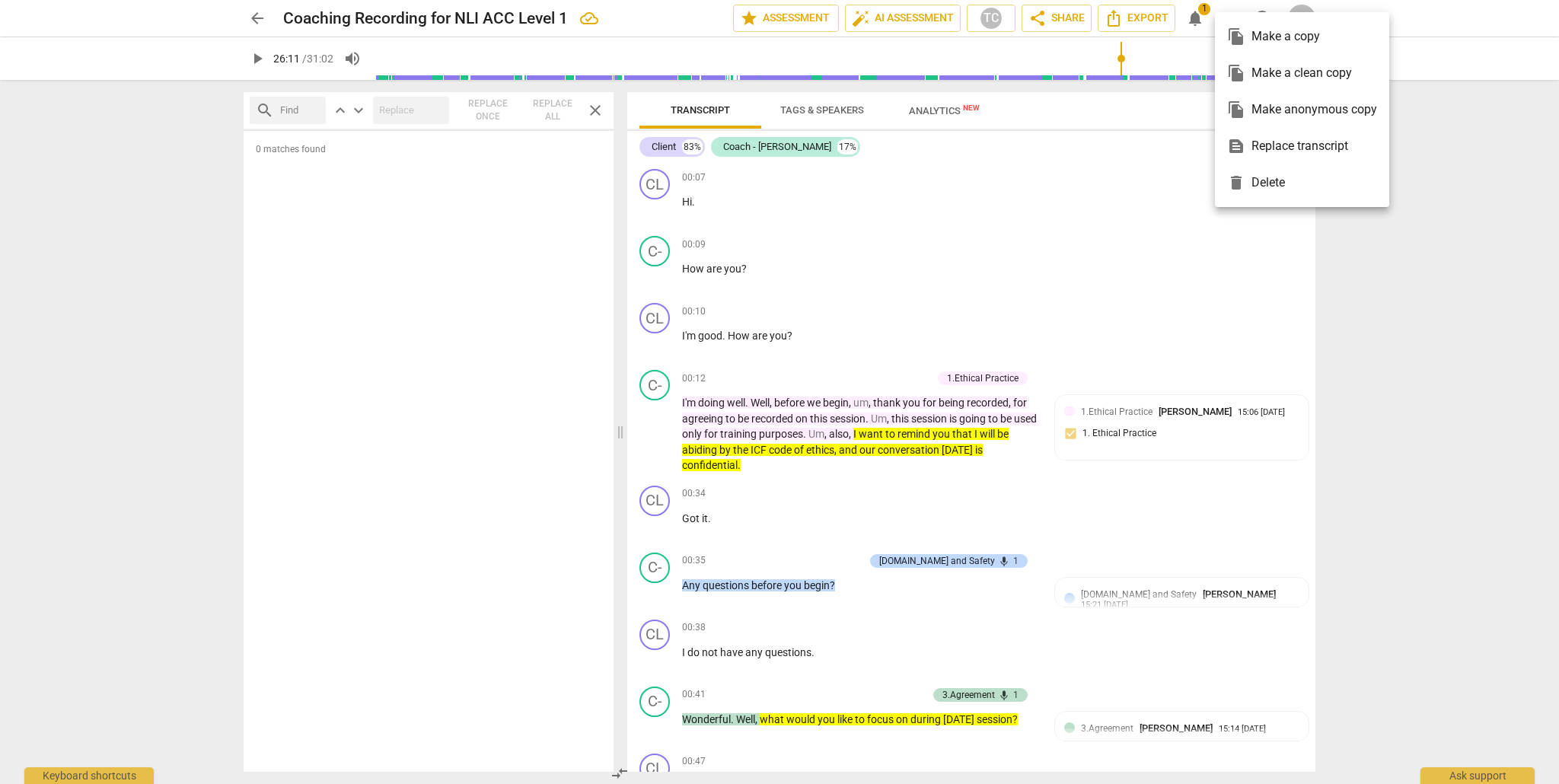
click at [1193, 17] on div at bounding box center [780, 392] width 1559 height 784
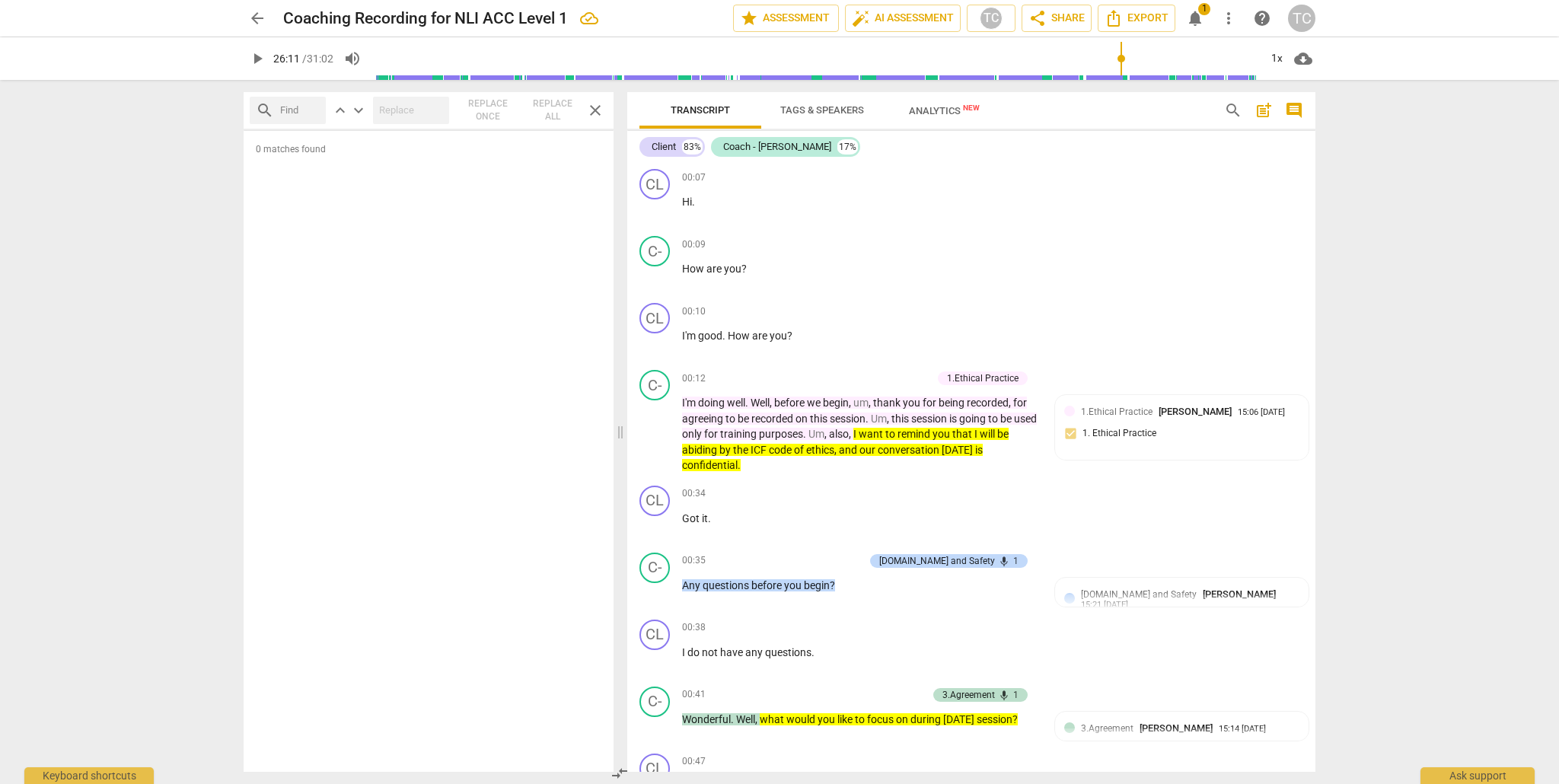
click at [1194, 17] on span "notifications" at bounding box center [1195, 18] width 18 height 18
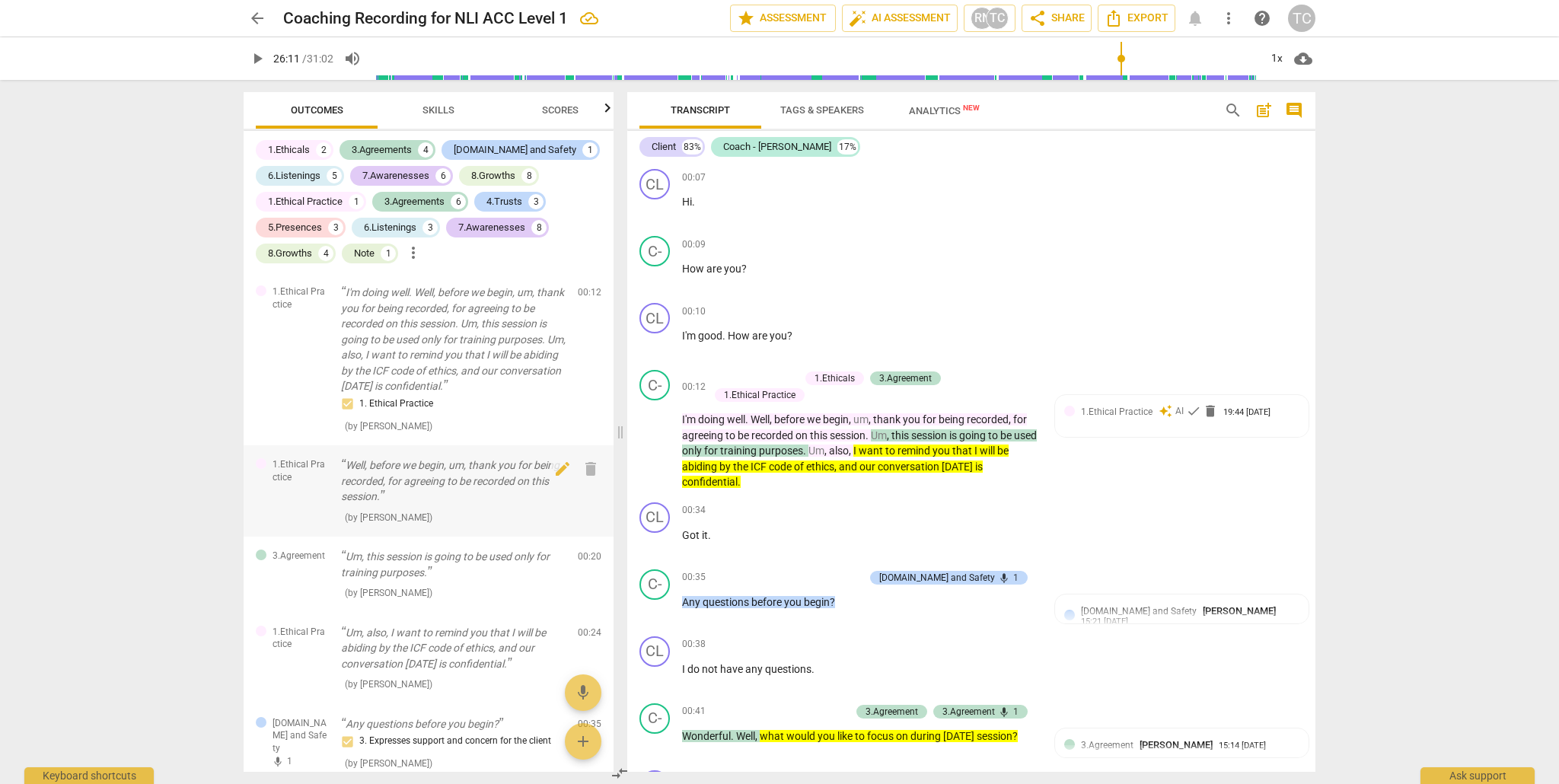
click at [296, 465] on span "1.Ethical Practice" at bounding box center [300, 470] width 56 height 25
click at [559, 459] on span "edit" at bounding box center [563, 462] width 18 height 18
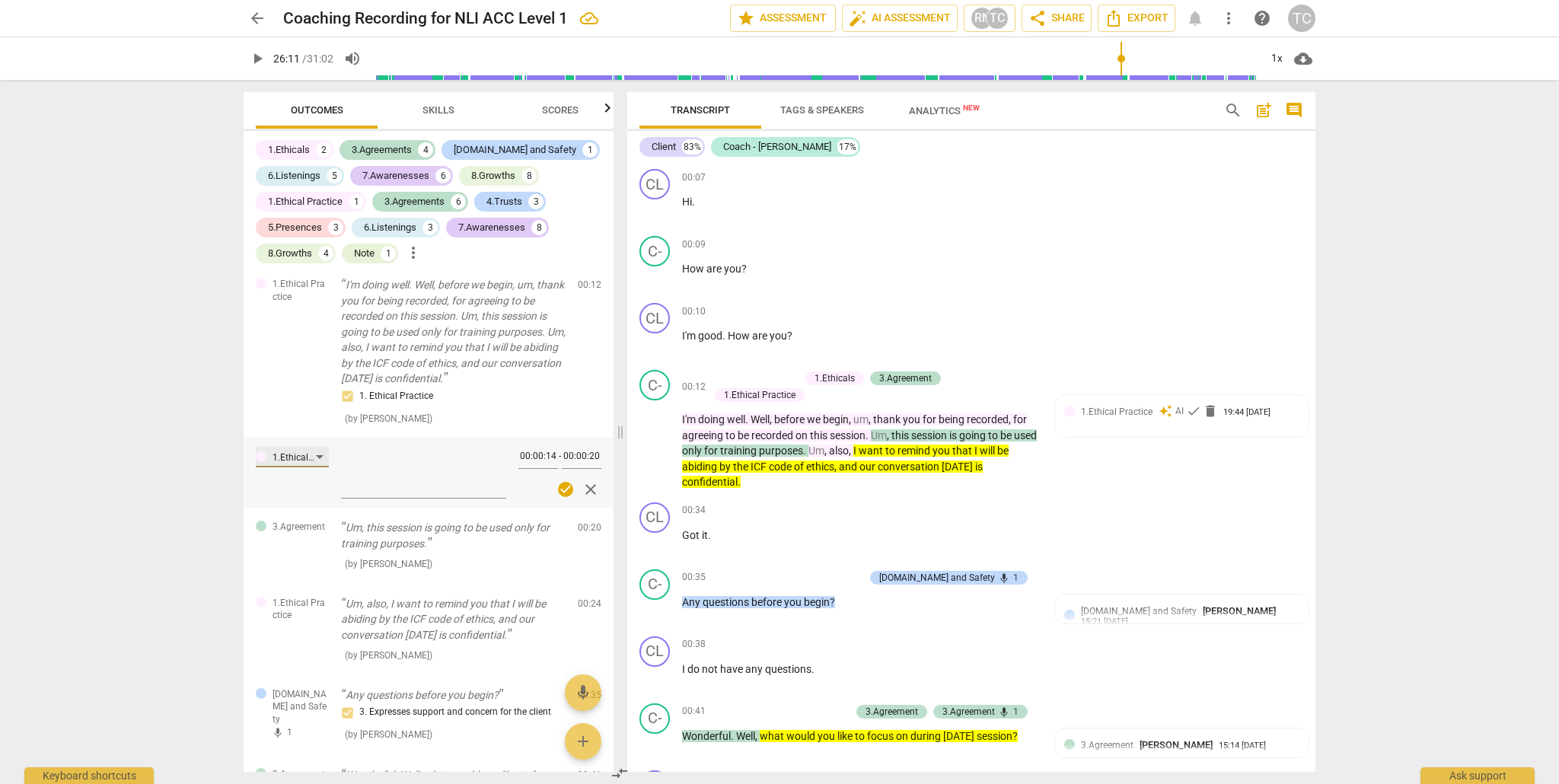
click at [321, 455] on div "1.Ethical Practice" at bounding box center [293, 456] width 73 height 21
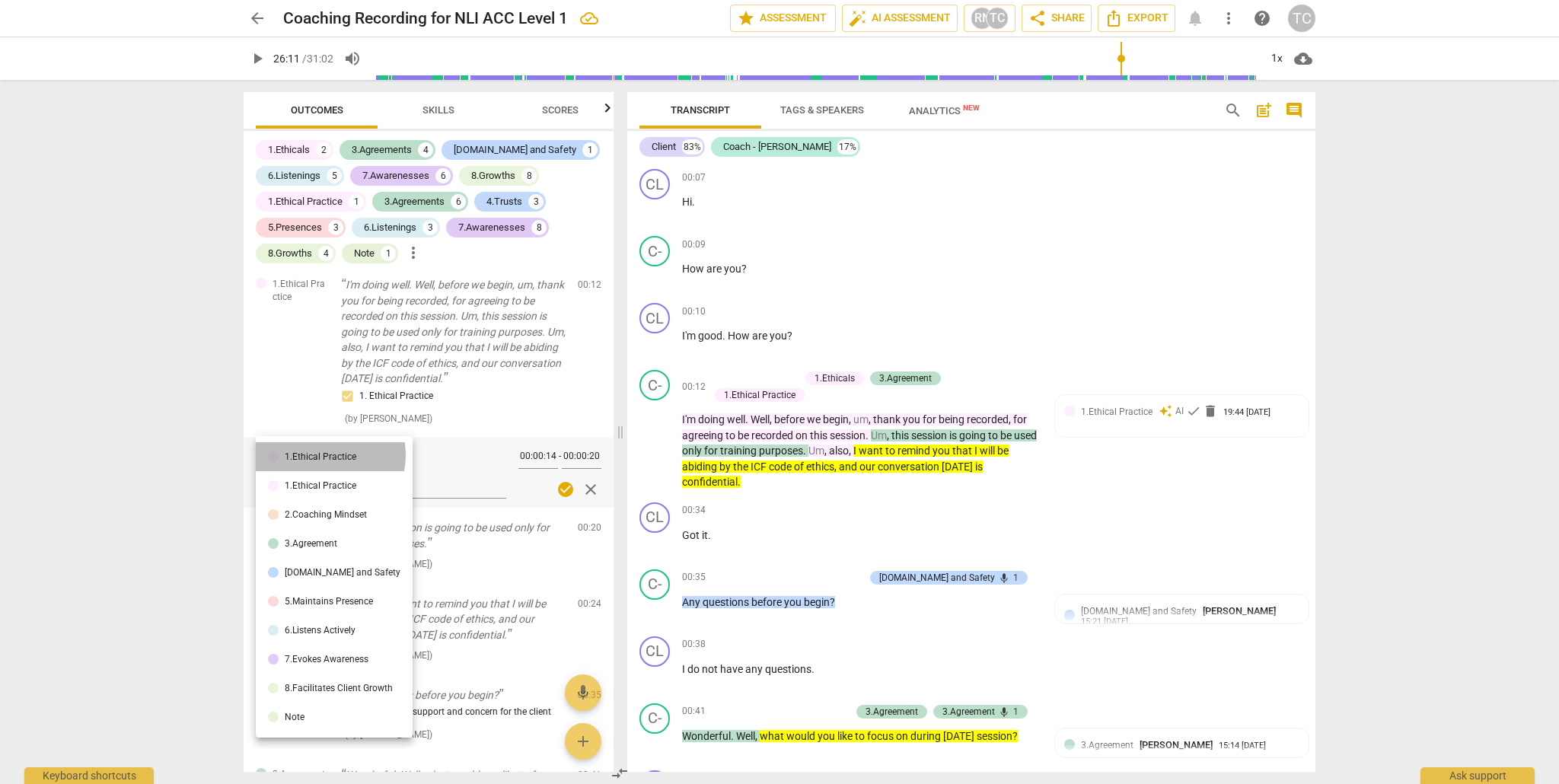
click at [321, 455] on div "1.Ethical Practice" at bounding box center [320, 457] width 72 height 9
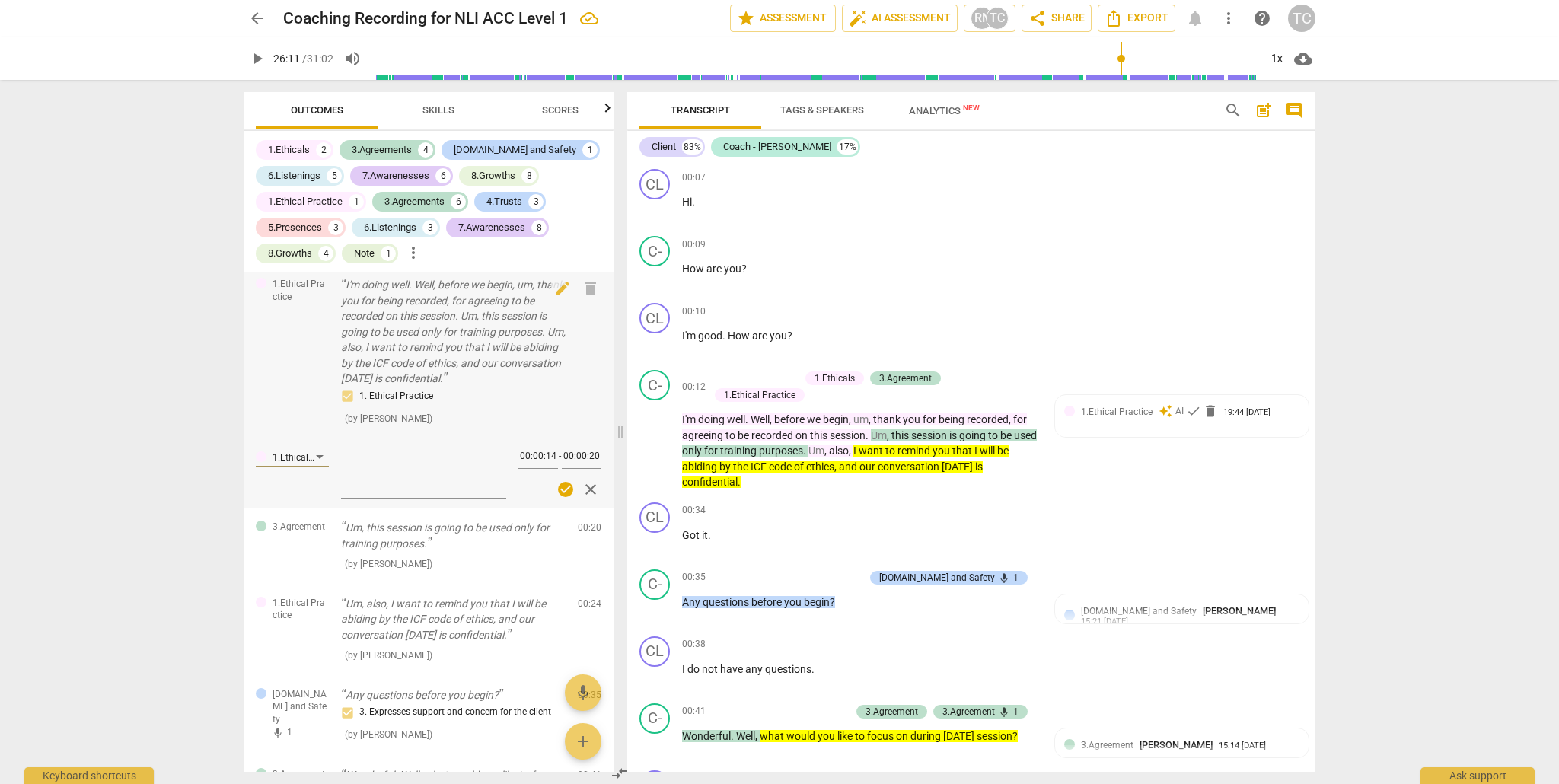
click at [297, 390] on div "1.Ethical Practice I'm doing well. Well, before we begin, um, thank you for bei…" at bounding box center [428, 352] width 370 height 173
click at [89, 463] on div "arrow_back Coaching Recording for NLI ACC Level 1 edit star Assessment auto_fix…" at bounding box center [780, 392] width 1559 height 784
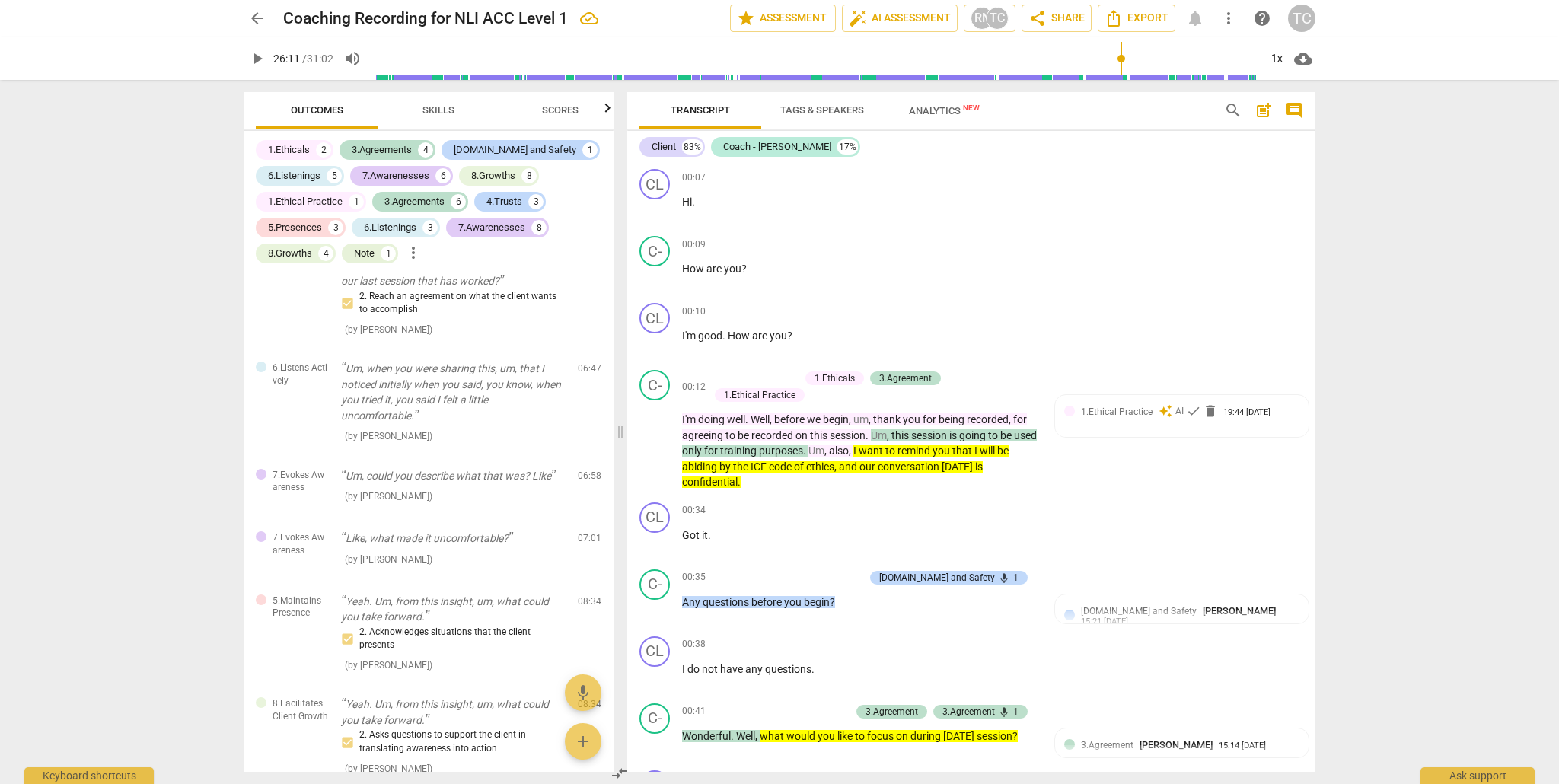
scroll to position [1352, 0]
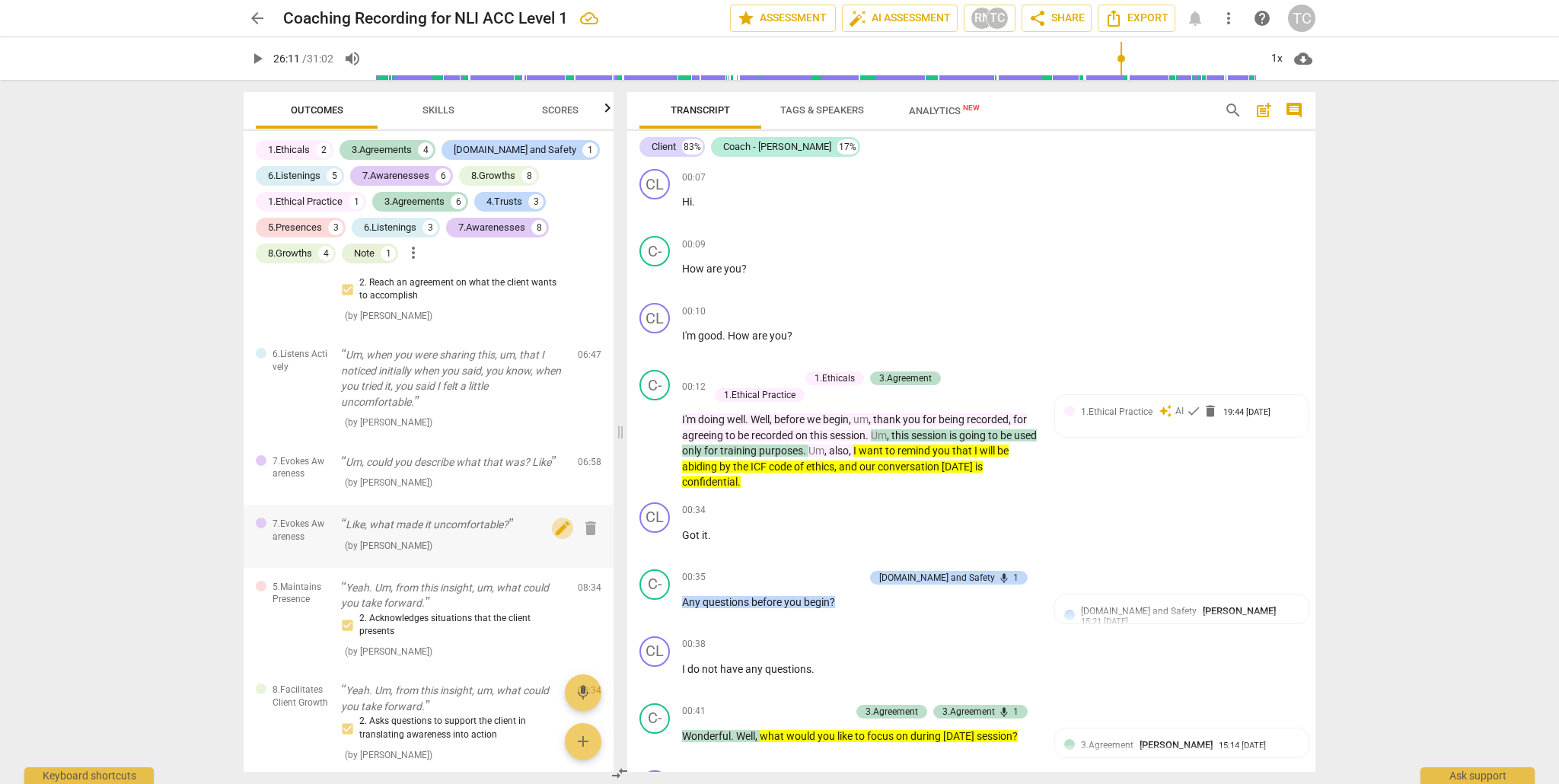
click at [558, 520] on span "edit" at bounding box center [563, 529] width 18 height 18
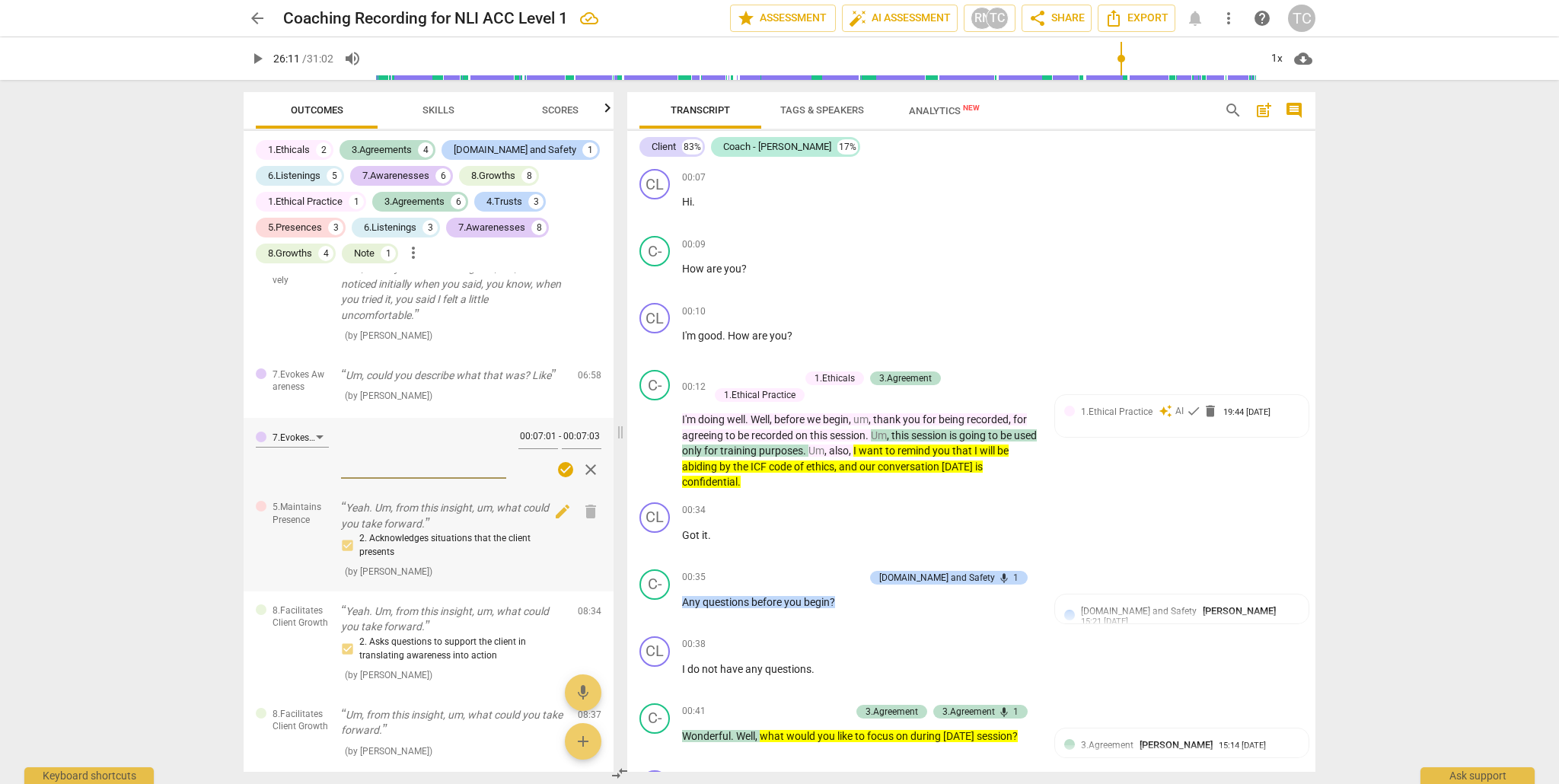
scroll to position [1442, 0]
click at [320, 422] on div "7.Evokes Awareness" at bounding box center [293, 432] width 73 height 21
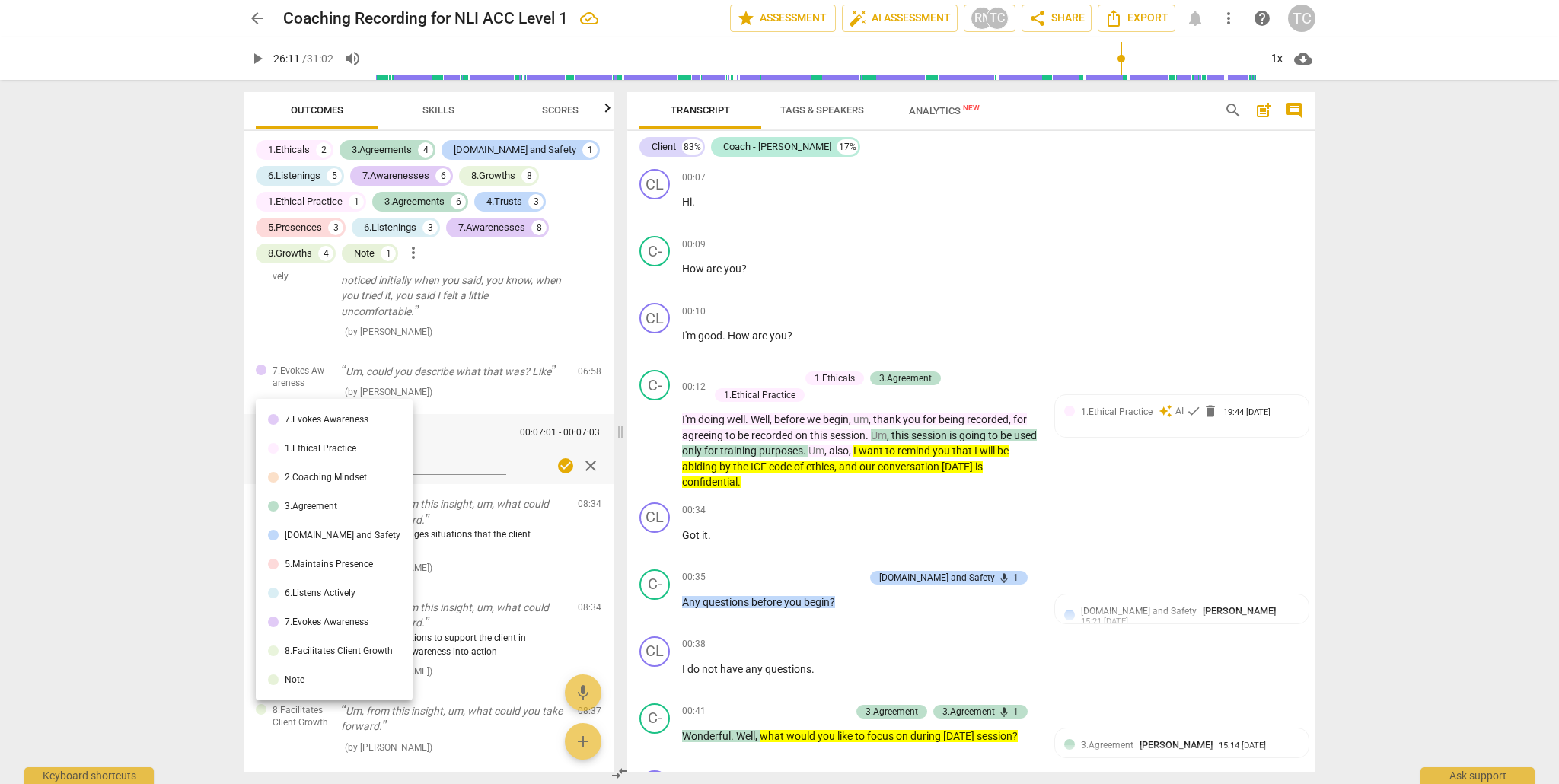
click at [320, 419] on div "7.Evokes Awareness" at bounding box center [326, 420] width 84 height 9
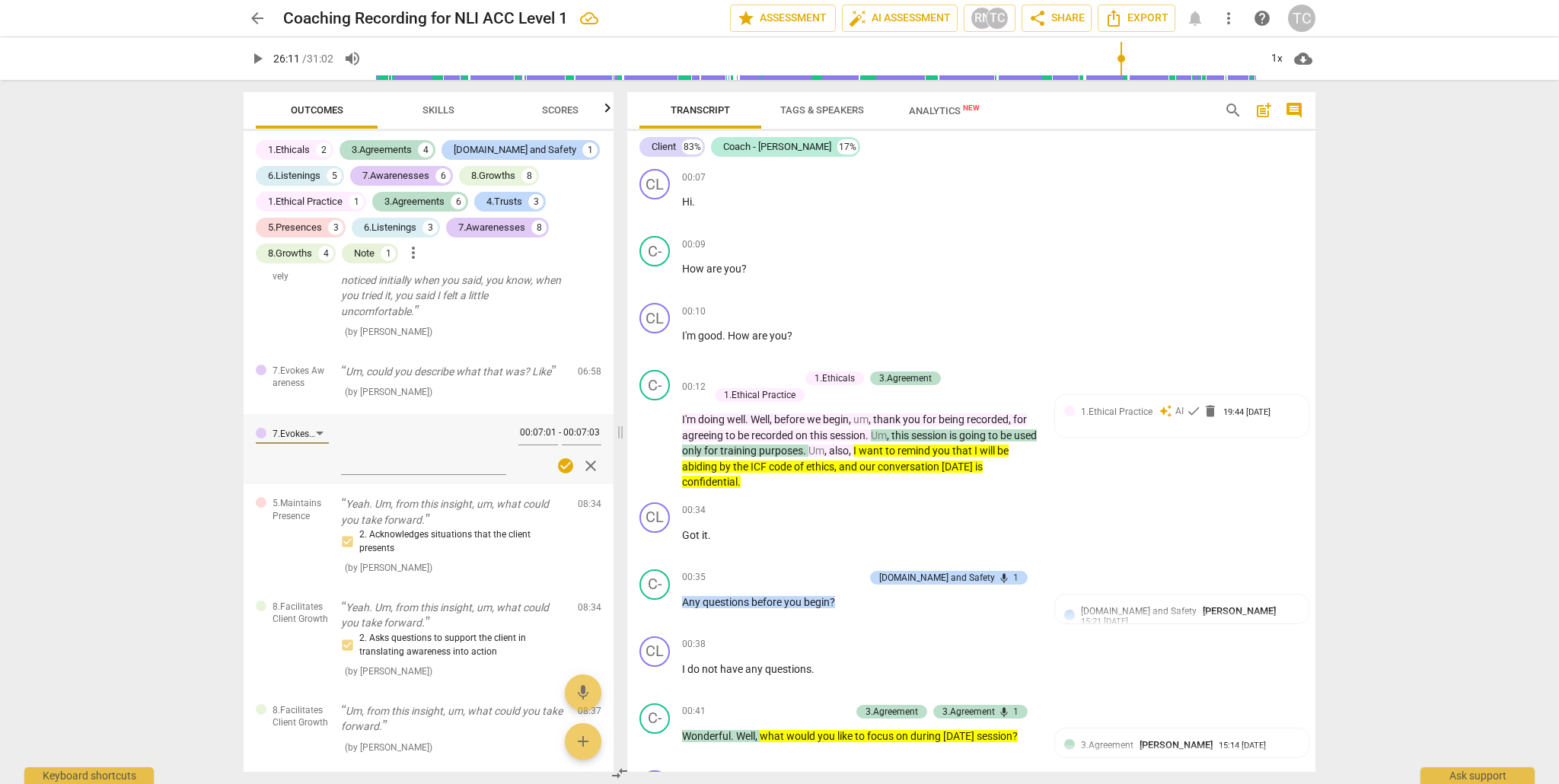
click at [186, 472] on div "arrow_back Coaching Recording for NLI ACC Level 1 edit star Assessment auto_fix…" at bounding box center [780, 392] width 1559 height 784
click at [206, 441] on div "arrow_back Coaching Recording for NLI ACC Level 1 edit star Assessment auto_fix…" at bounding box center [780, 392] width 1559 height 784
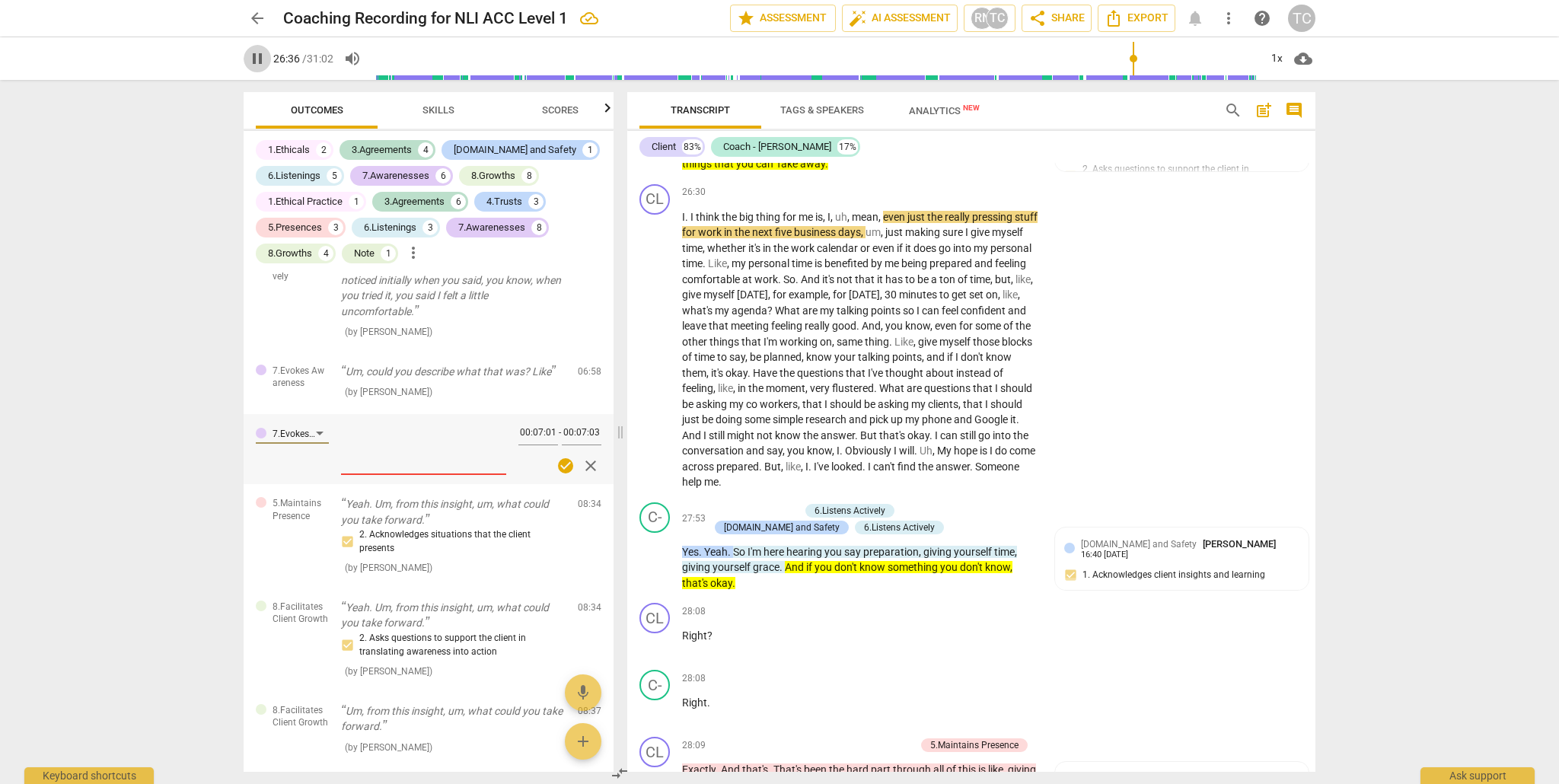
drag, startPoint x: 253, startPoint y: 56, endPoint x: 255, endPoint y: 64, distance: 8.2
click at [253, 56] on span "pause" at bounding box center [257, 59] width 18 height 18
type input "1597"
click at [560, 457] on span "check_circle" at bounding box center [566, 466] width 18 height 18
click at [147, 457] on div "arrow_back Coaching Recording for NLI ACC Level 1 edit star Assessment auto_fix…" at bounding box center [780, 392] width 1559 height 784
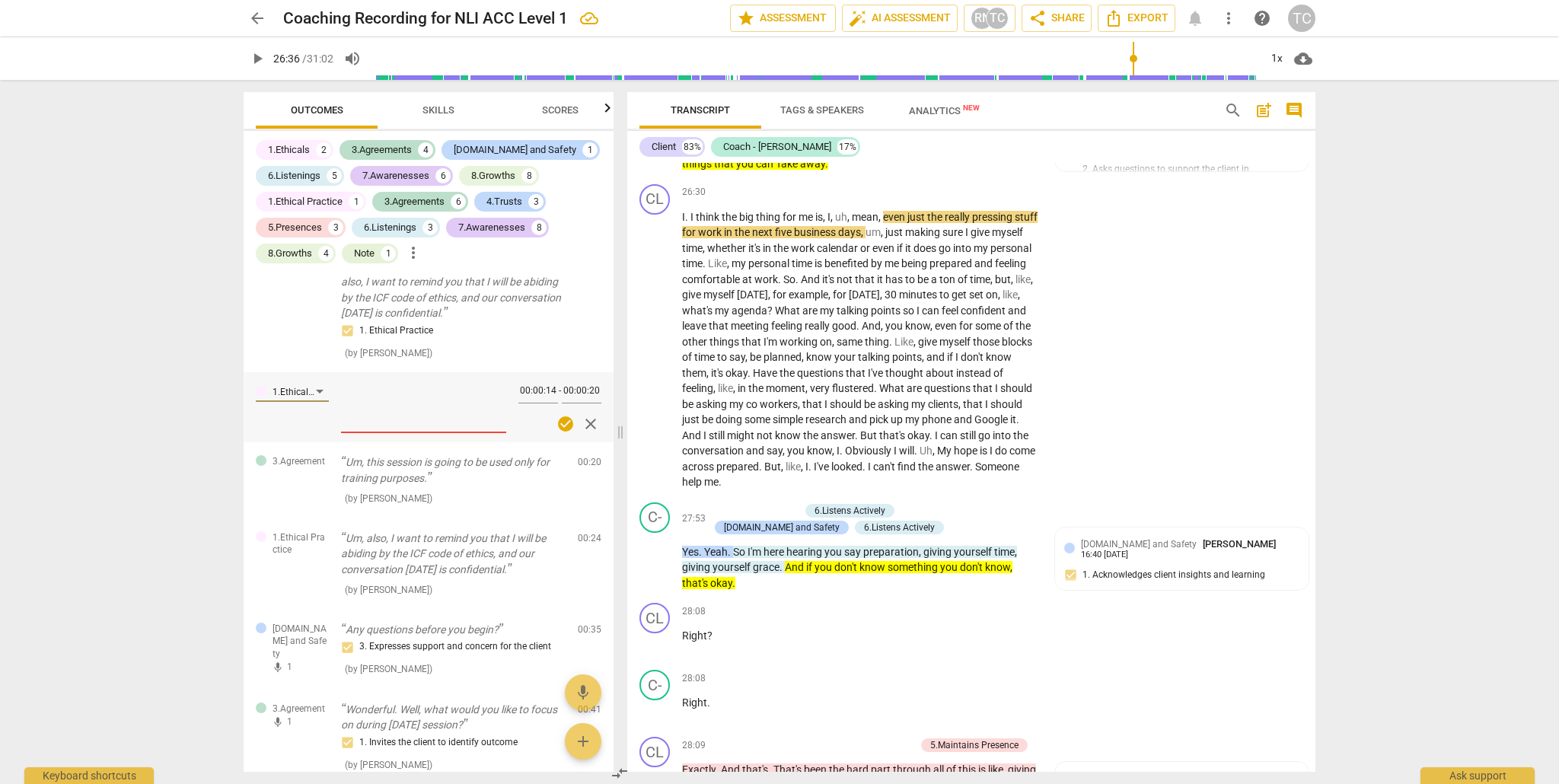
scroll to position [0, 0]
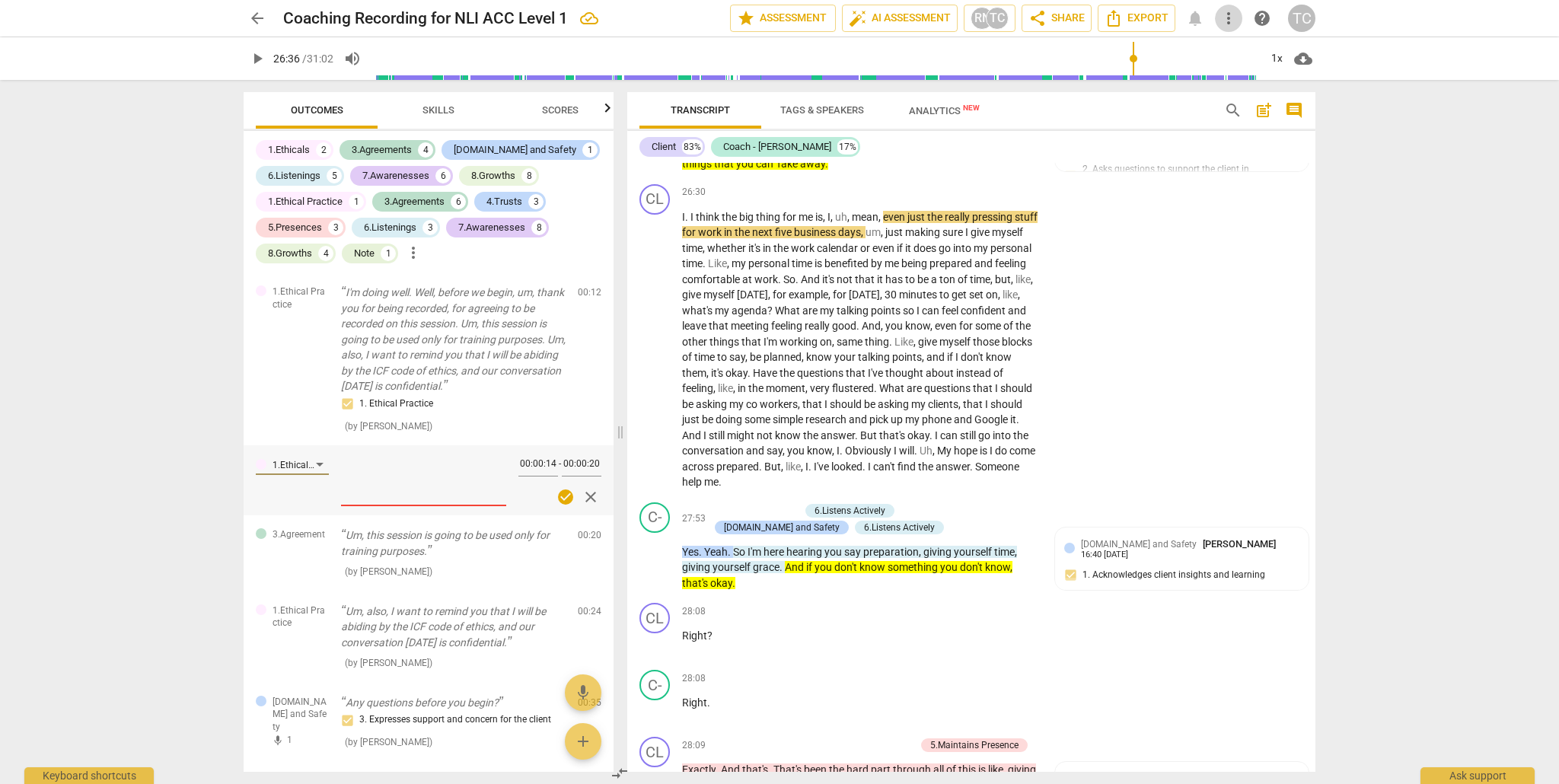
click at [1237, 16] on span "more_vert" at bounding box center [1228, 18] width 18 height 18
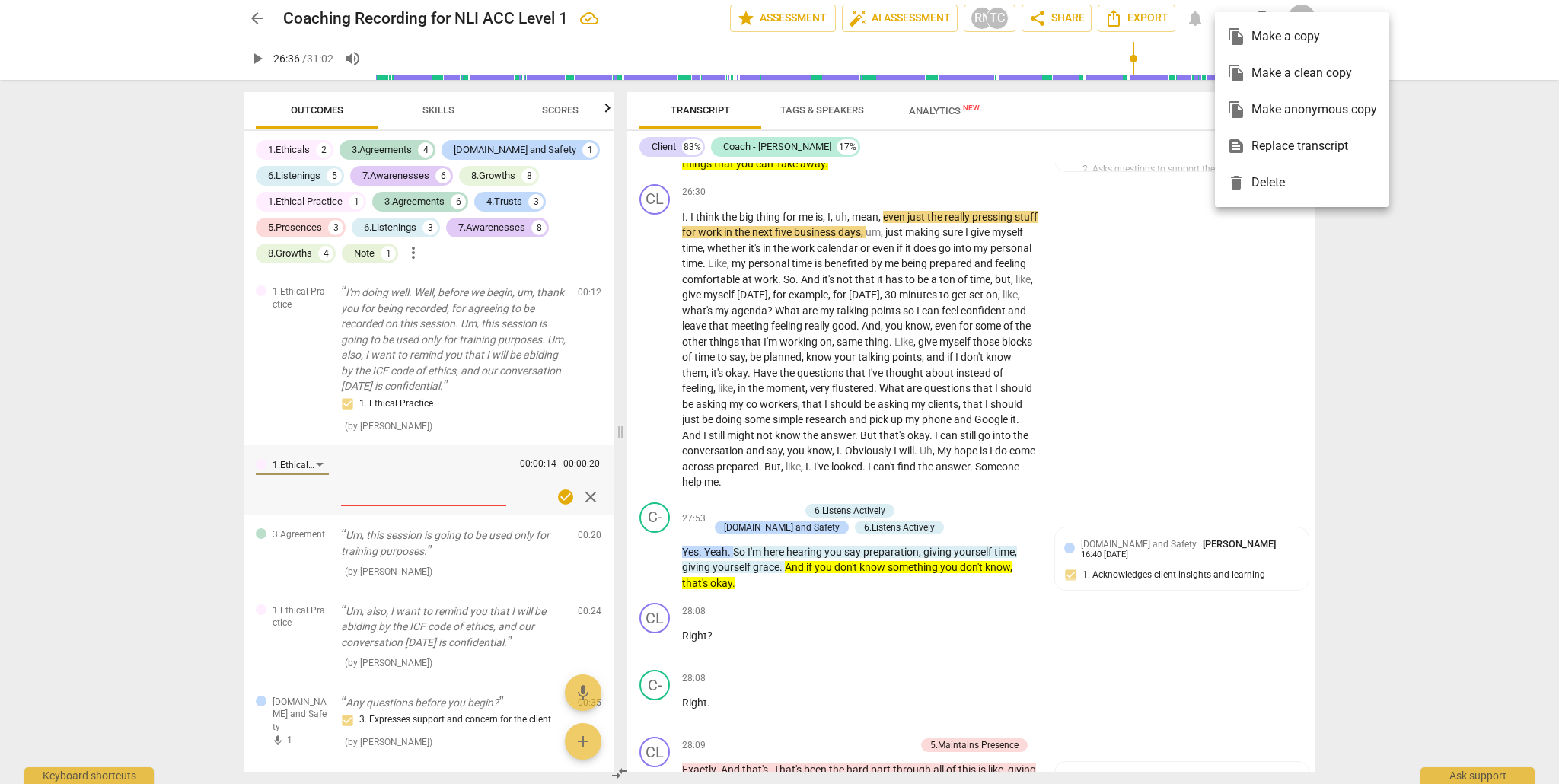
click at [1149, 182] on div at bounding box center [780, 392] width 1559 height 784
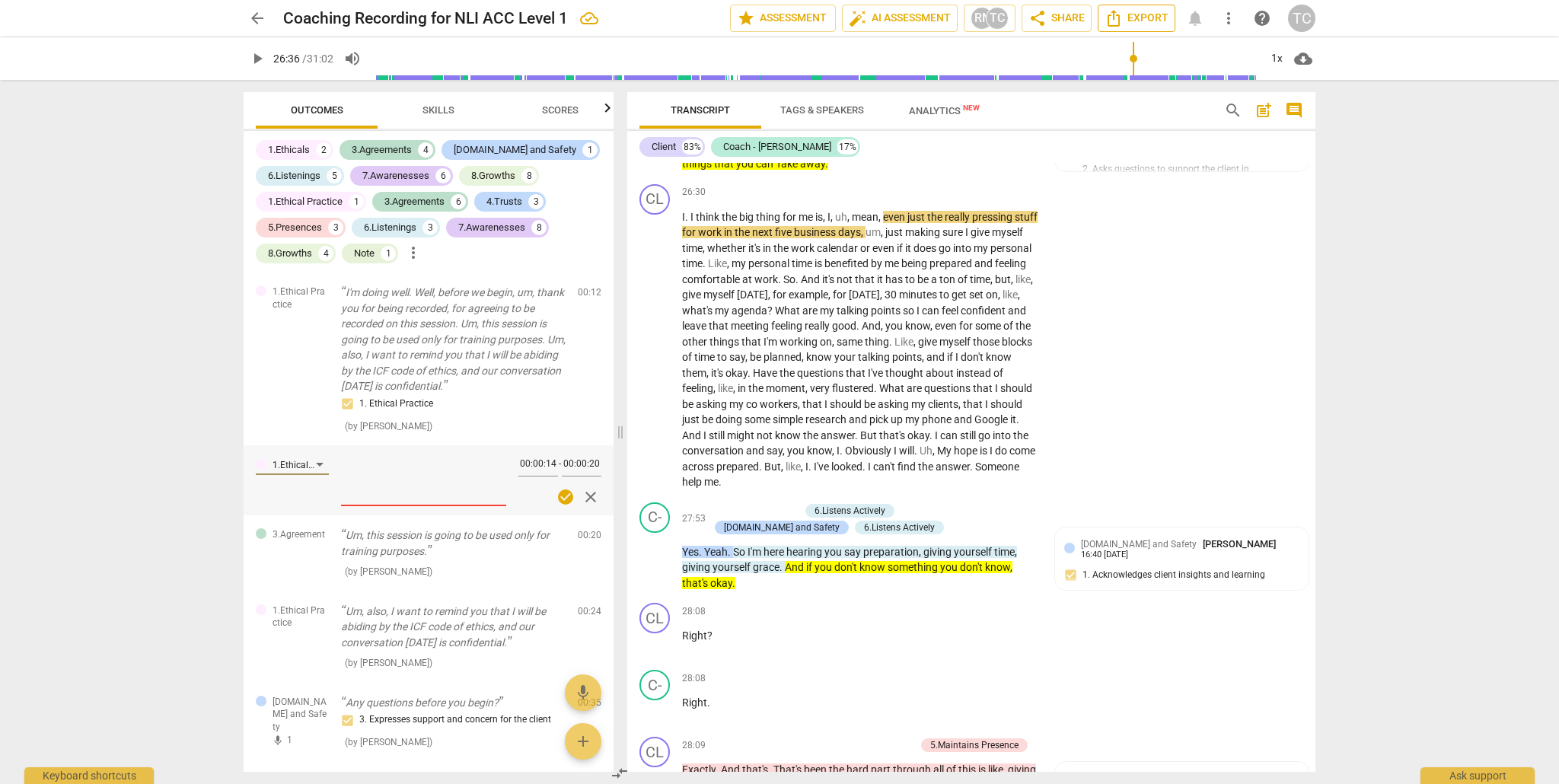
click at [1127, 18] on span "Export" at bounding box center [1137, 18] width 64 height 18
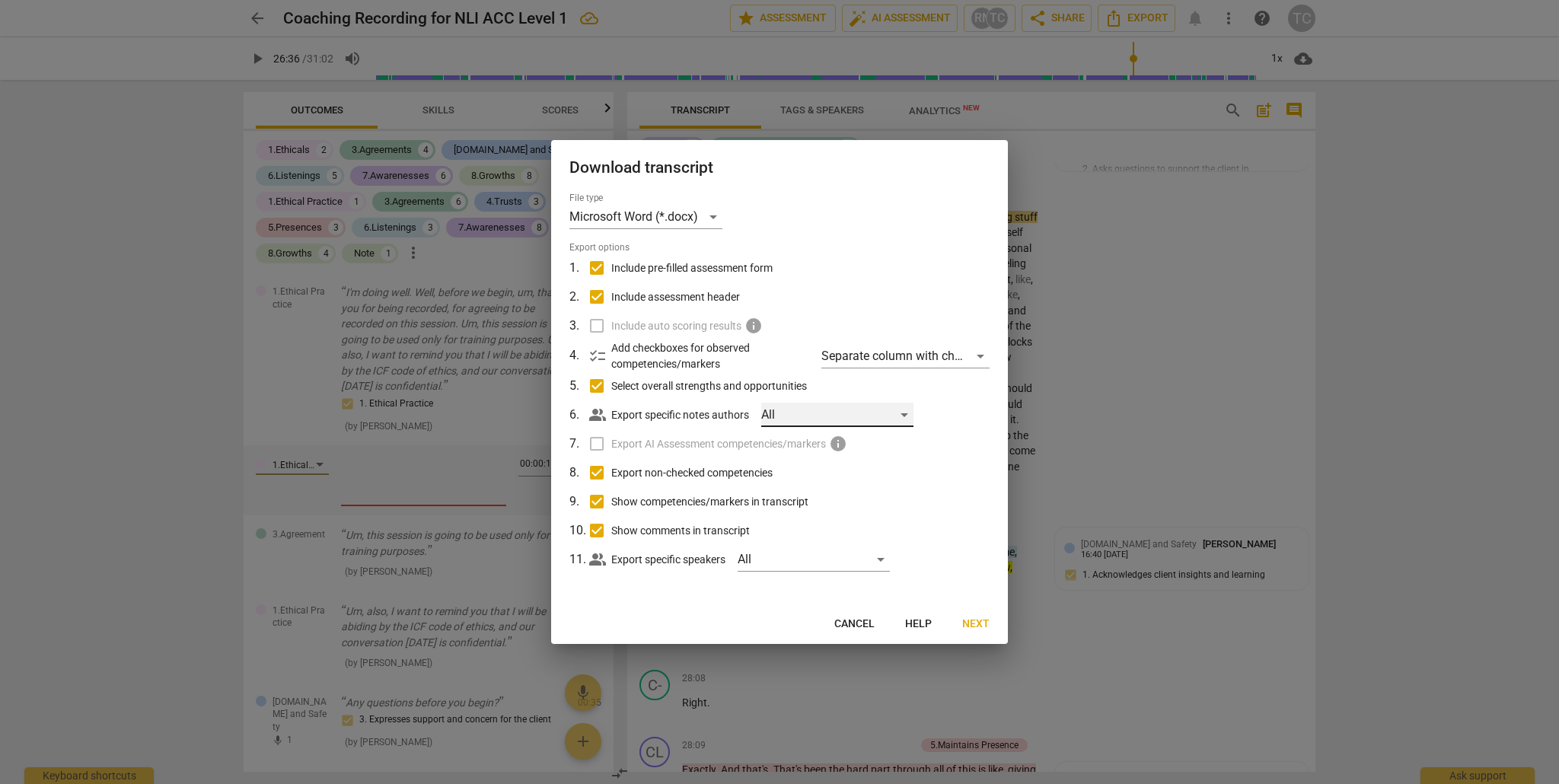
click at [906, 414] on div "All" at bounding box center [837, 415] width 152 height 25
click at [905, 413] on li "[PERSON_NAME]" at bounding box center [841, 415] width 158 height 37
checkbox input "true"
click at [965, 409] on div at bounding box center [780, 392] width 1559 height 784
click at [897, 414] on div "[PERSON_NAME]" at bounding box center [837, 415] width 152 height 25
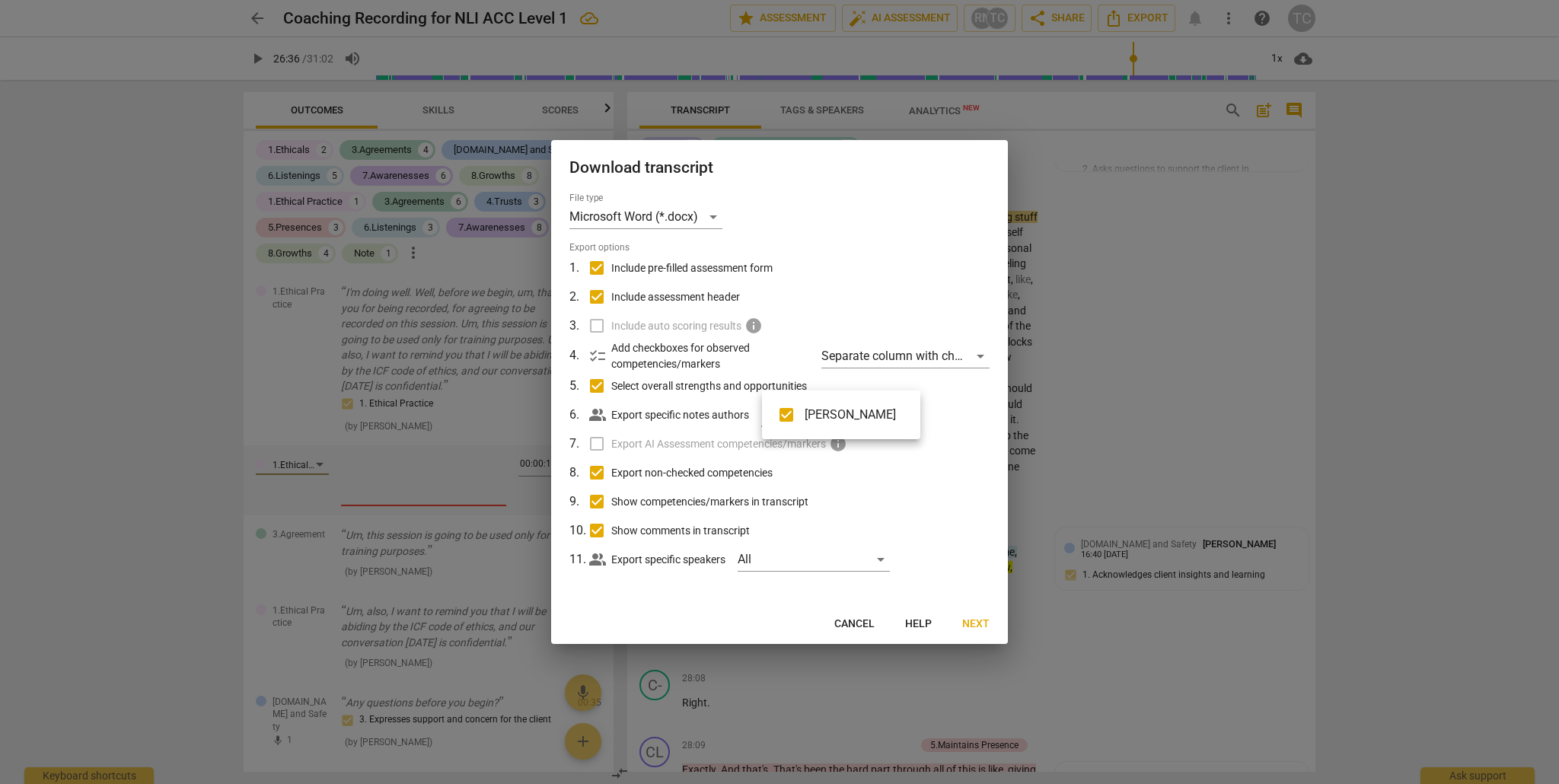
click at [909, 412] on li "[PERSON_NAME]" at bounding box center [841, 415] width 158 height 37
checkbox input "false"
click at [968, 406] on div at bounding box center [780, 392] width 1559 height 784
click at [984, 355] on div "Separate column with check marks" at bounding box center [905, 356] width 168 height 25
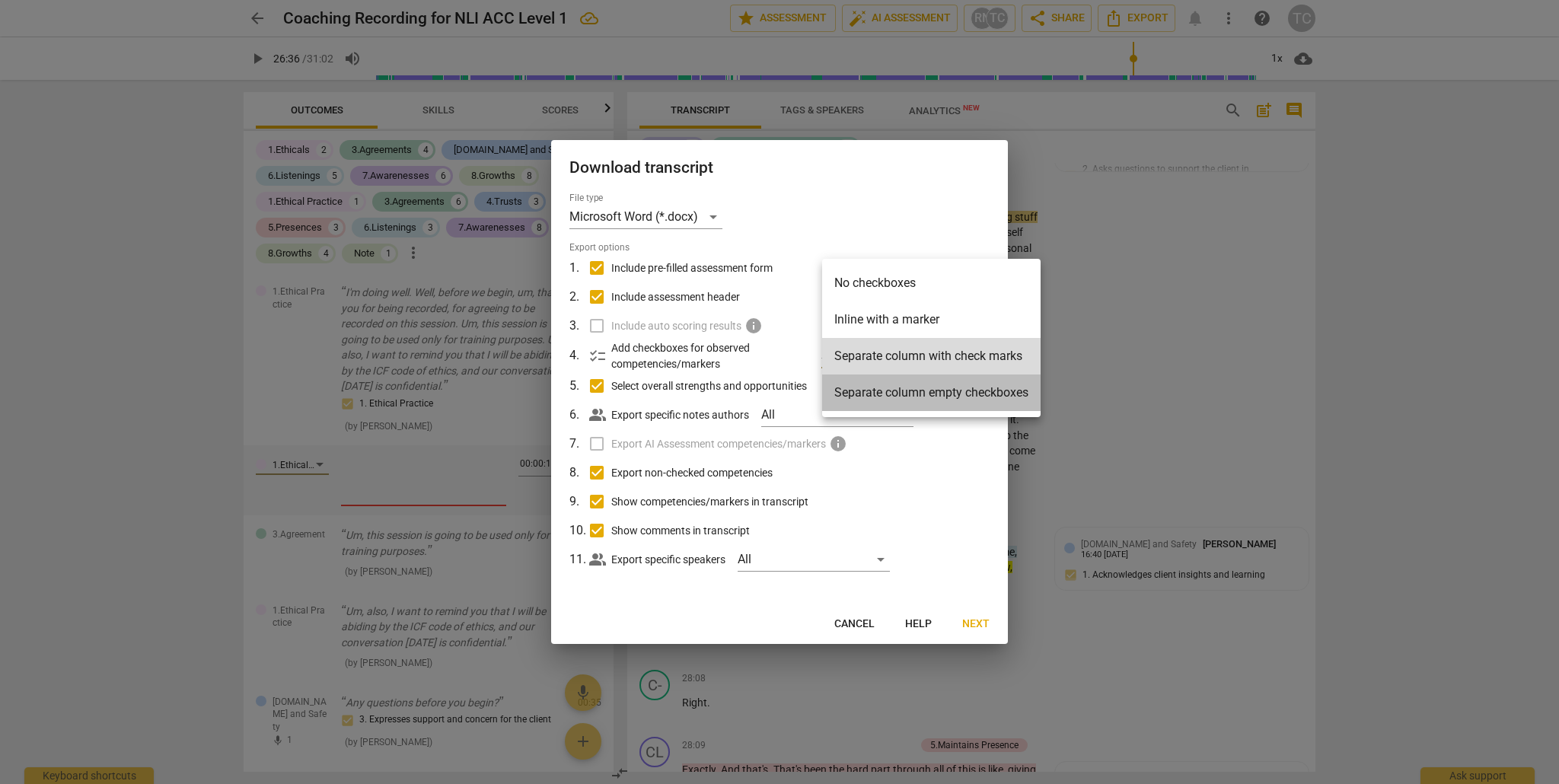
click at [903, 391] on li "Separate column empty checkboxes" at bounding box center [932, 393] width 219 height 37
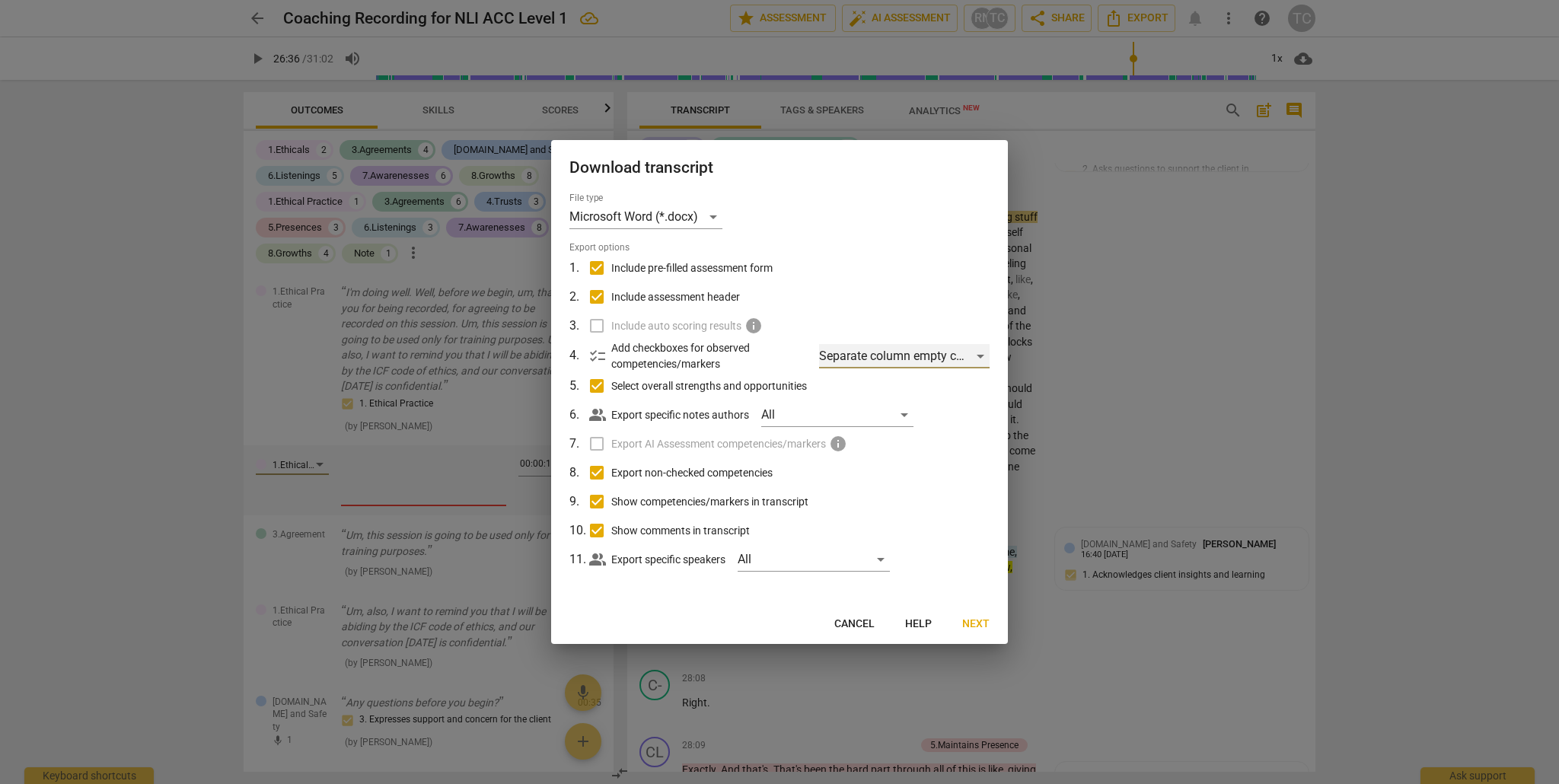
click at [982, 356] on div "Separate column empty checkboxes" at bounding box center [904, 356] width 171 height 25
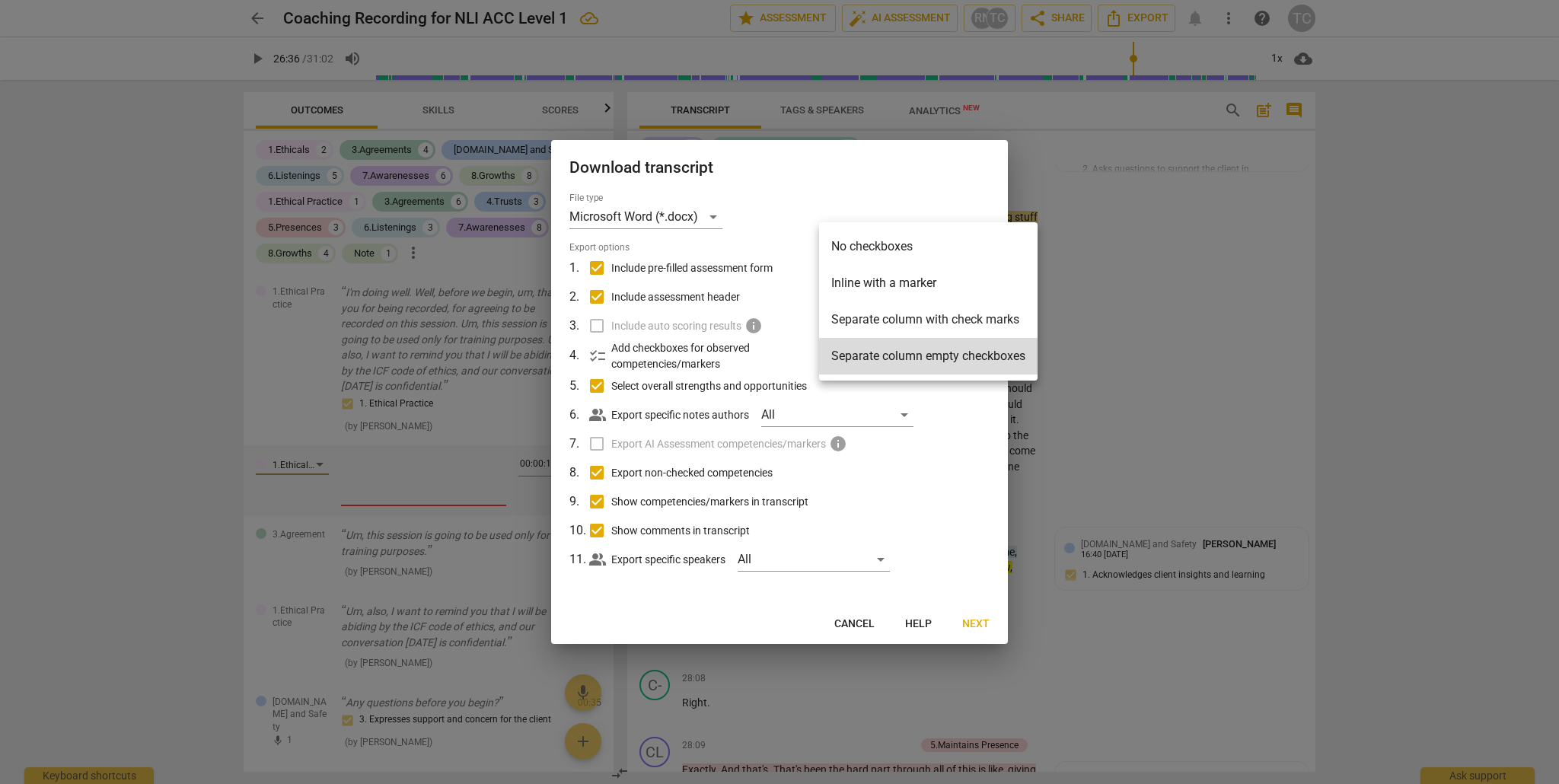
click at [925, 315] on li "Separate column with check marks" at bounding box center [928, 319] width 219 height 37
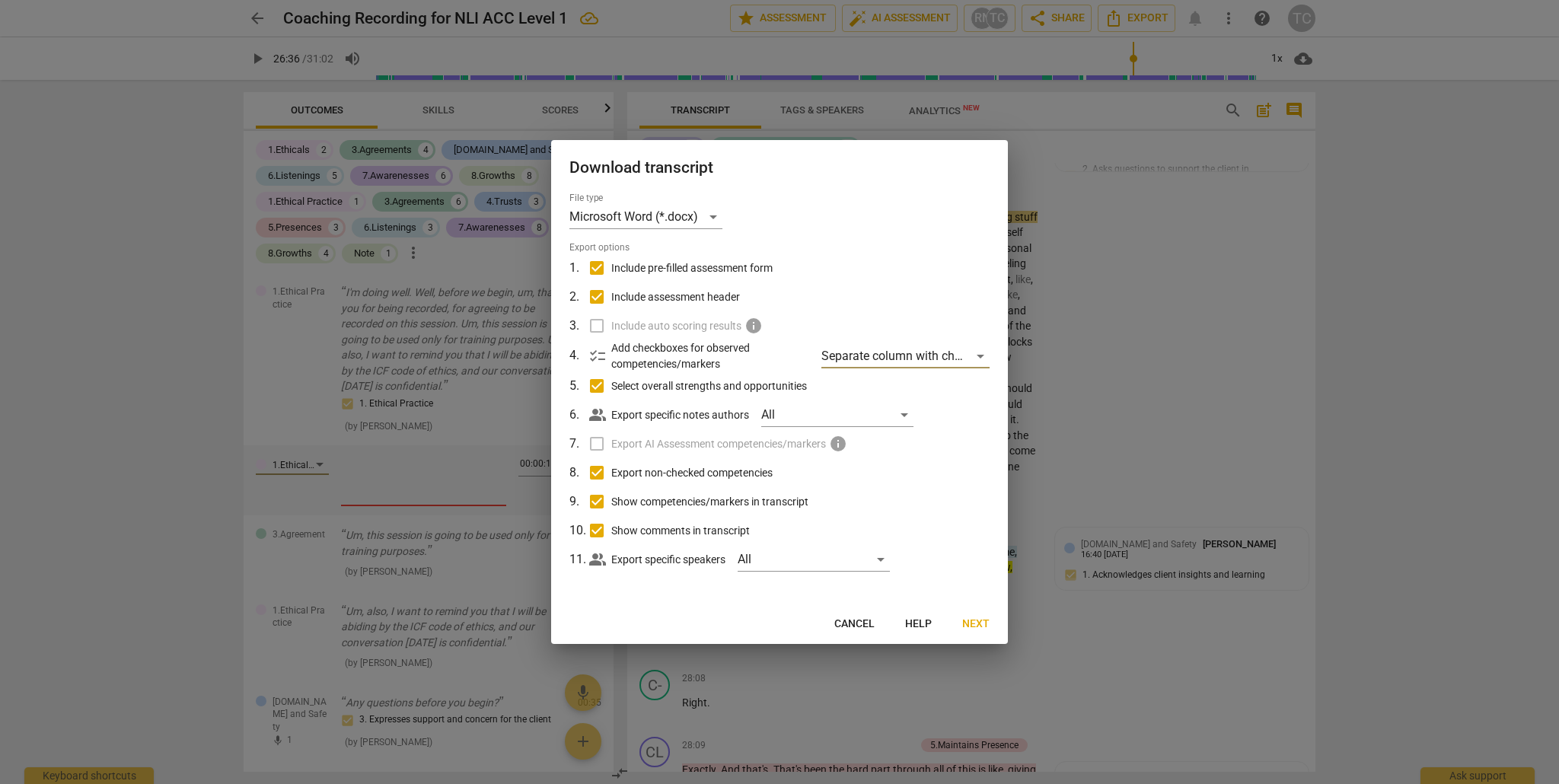
click at [979, 618] on span "Next" at bounding box center [976, 624] width 28 height 16
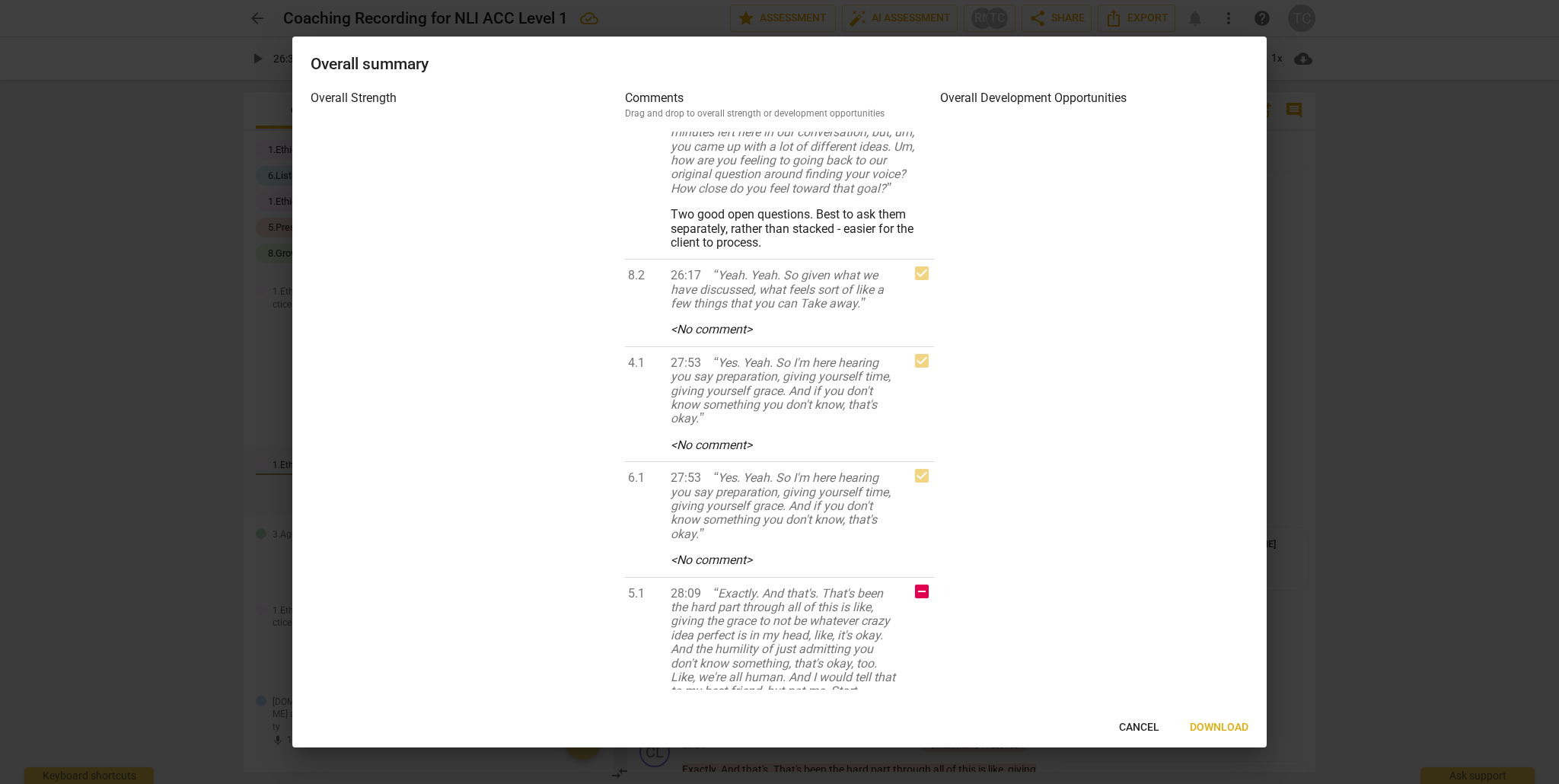
scroll to position [3066, 0]
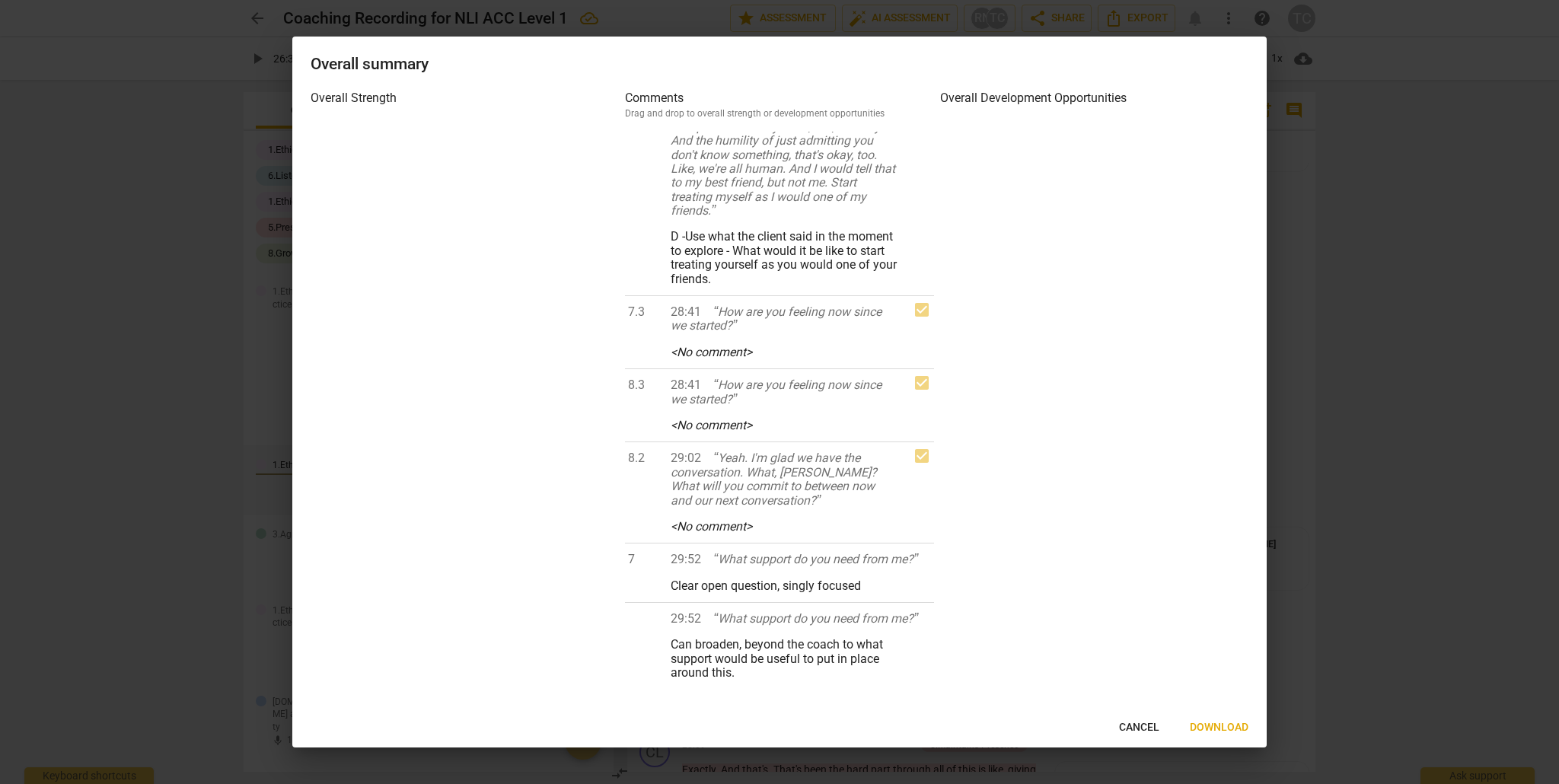
click at [1220, 724] on span "Download" at bounding box center [1219, 727] width 59 height 16
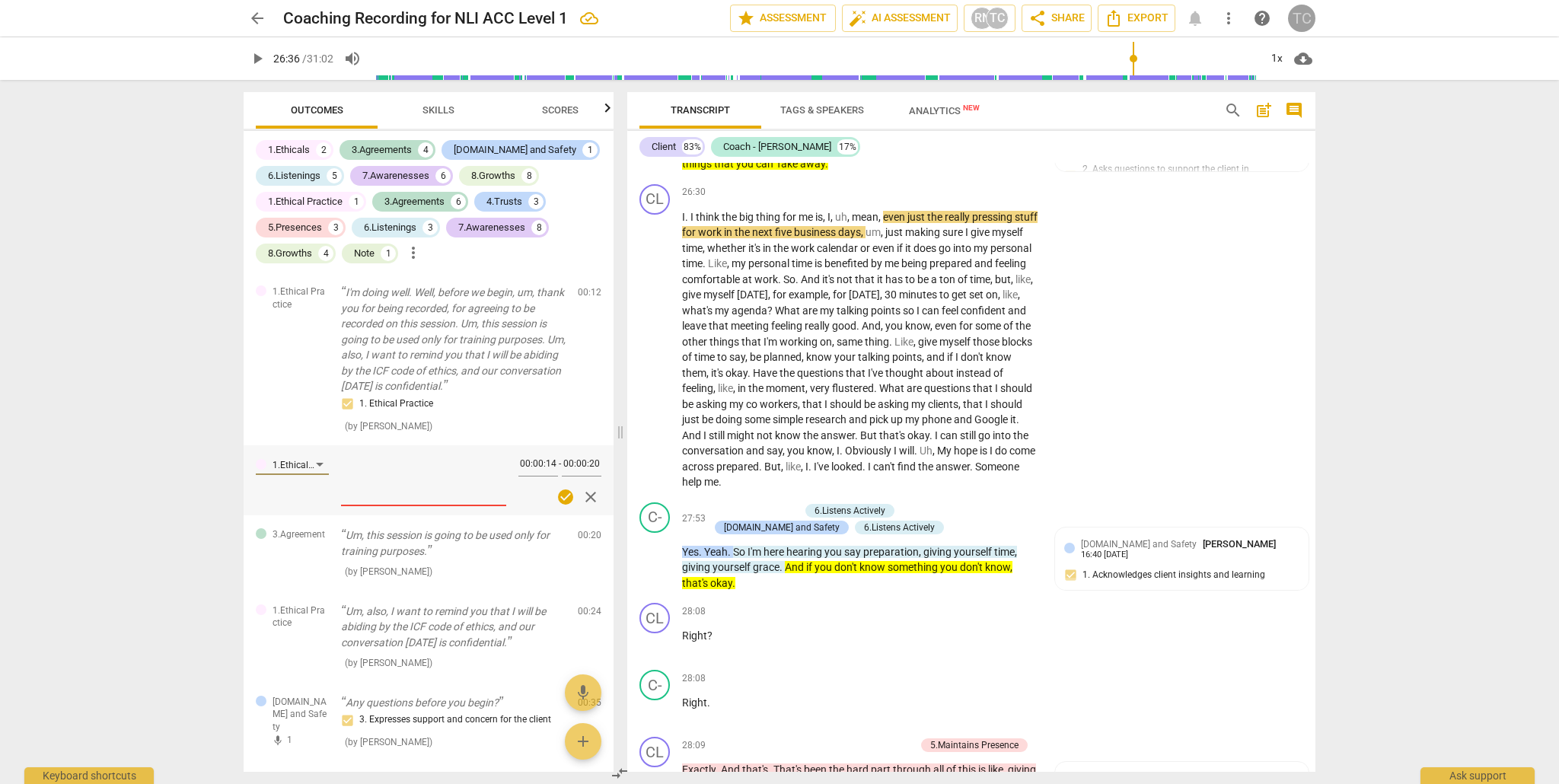
click at [1310, 16] on div "TC" at bounding box center [1302, 18] width 28 height 28
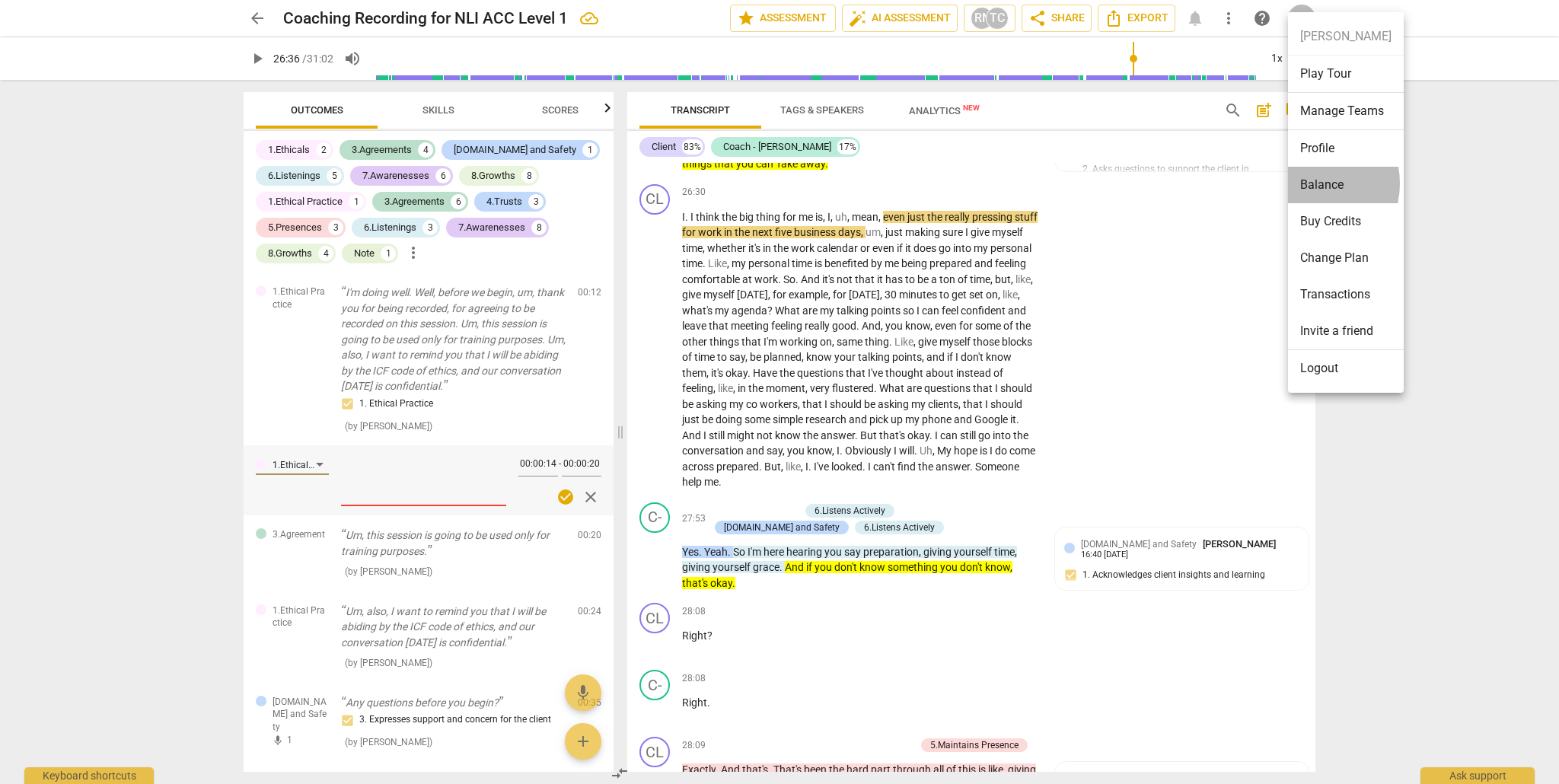
click at [1308, 184] on li "Balance" at bounding box center [1346, 185] width 116 height 37
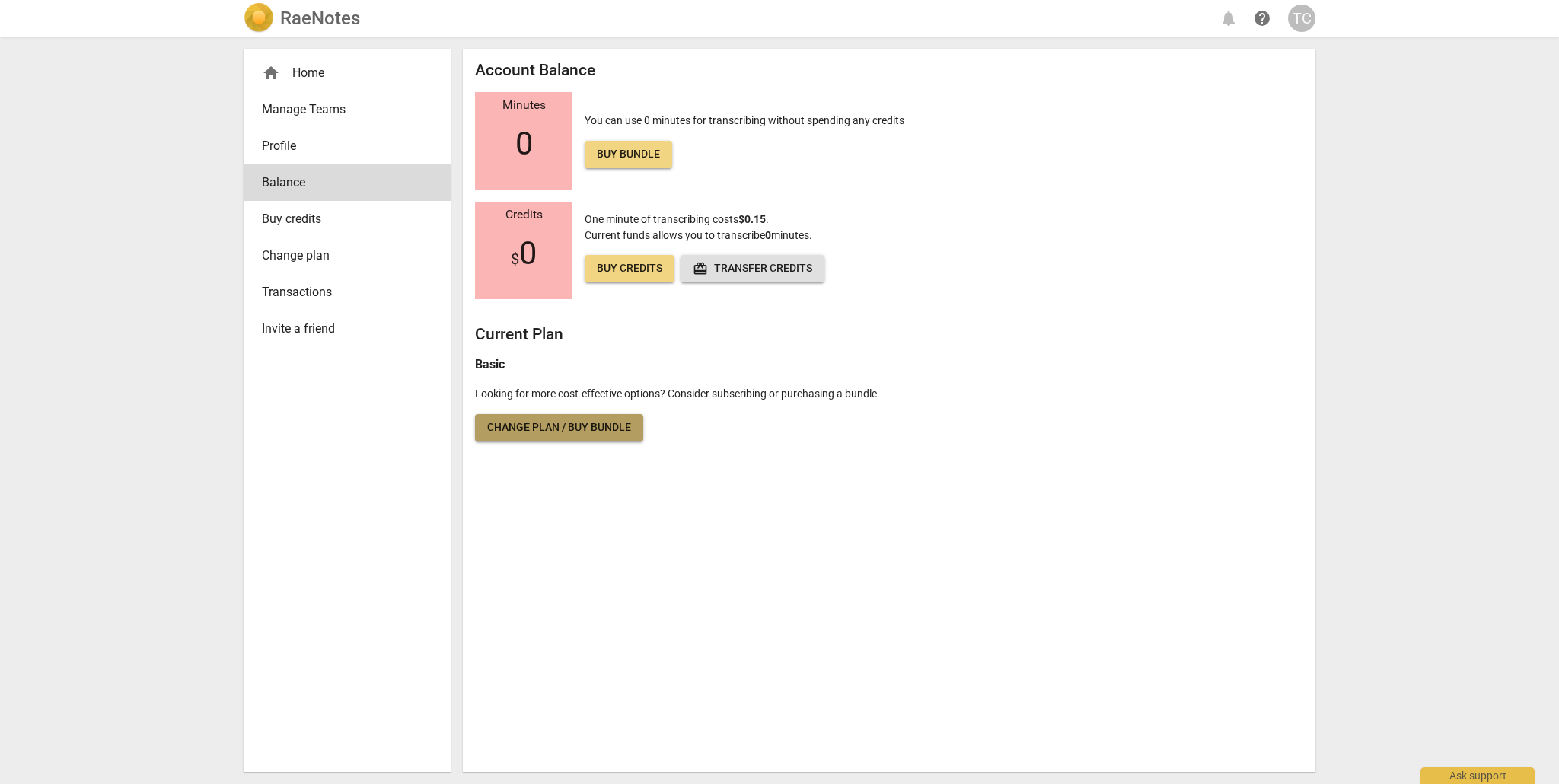
click at [555, 426] on span "Change plan / Buy bundle" at bounding box center [559, 428] width 144 height 16
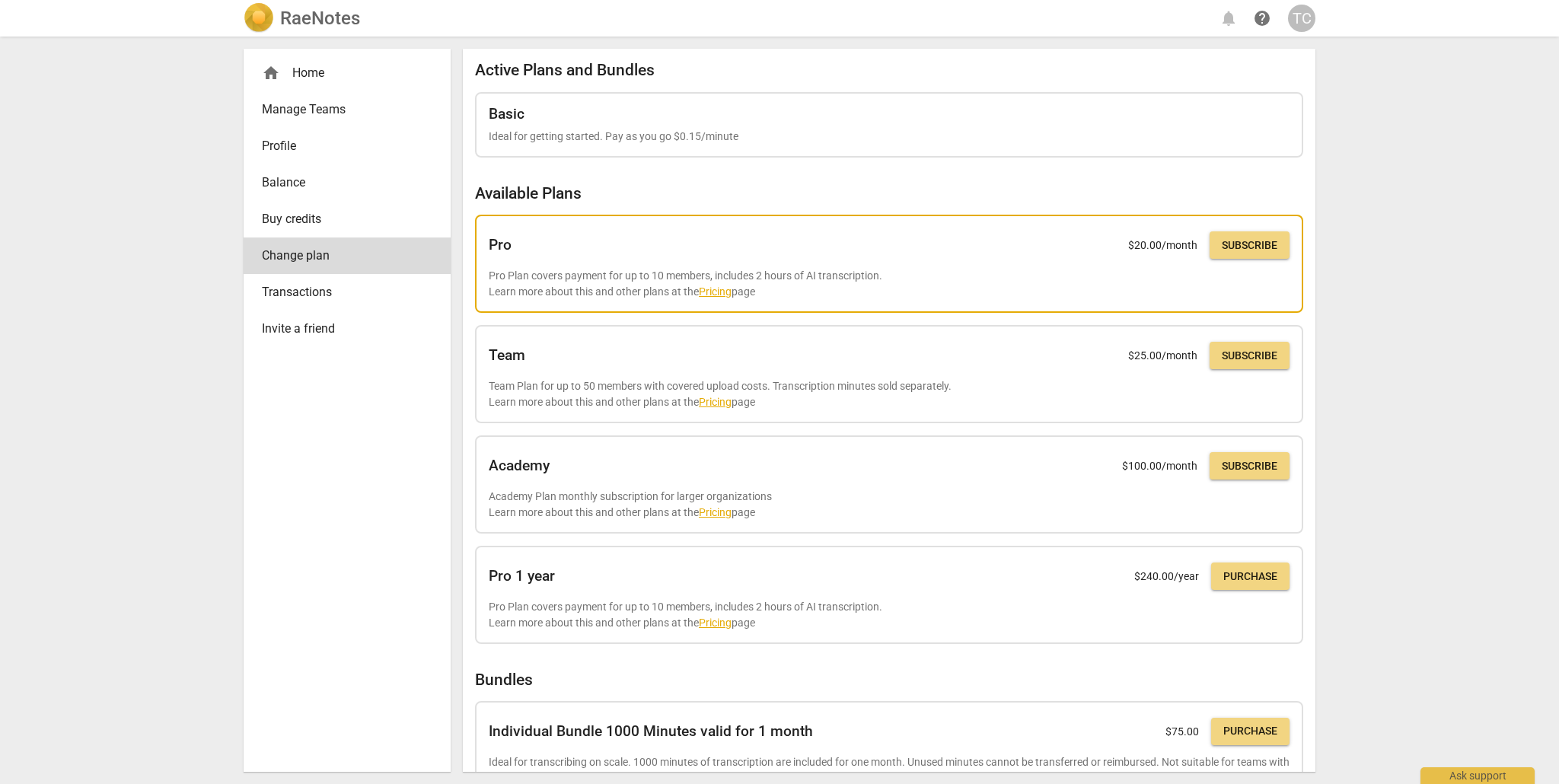
click at [715, 290] on link "Pricing" at bounding box center [715, 291] width 33 height 12
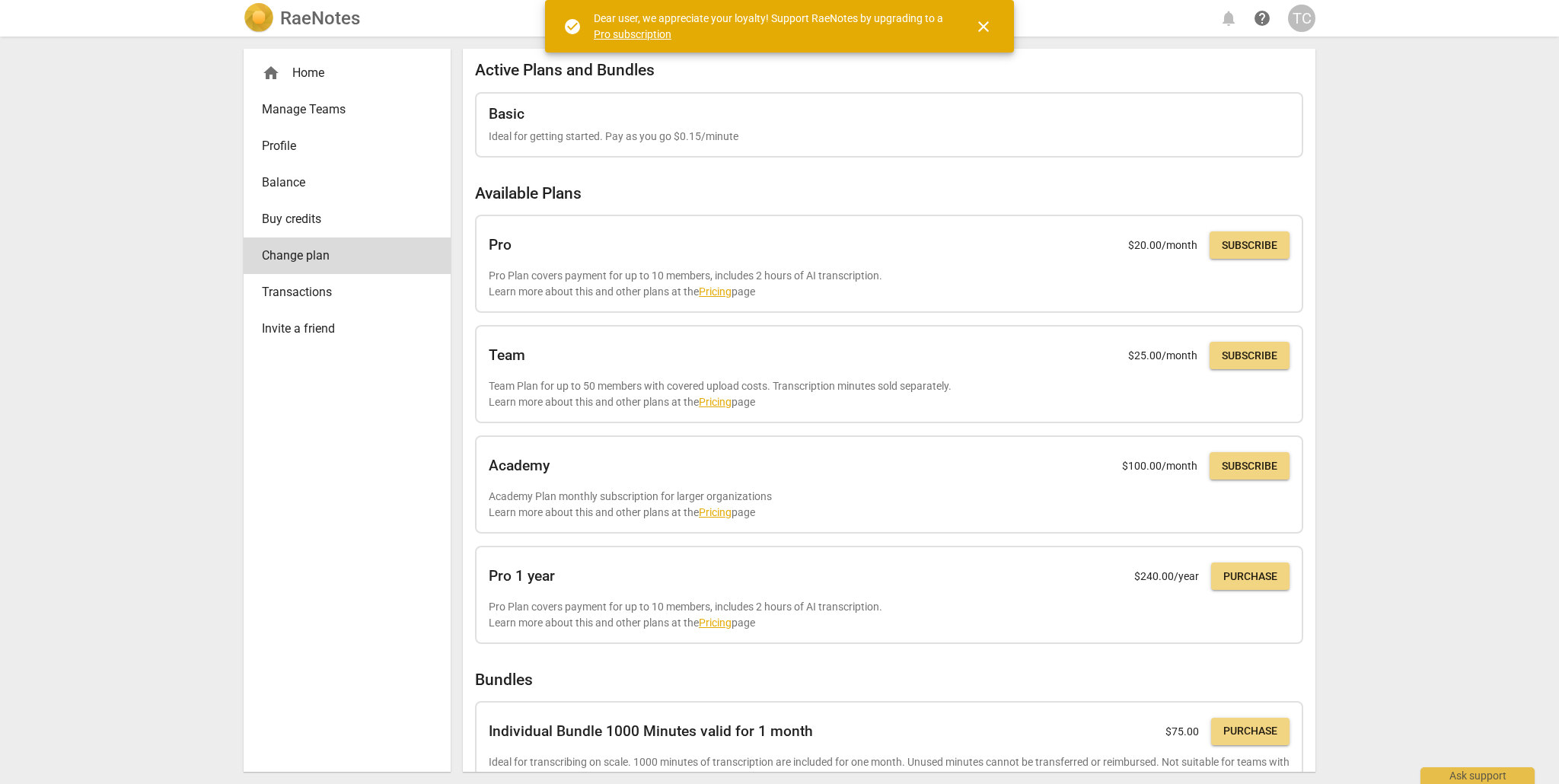
click at [313, 216] on span "Buy credits" at bounding box center [341, 219] width 158 height 18
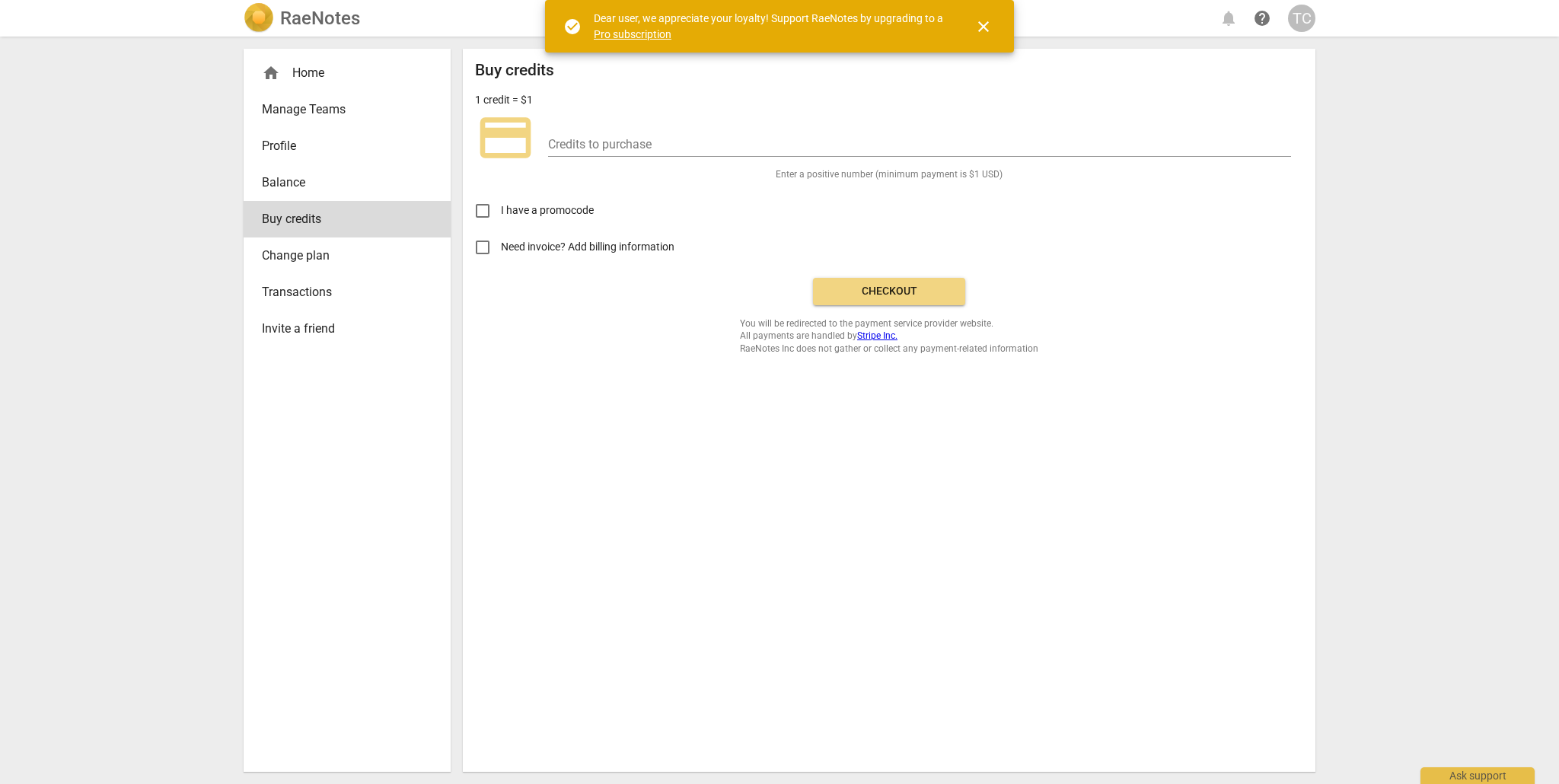
click at [281, 181] on span "Balance" at bounding box center [341, 183] width 158 height 18
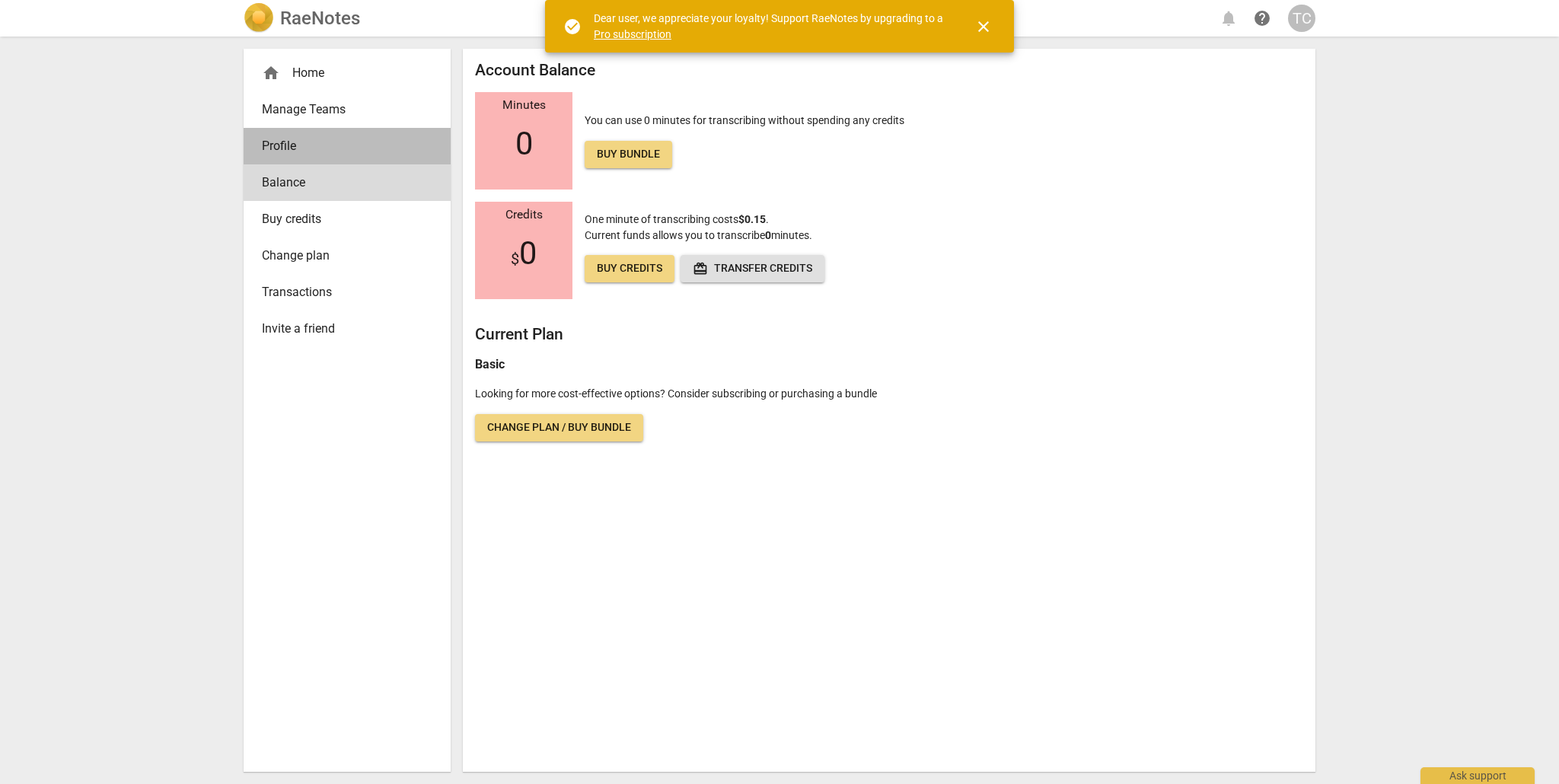
click at [283, 147] on span "Profile" at bounding box center [341, 146] width 158 height 18
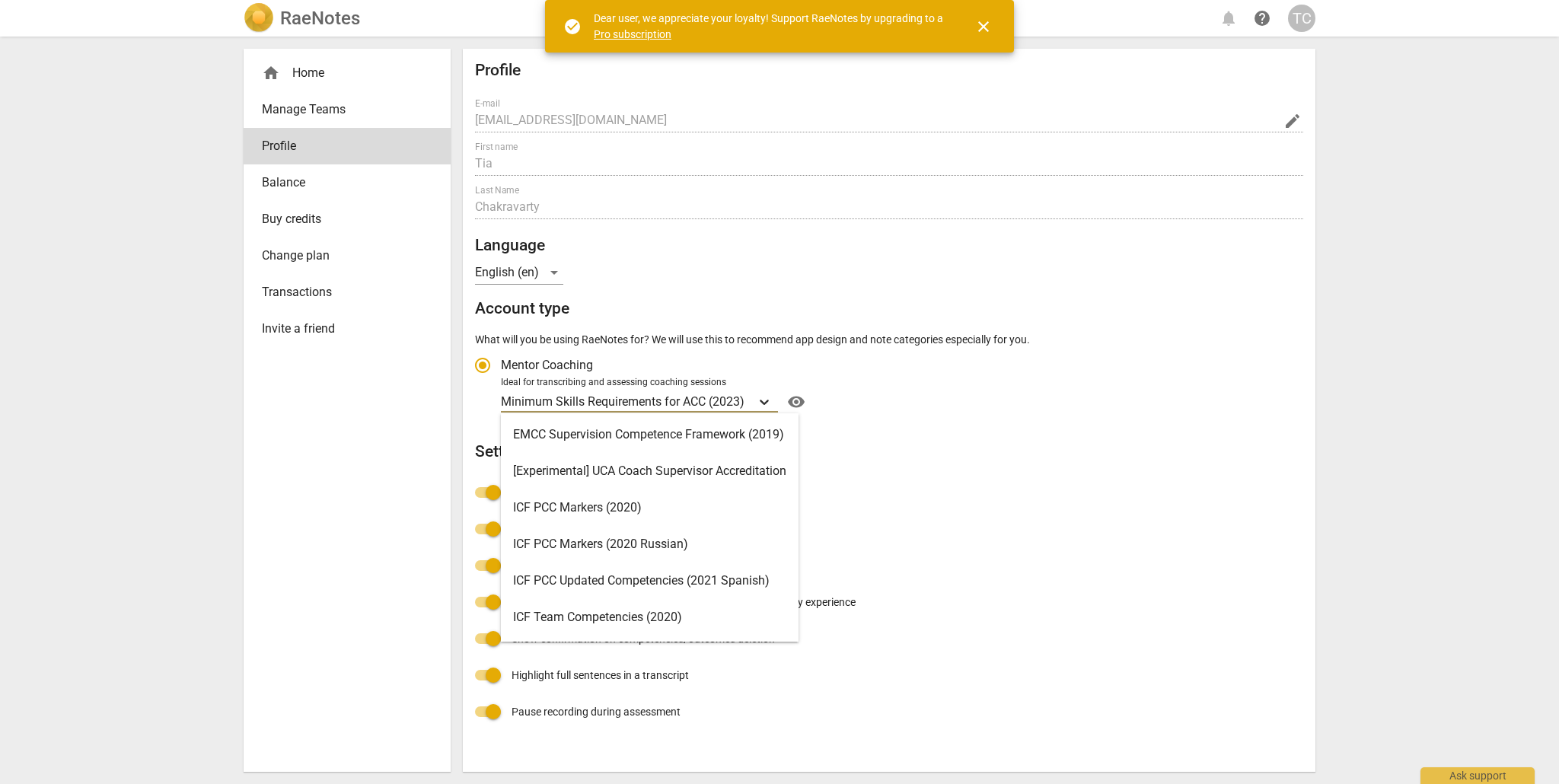
click at [766, 400] on icon "Account type" at bounding box center [764, 402] width 16 height 16
click at [0, 0] on input "Ideal for transcribing and assessing coaching sessions Minimum Skills Requireme…" at bounding box center [0, 0] width 0 height 0
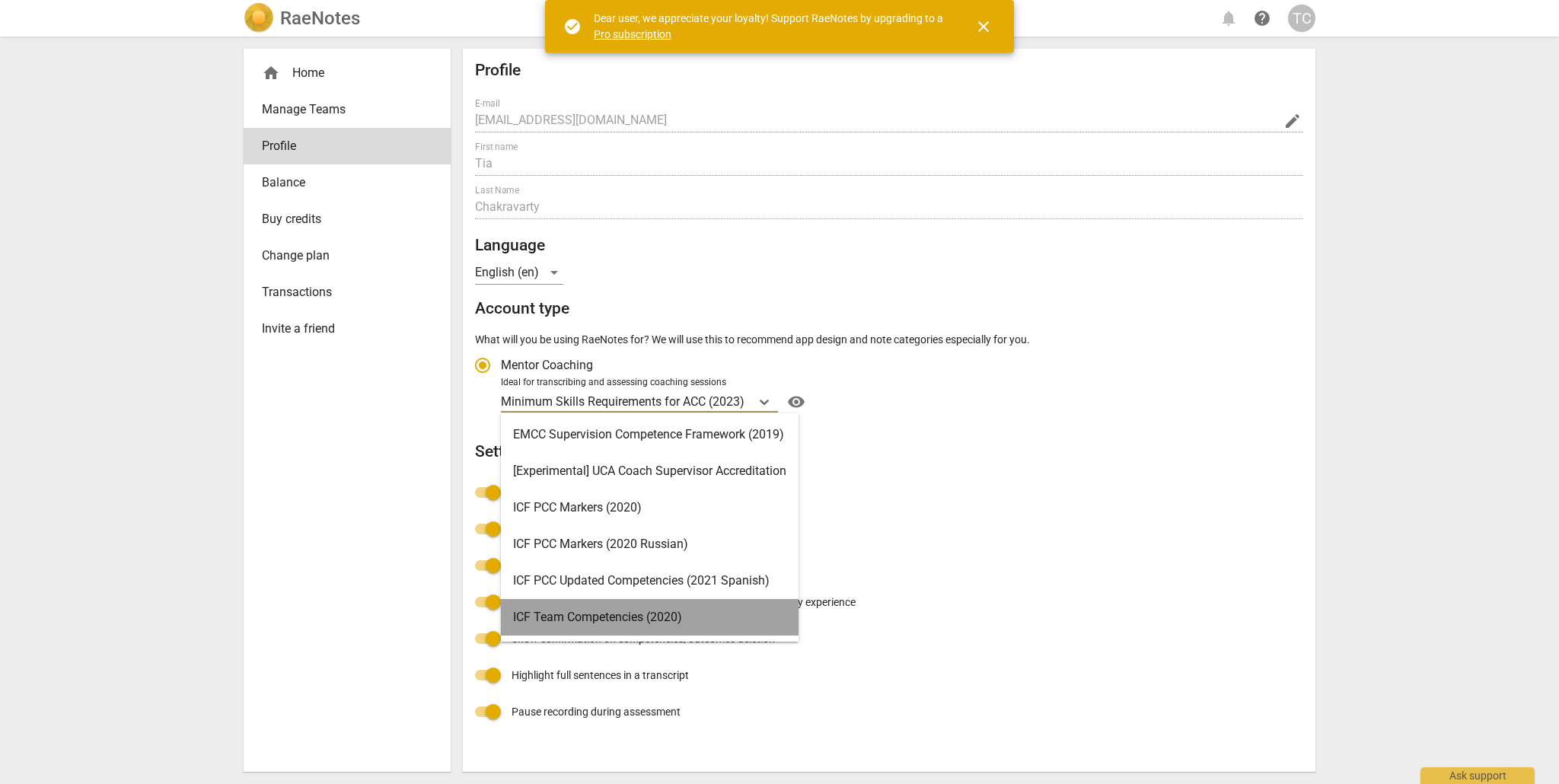
click at [622, 614] on div "ICF Team Competencies (2020)" at bounding box center [650, 618] width 297 height 37
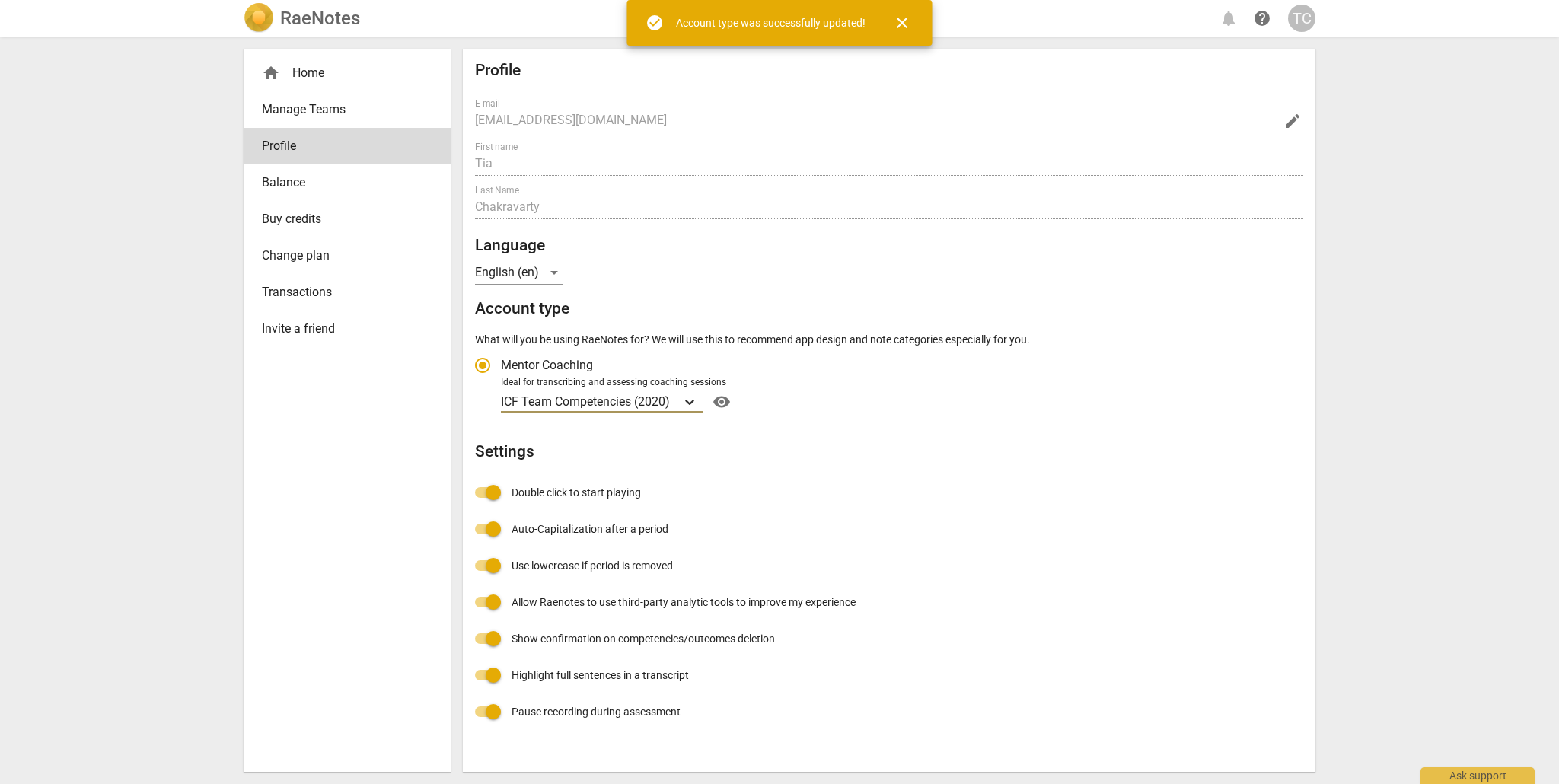
click at [694, 400] on icon "Account type" at bounding box center [690, 402] width 9 height 6
click at [0, 0] on input "Ideal for transcribing and assessing coaching sessions option ICF Team Competen…" at bounding box center [0, 0] width 0 height 0
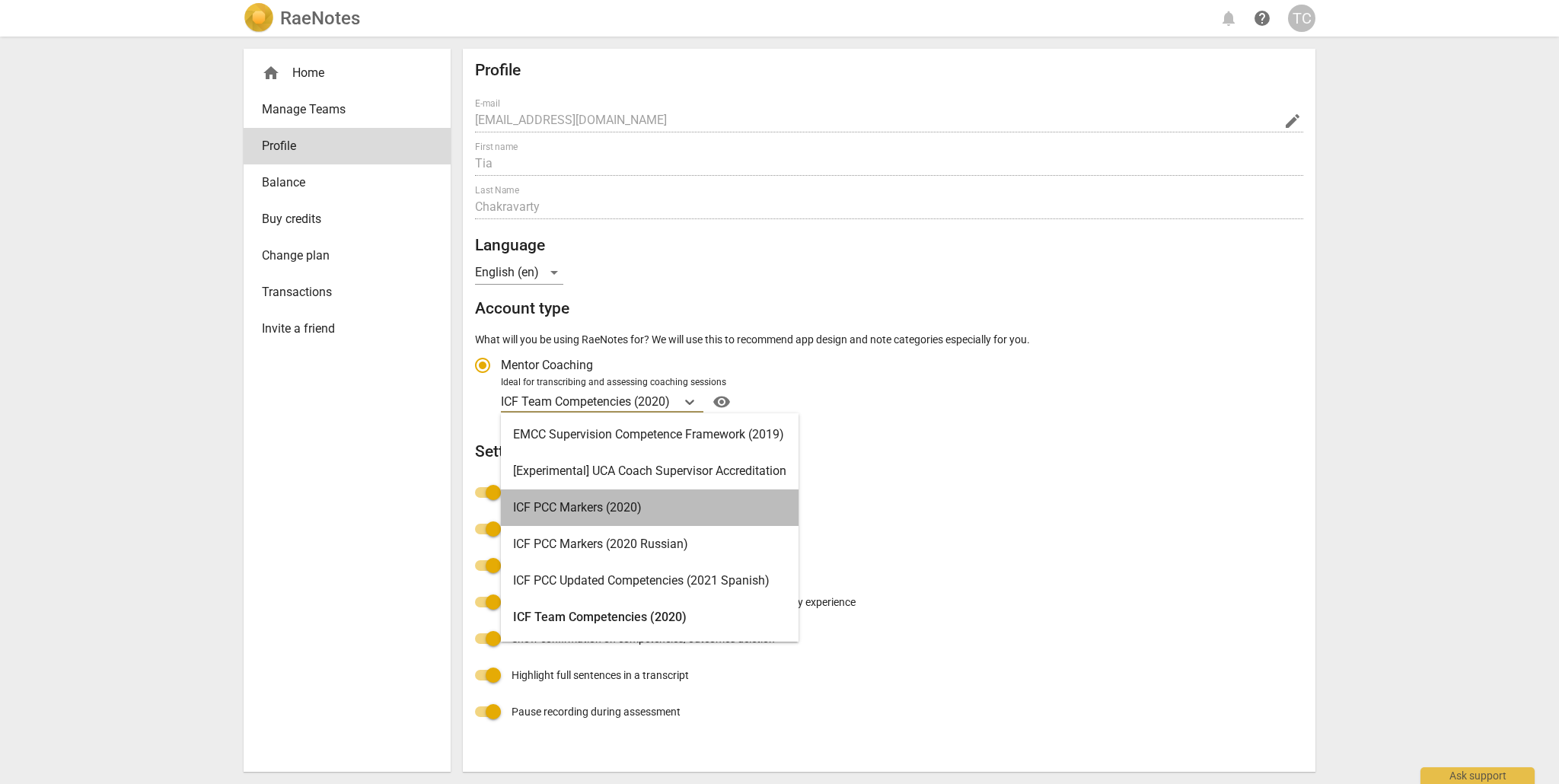
click at [568, 506] on div "ICF PCC Markers (2020)" at bounding box center [650, 508] width 297 height 37
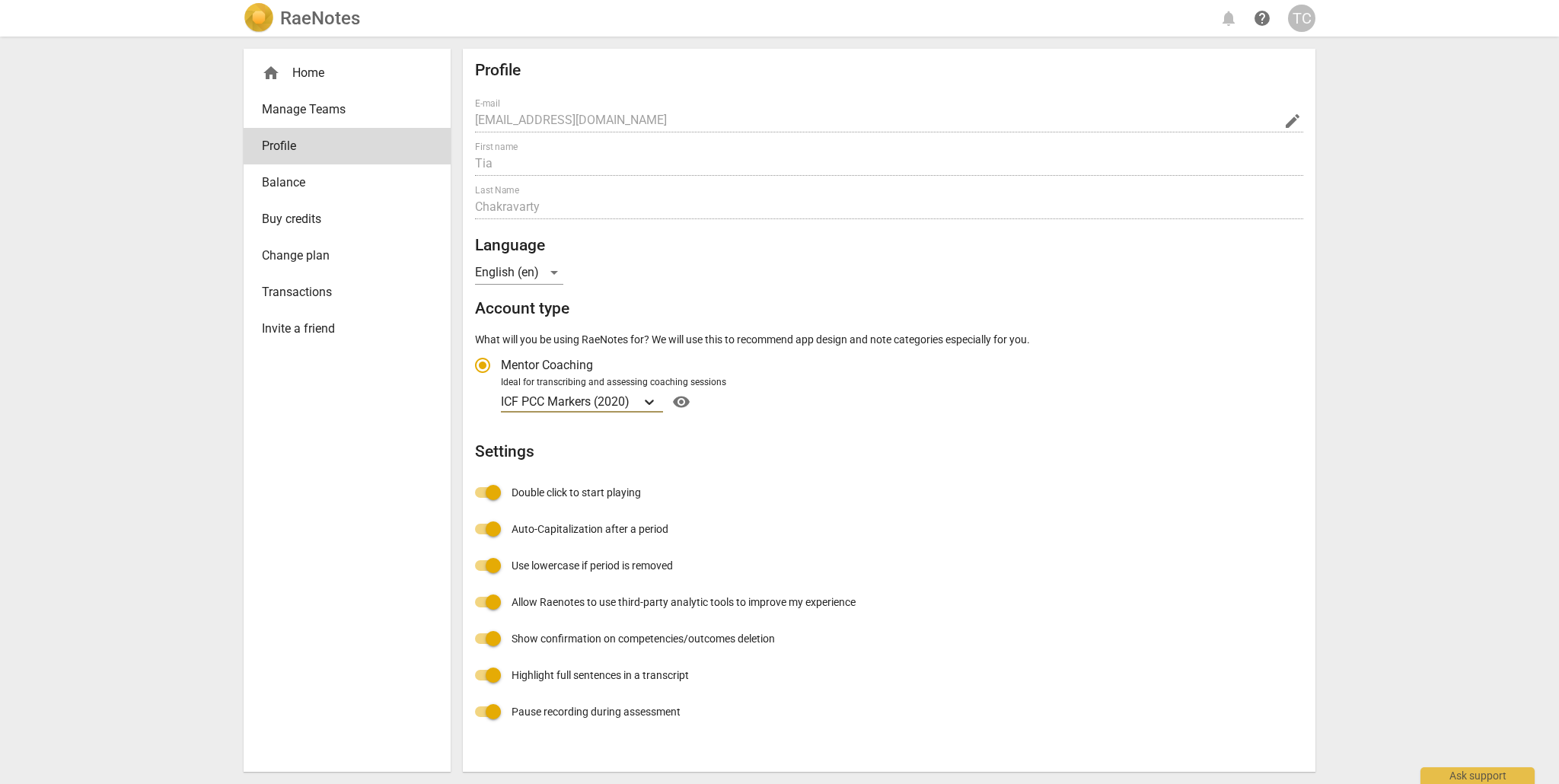
click at [646, 400] on icon "Account type" at bounding box center [649, 402] width 16 height 16
click at [0, 0] on input "Ideal for transcribing and assessing coaching sessions option ICF PCC Markers (…" at bounding box center [0, 0] width 0 height 0
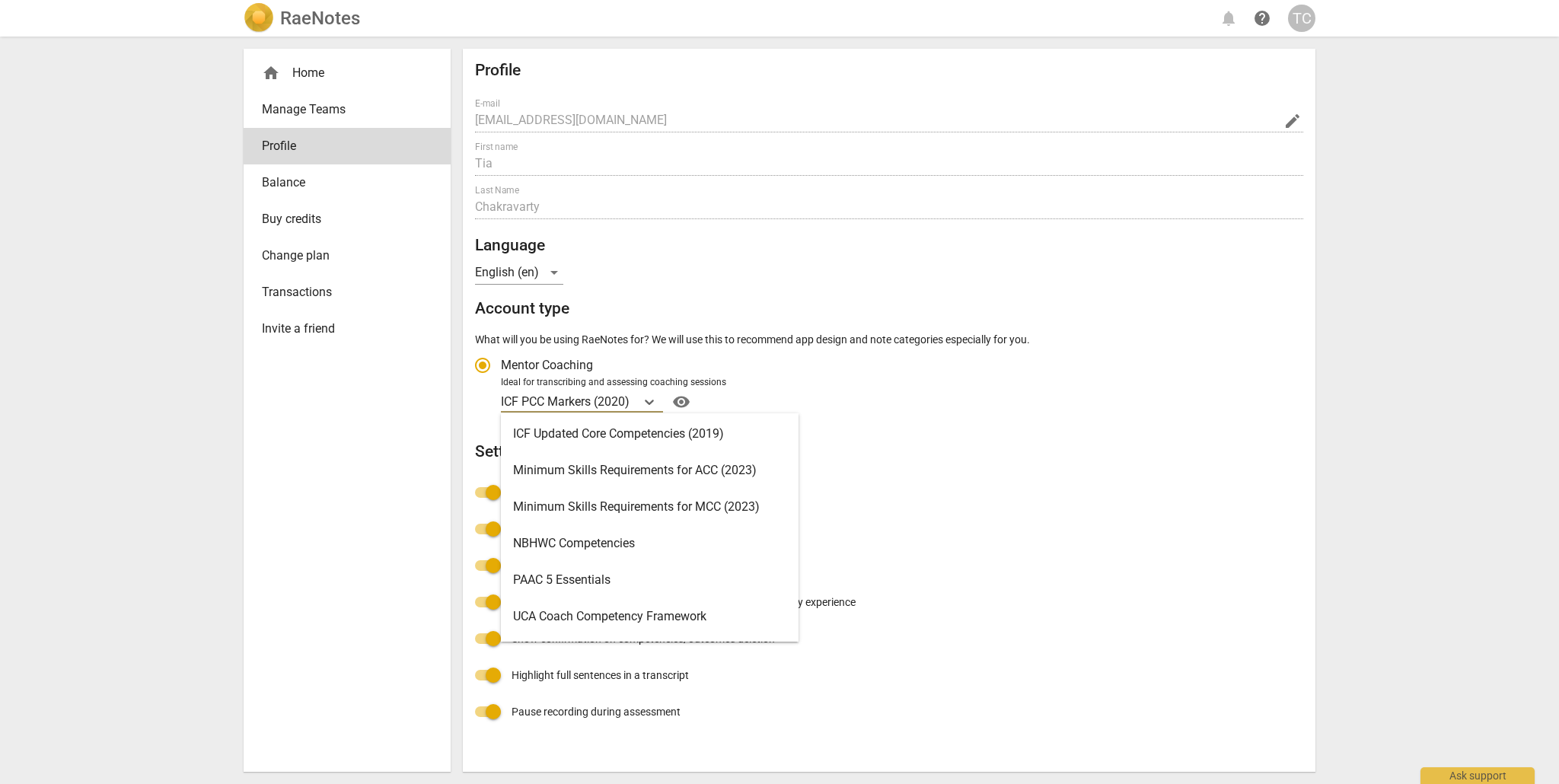
scroll to position [281, 0]
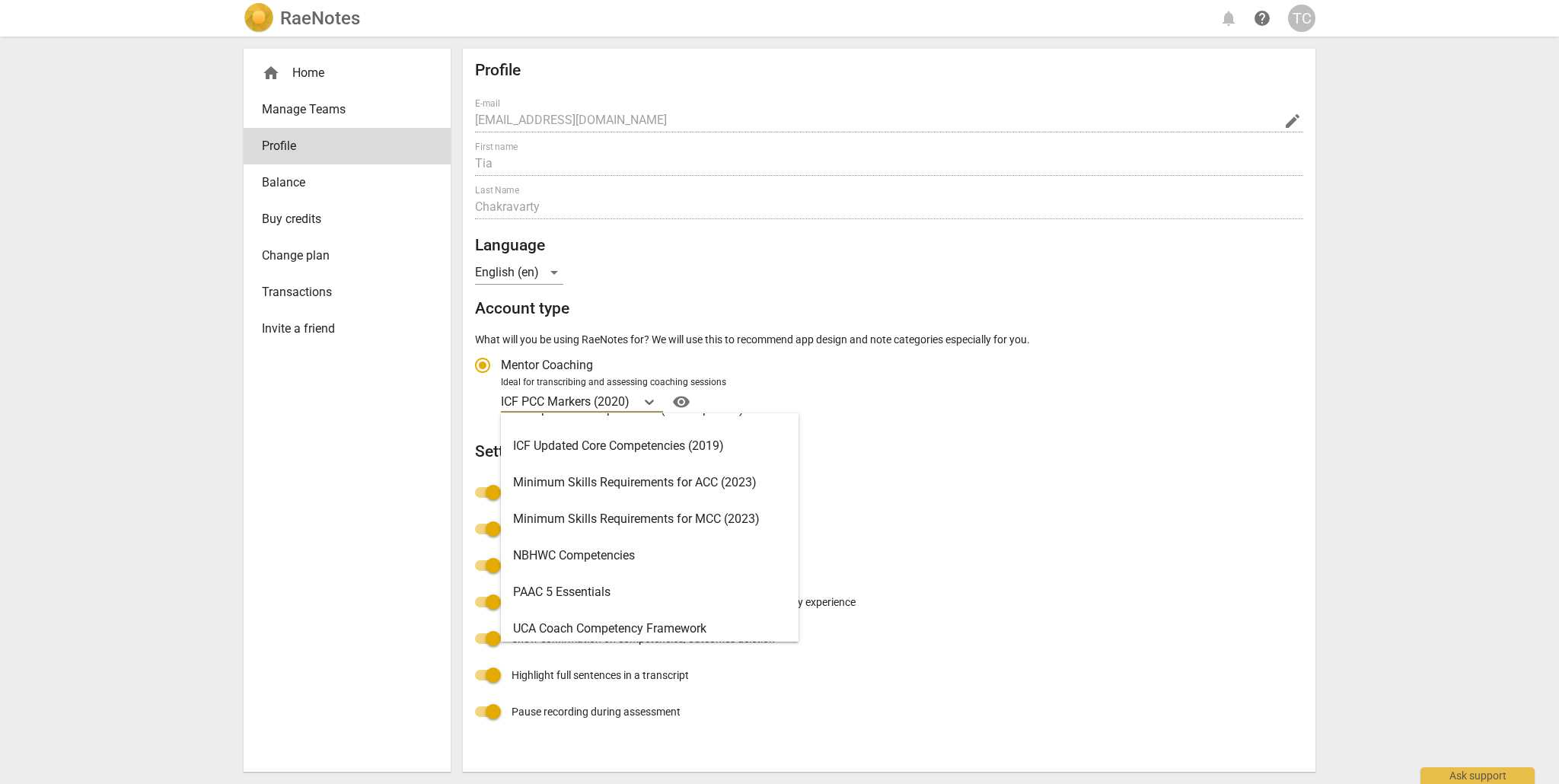
click at [595, 513] on div "Minimum Skills Requirements for MCC (2023)" at bounding box center [650, 520] width 297 height 37
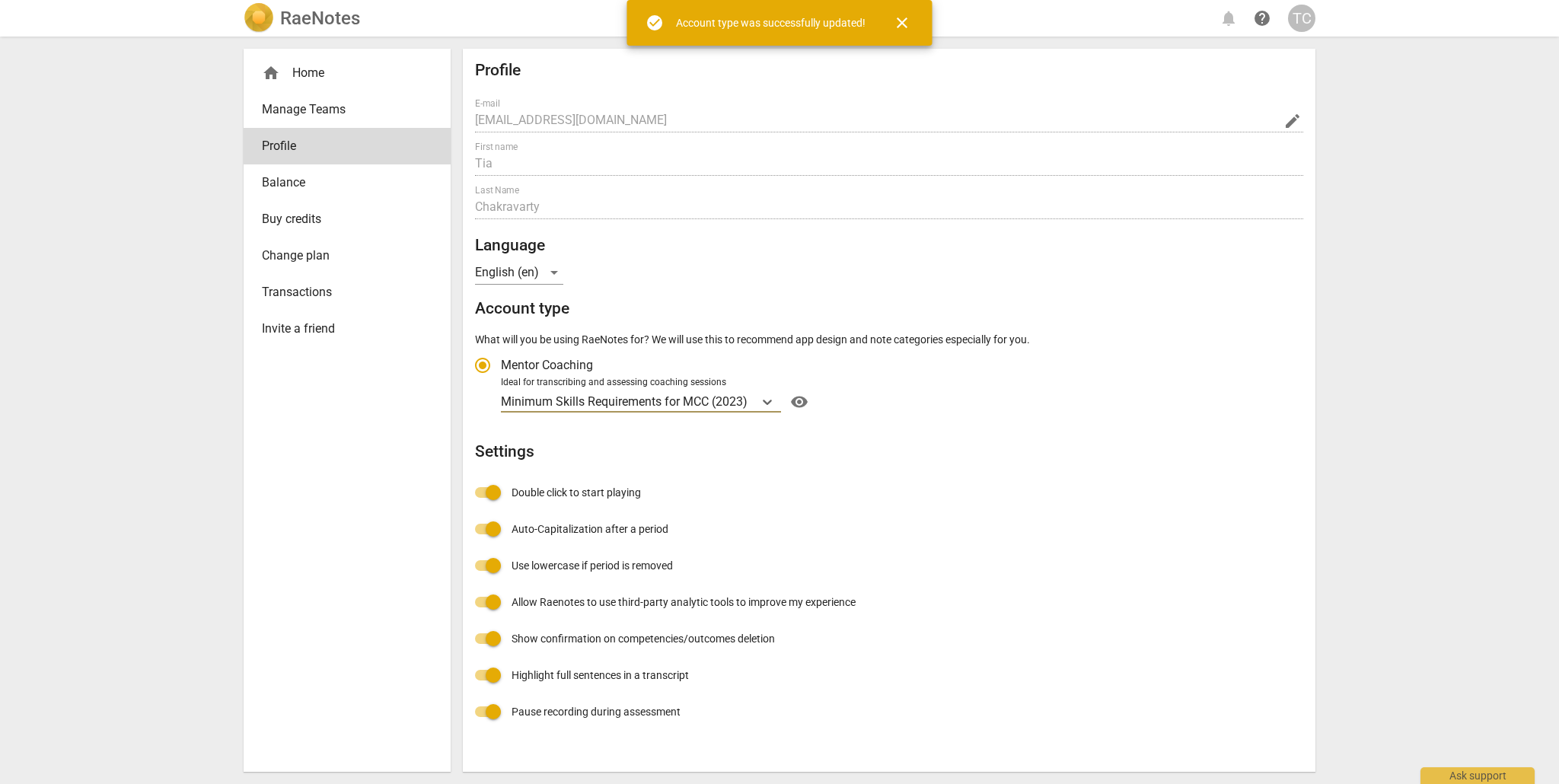
radio input "false"
